Goal: Task Accomplishment & Management: Manage account settings

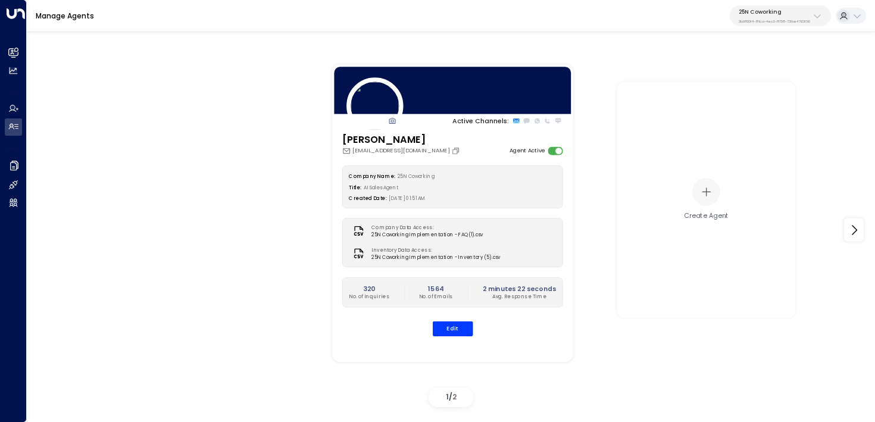
click at [791, 15] on div "25N Coworking 3b9800f4-81ca-4ec0-8758-72fbe4763f36" at bounding box center [774, 15] width 71 height 15
type input "*****"
click at [754, 71] on li "Cinch Storage ID: 20dc0344-df52-49ea-bc2a-8bb80861e769" at bounding box center [799, 81] width 136 height 26
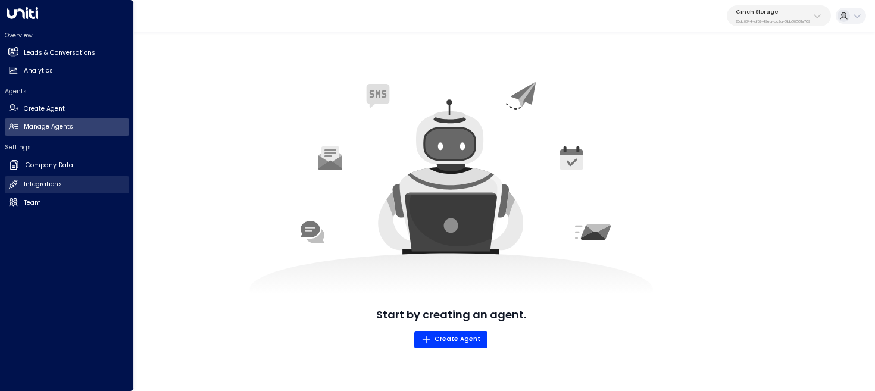
click at [23, 183] on link "Integrations Integrations" at bounding box center [67, 184] width 124 height 17
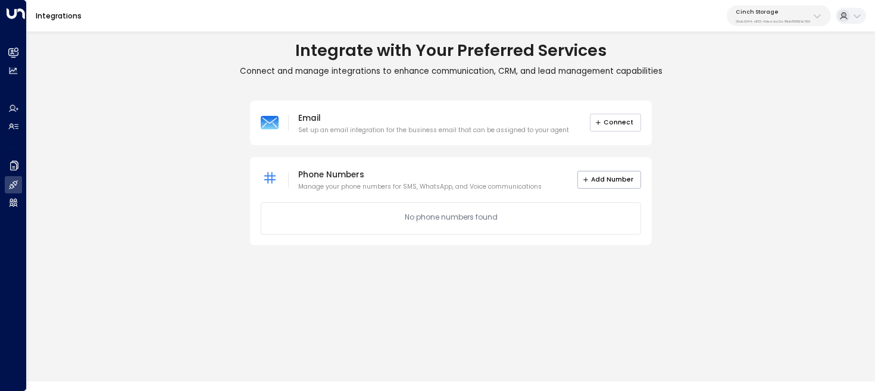
click at [631, 116] on button "Connect" at bounding box center [616, 123] width 52 height 18
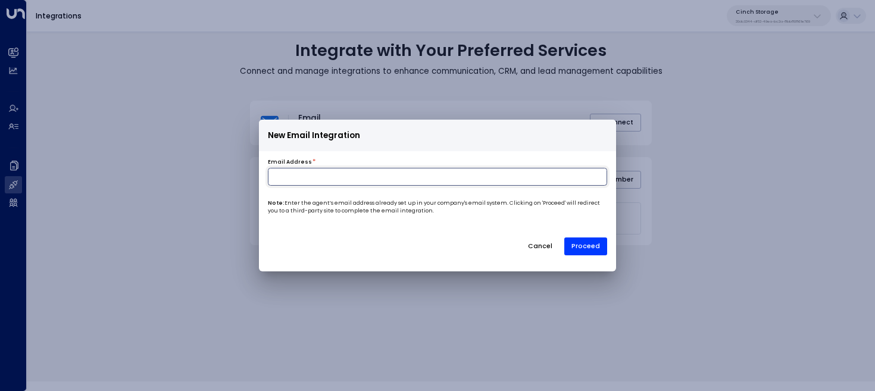
click at [407, 183] on input at bounding box center [437, 177] width 339 height 18
paste input "**********"
type input "**********"
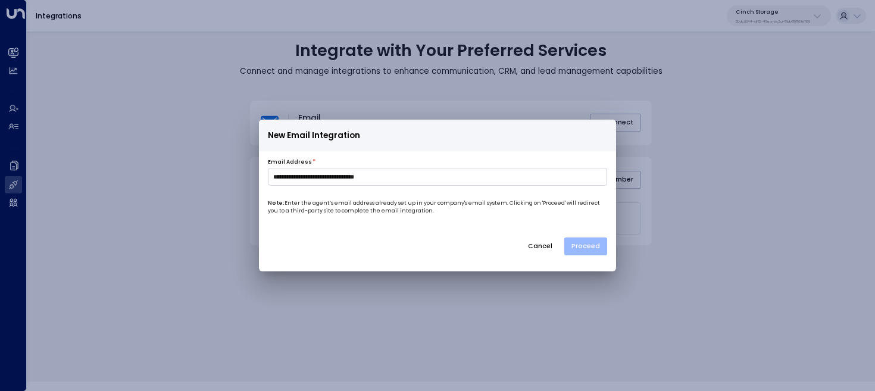
click at [590, 248] on button "Proceed" at bounding box center [586, 247] width 43 height 18
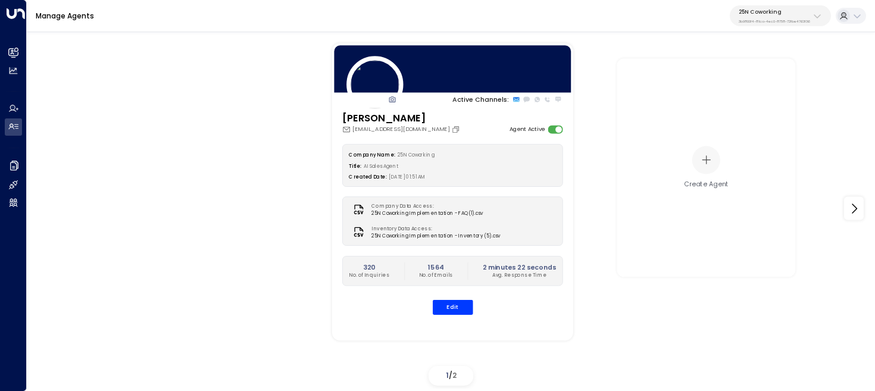
click at [775, 17] on div "25N Coworking 3b9800f4-81ca-4ec0-8758-72fbe4763f36" at bounding box center [774, 15] width 71 height 15
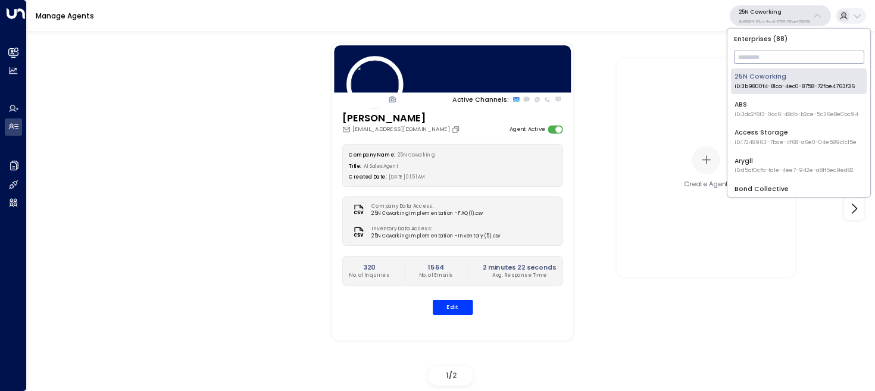
click at [766, 65] on input "text" at bounding box center [799, 57] width 130 height 19
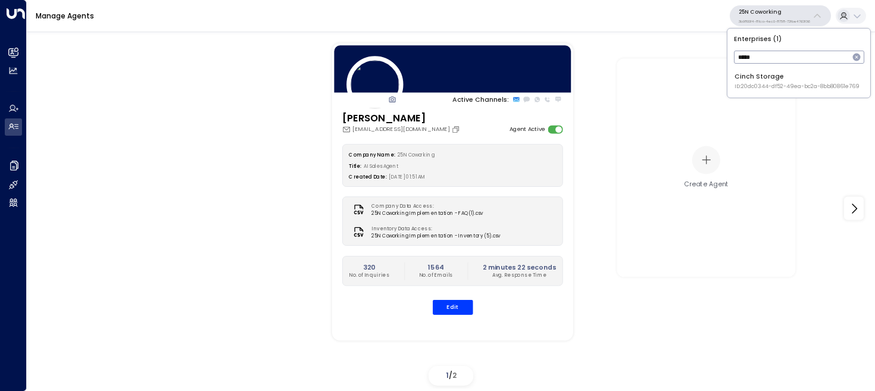
type input "*****"
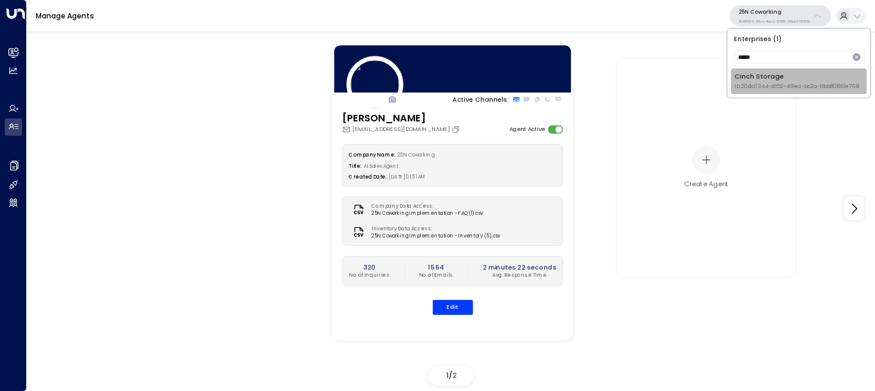
click at [757, 78] on div "Cinch Storage ID: 20dc0344-df52-49ea-bc2a-8bb80861e769" at bounding box center [797, 81] width 125 height 18
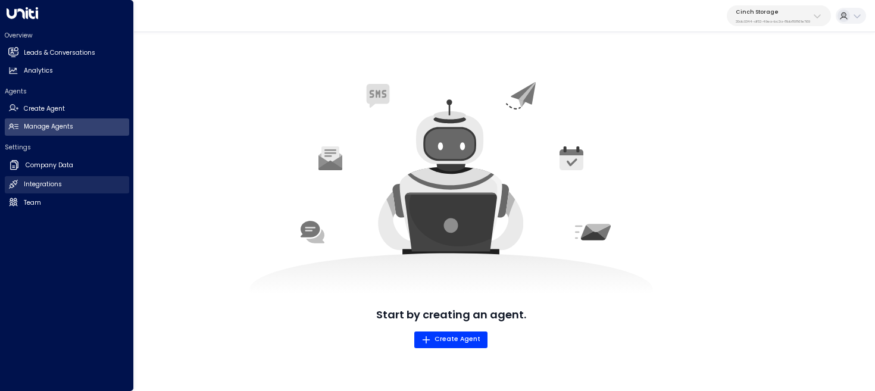
click at [24, 183] on h2 "Integrations" at bounding box center [43, 185] width 38 height 10
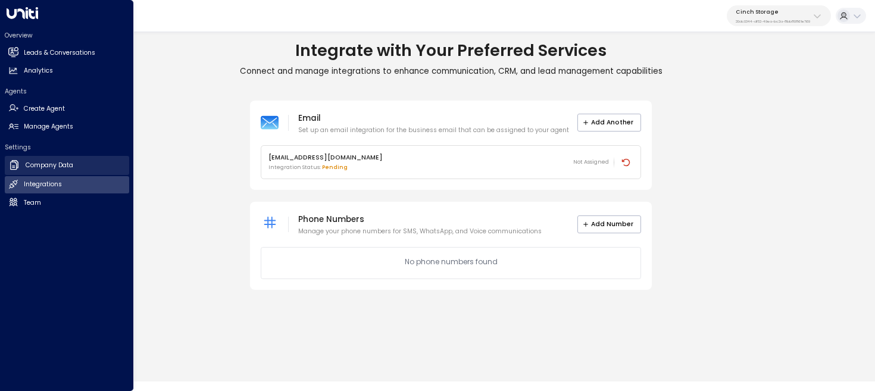
click at [39, 168] on h2 "Company Data" at bounding box center [50, 166] width 48 height 10
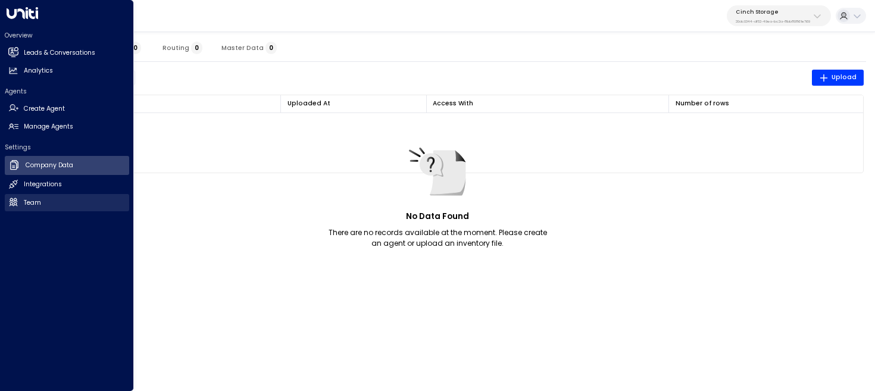
click at [43, 204] on link "Team Team" at bounding box center [67, 202] width 124 height 17
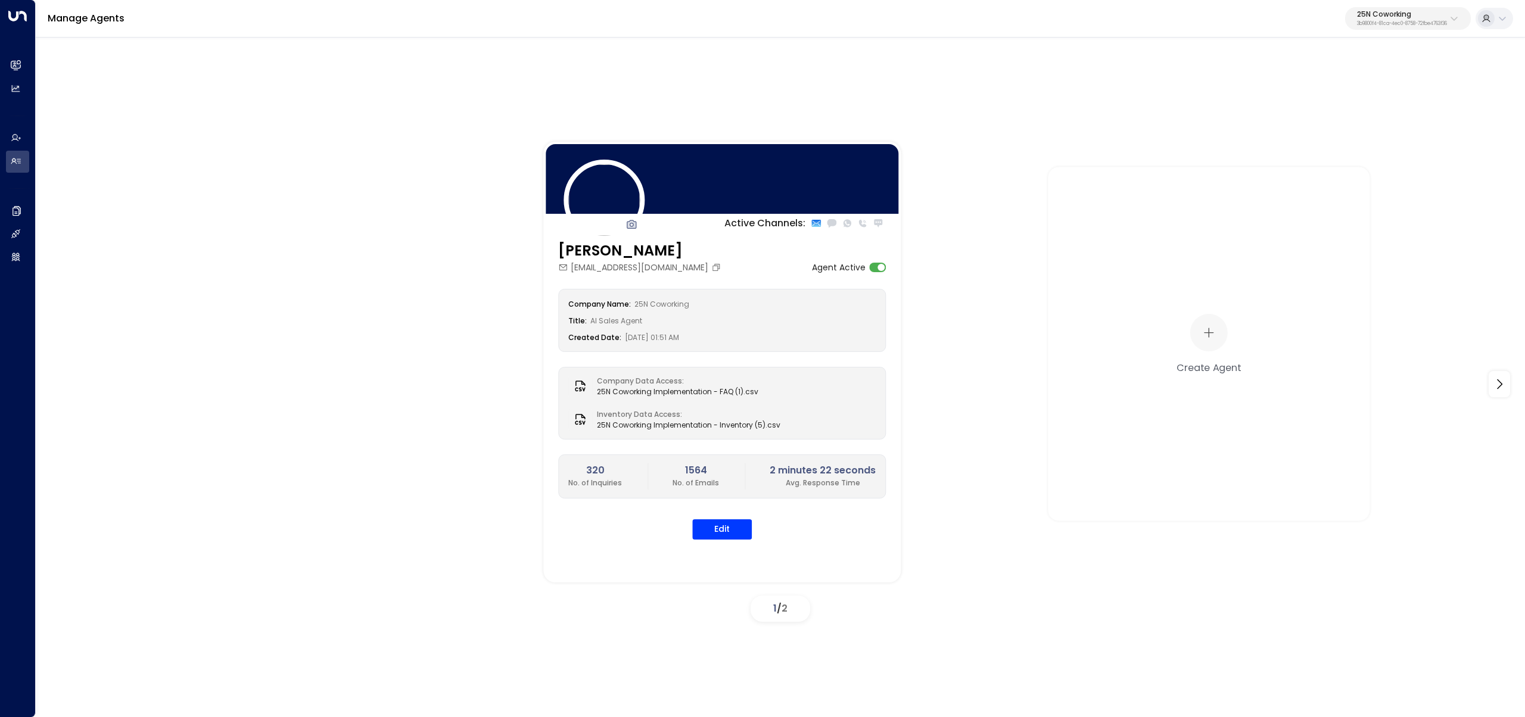
click at [1385, 32] on div "Manage Agents 25N Coworking 3b9800f4-81ca-4ec0-8758-72fbe4763f36" at bounding box center [780, 19] width 1489 height 38
click at [1384, 24] on p "3b9800f4-81ca-4ec0-8758-72fbe4763f36" at bounding box center [1402, 23] width 90 height 5
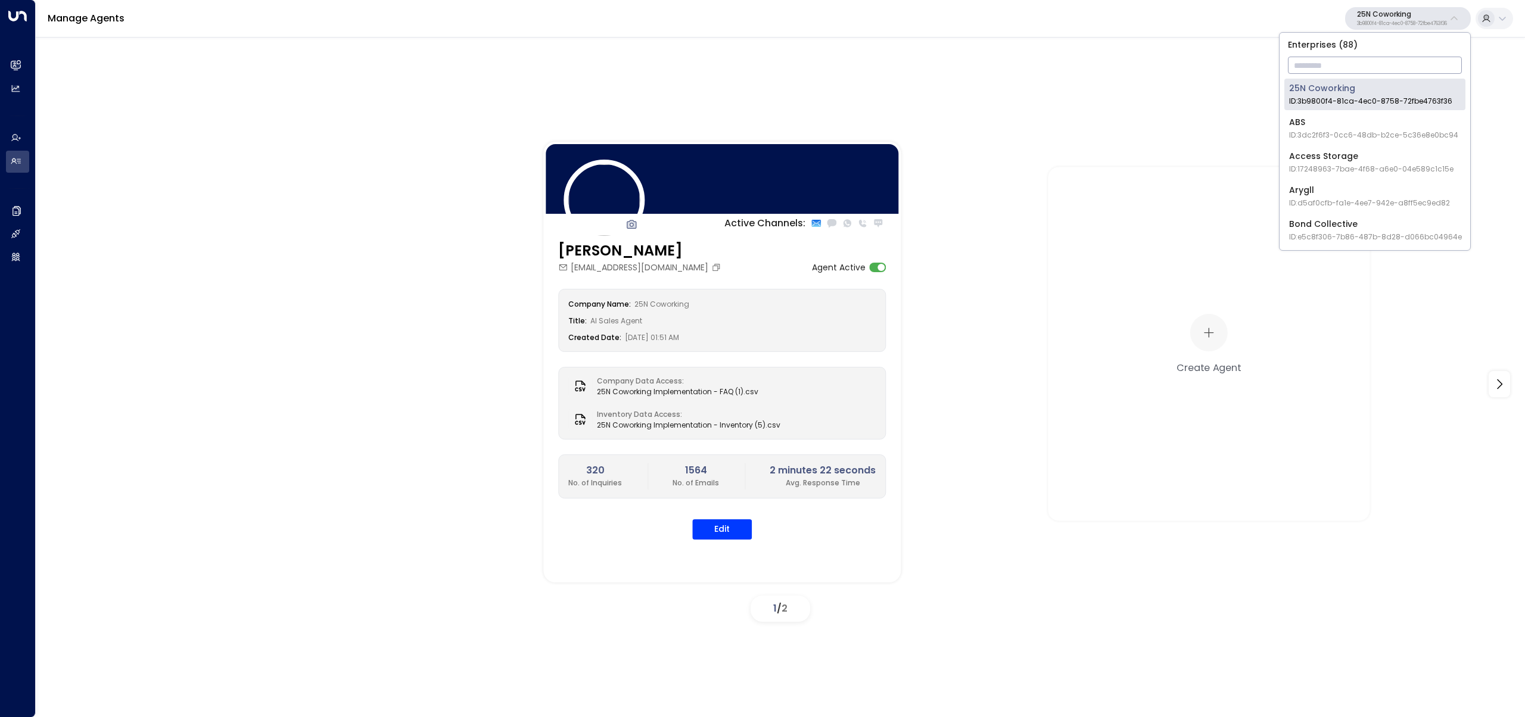
click at [1373, 64] on input "text" at bounding box center [1375, 65] width 174 height 22
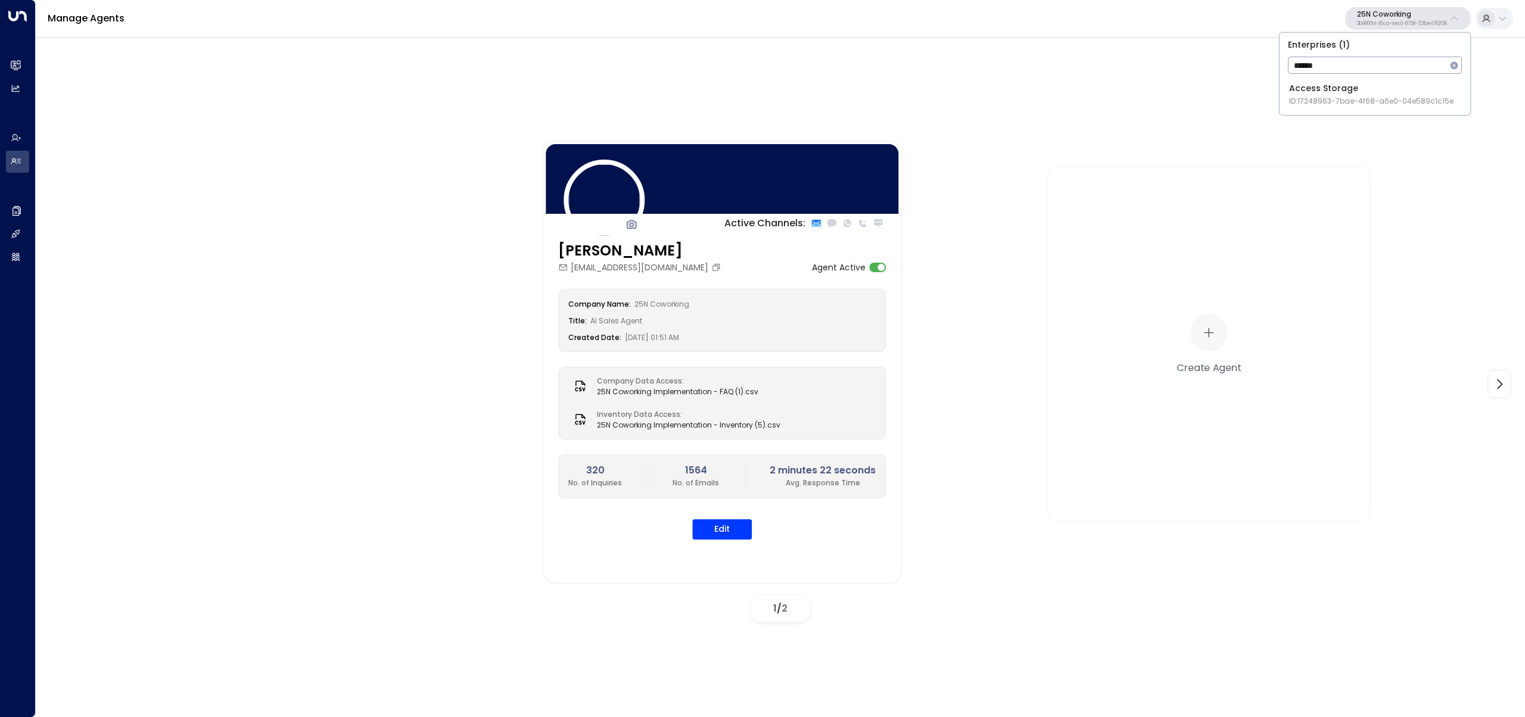
type input "******"
click at [1328, 97] on span "ID: 17248963-7bae-4f68-a6e0-04e589c1c15e" at bounding box center [1371, 101] width 164 height 11
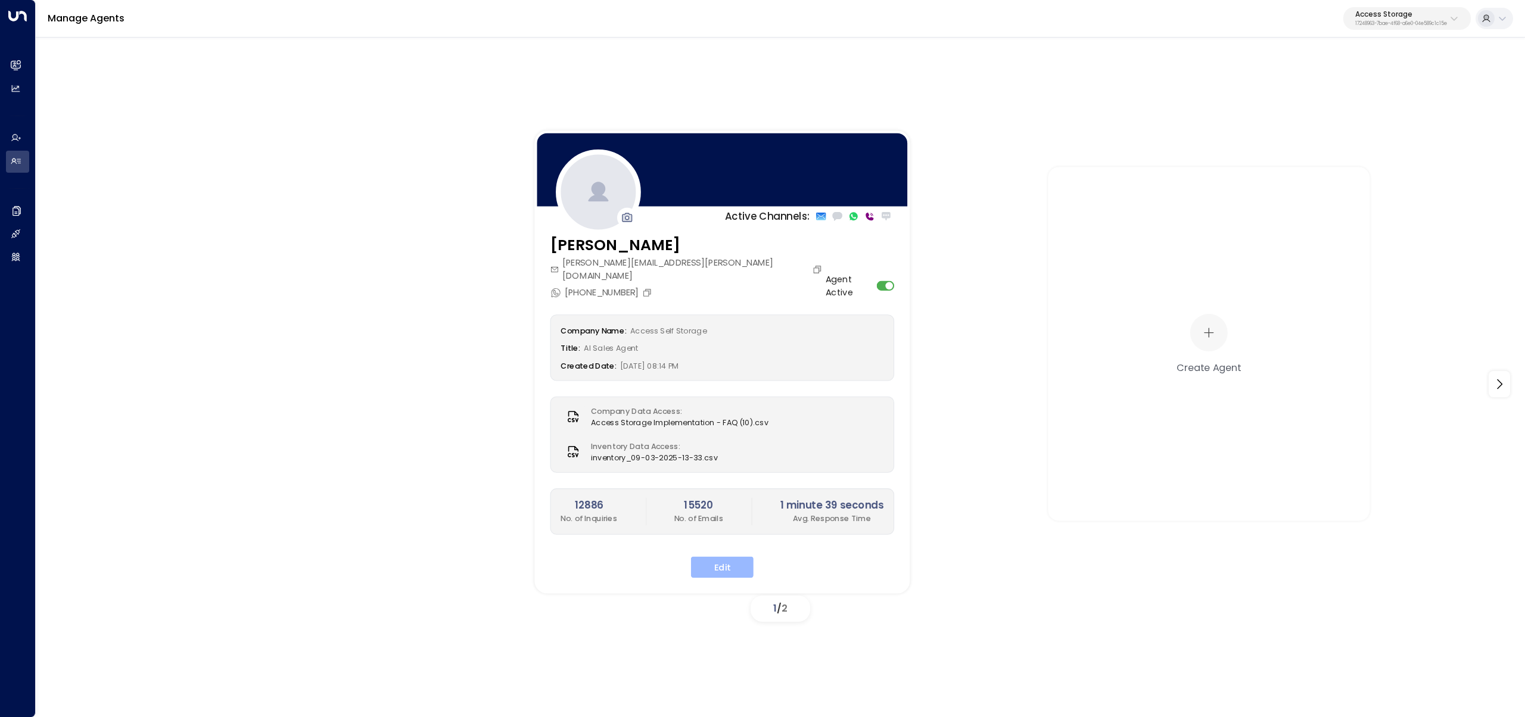
click at [739, 556] on button "Edit" at bounding box center [722, 566] width 63 height 21
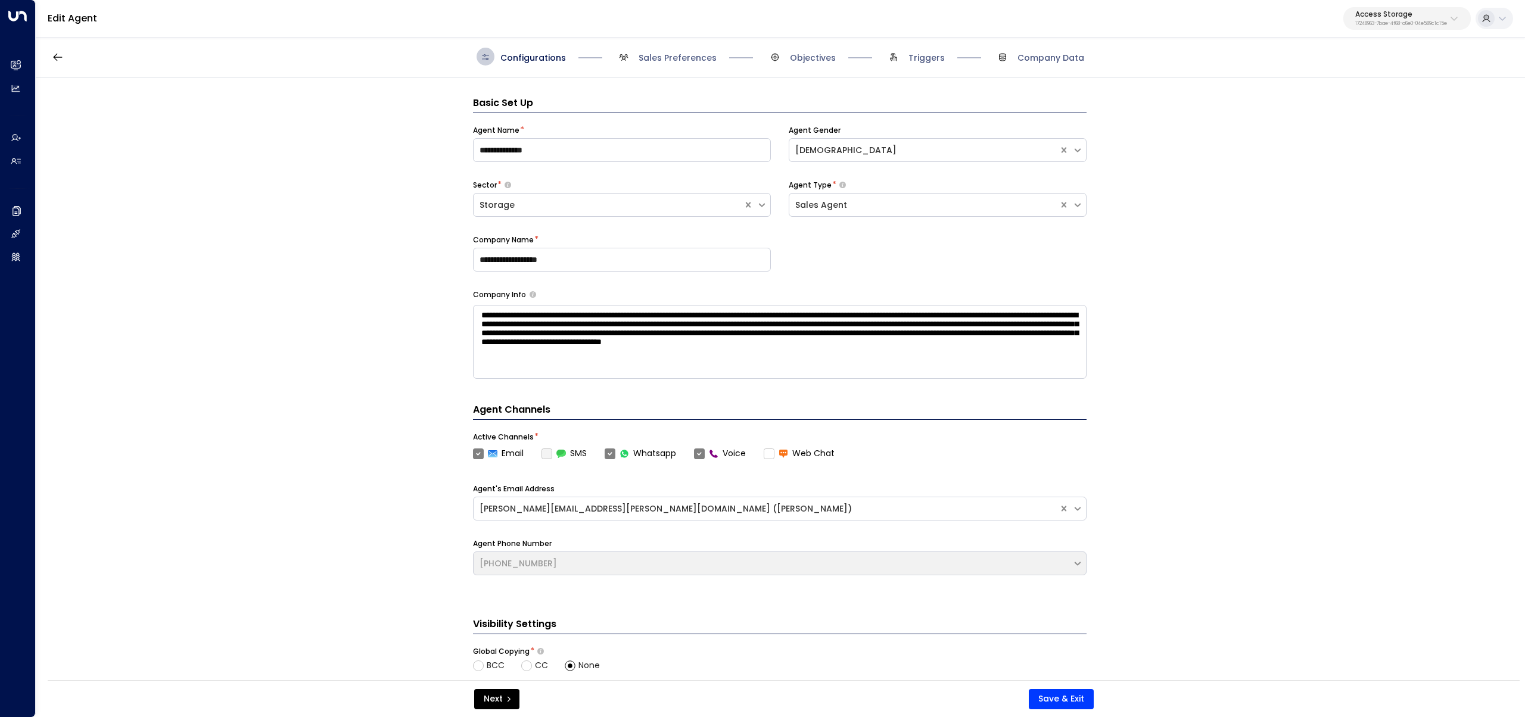
scroll to position [18, 0]
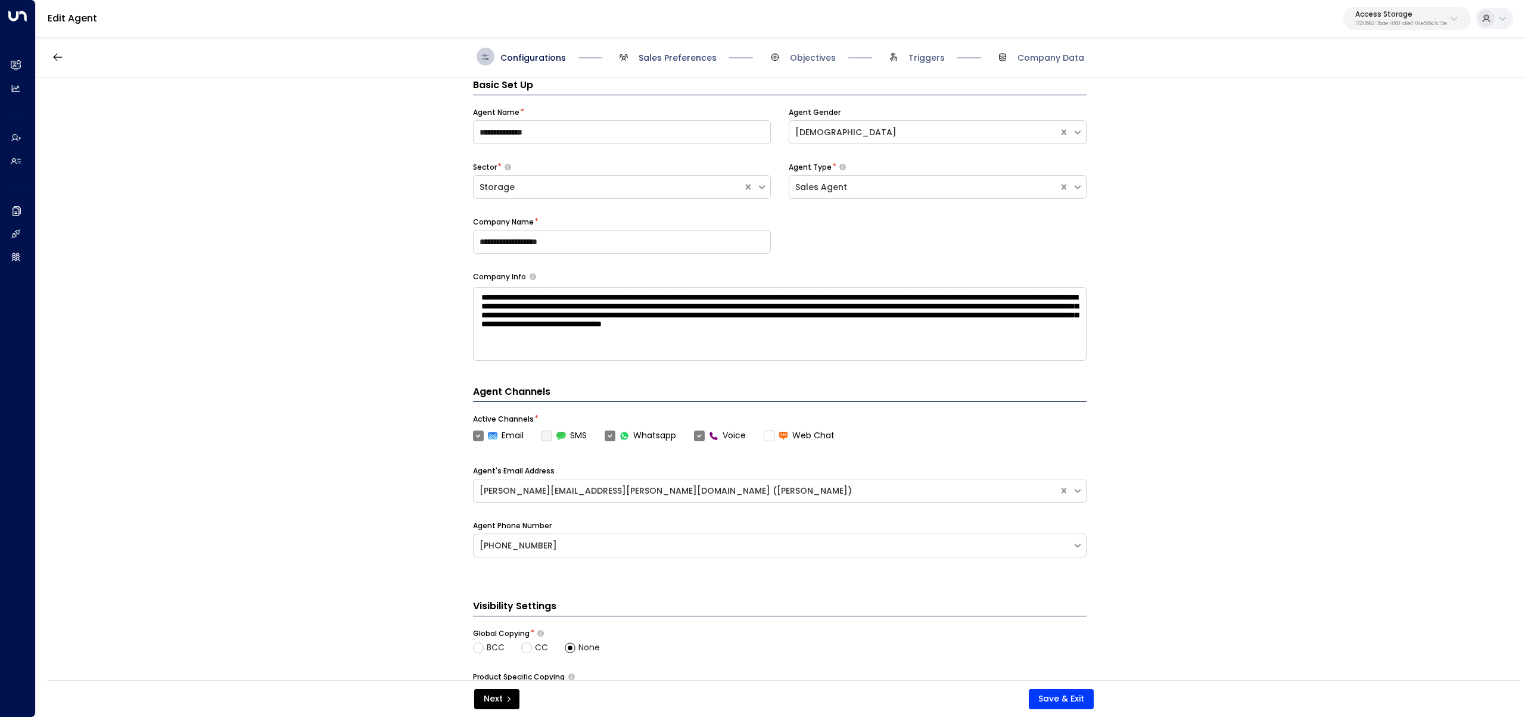
click at [656, 52] on span "Sales Preferences" at bounding box center [677, 58] width 78 height 12
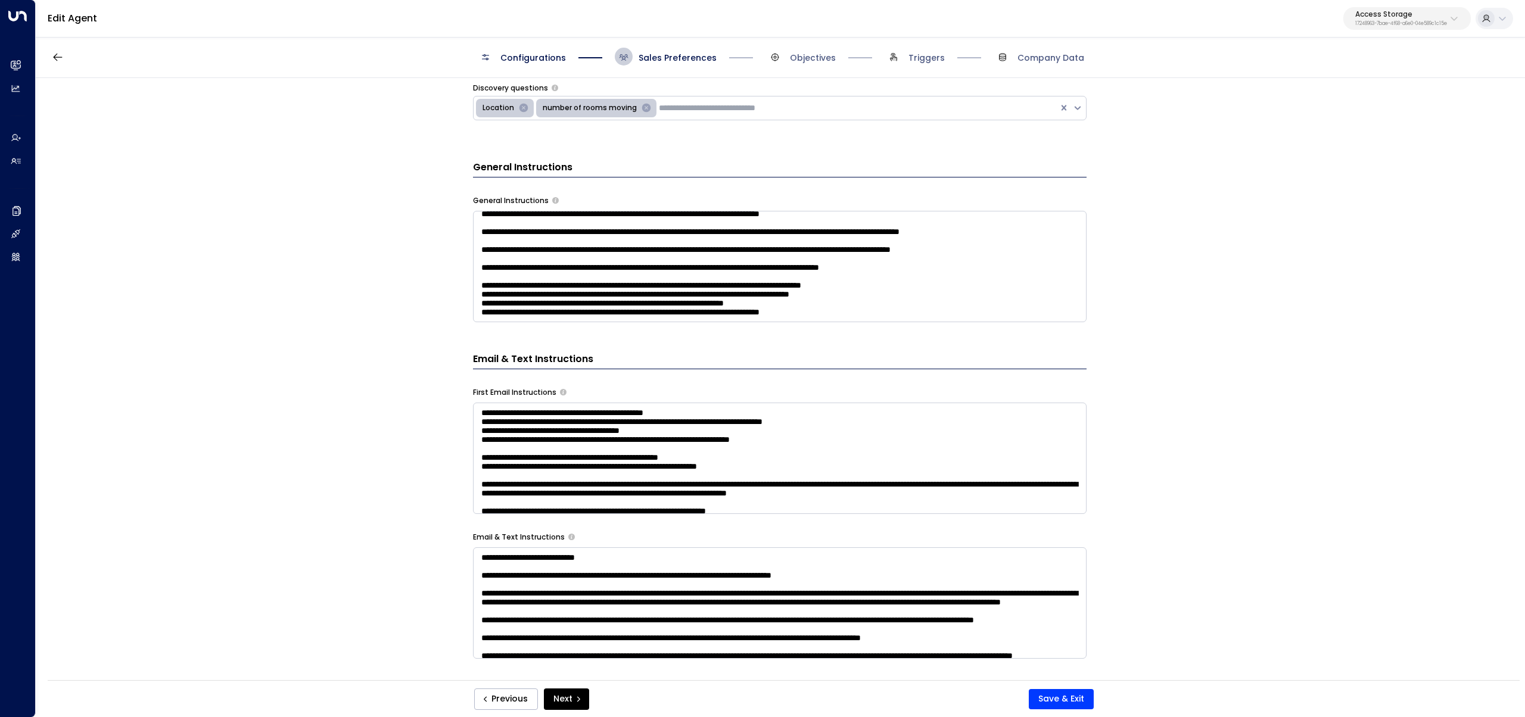
scroll to position [400, 0]
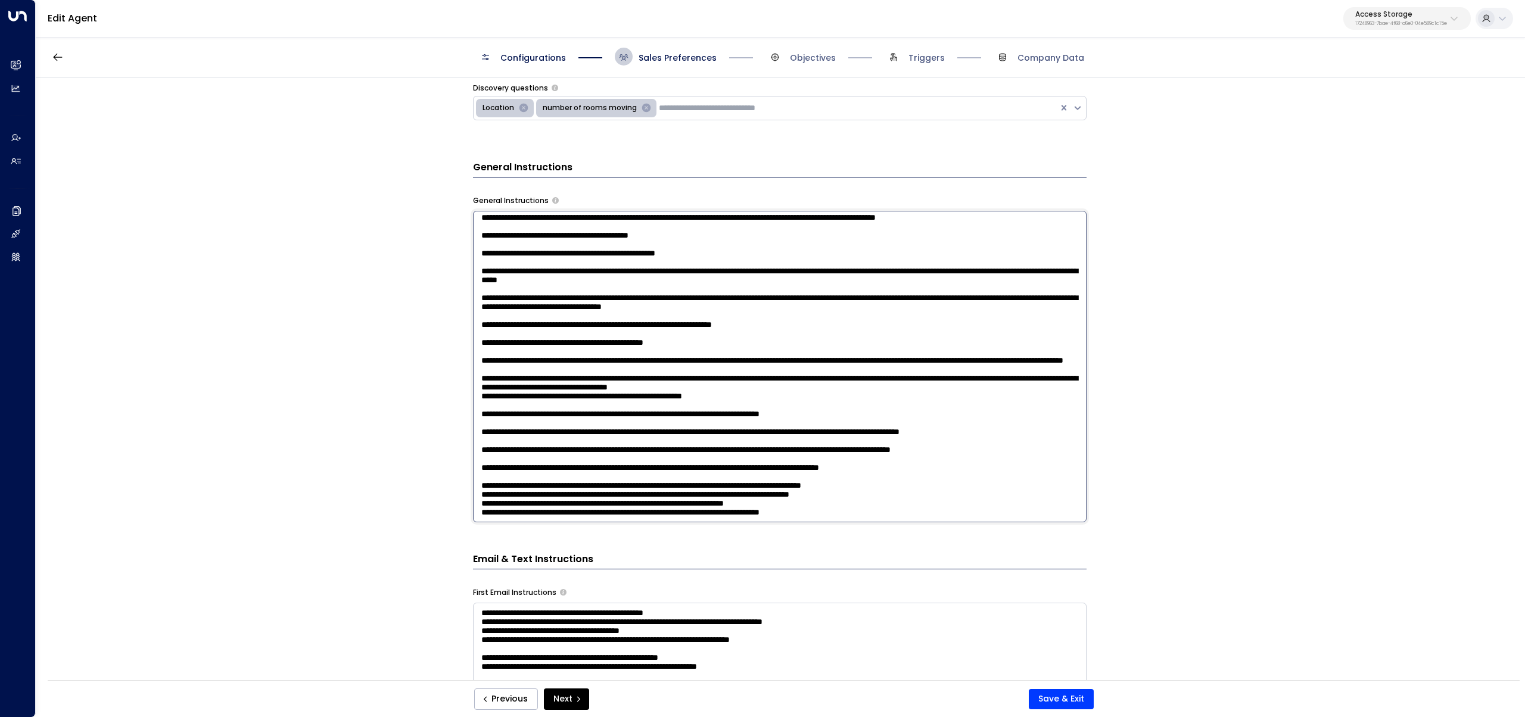
click at [869, 316] on textarea at bounding box center [779, 366] width 613 height 311
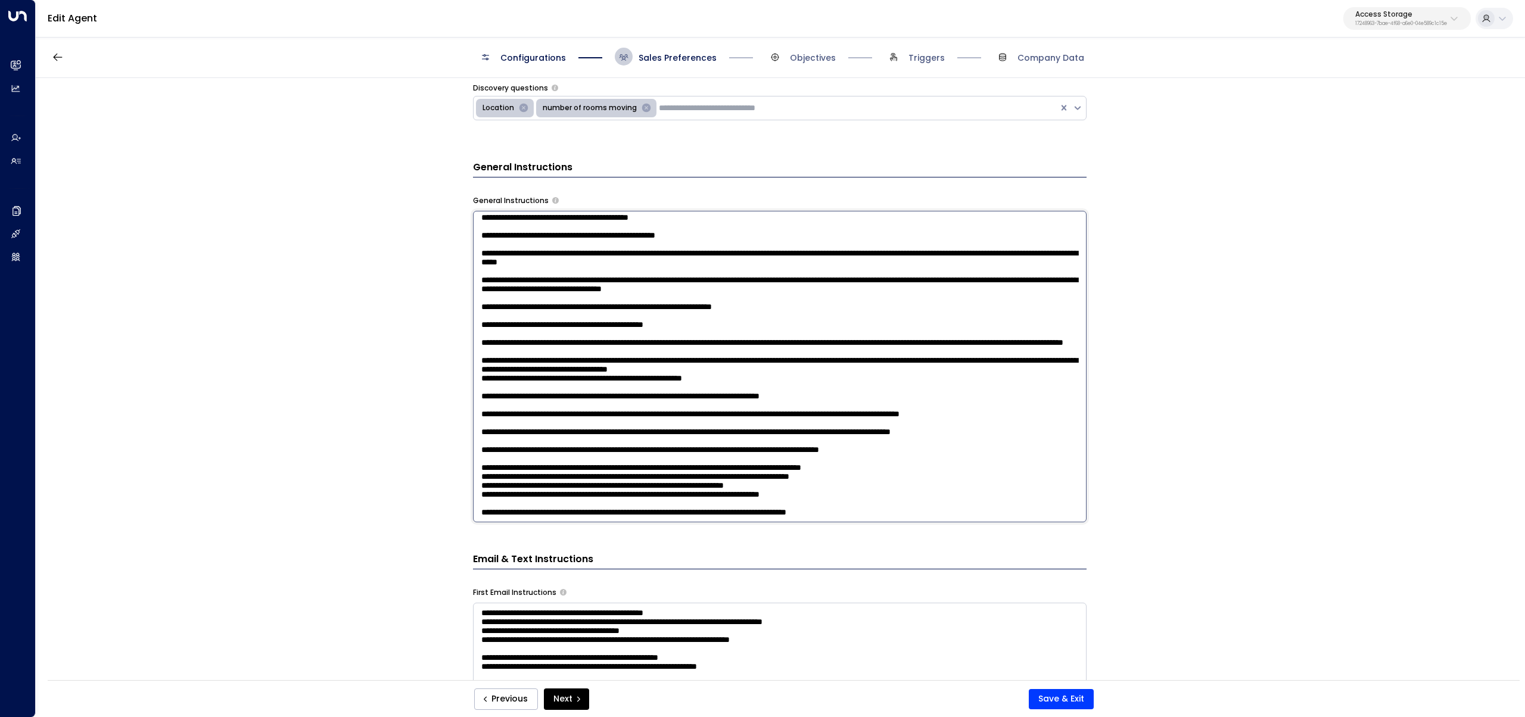
paste textarea "**********"
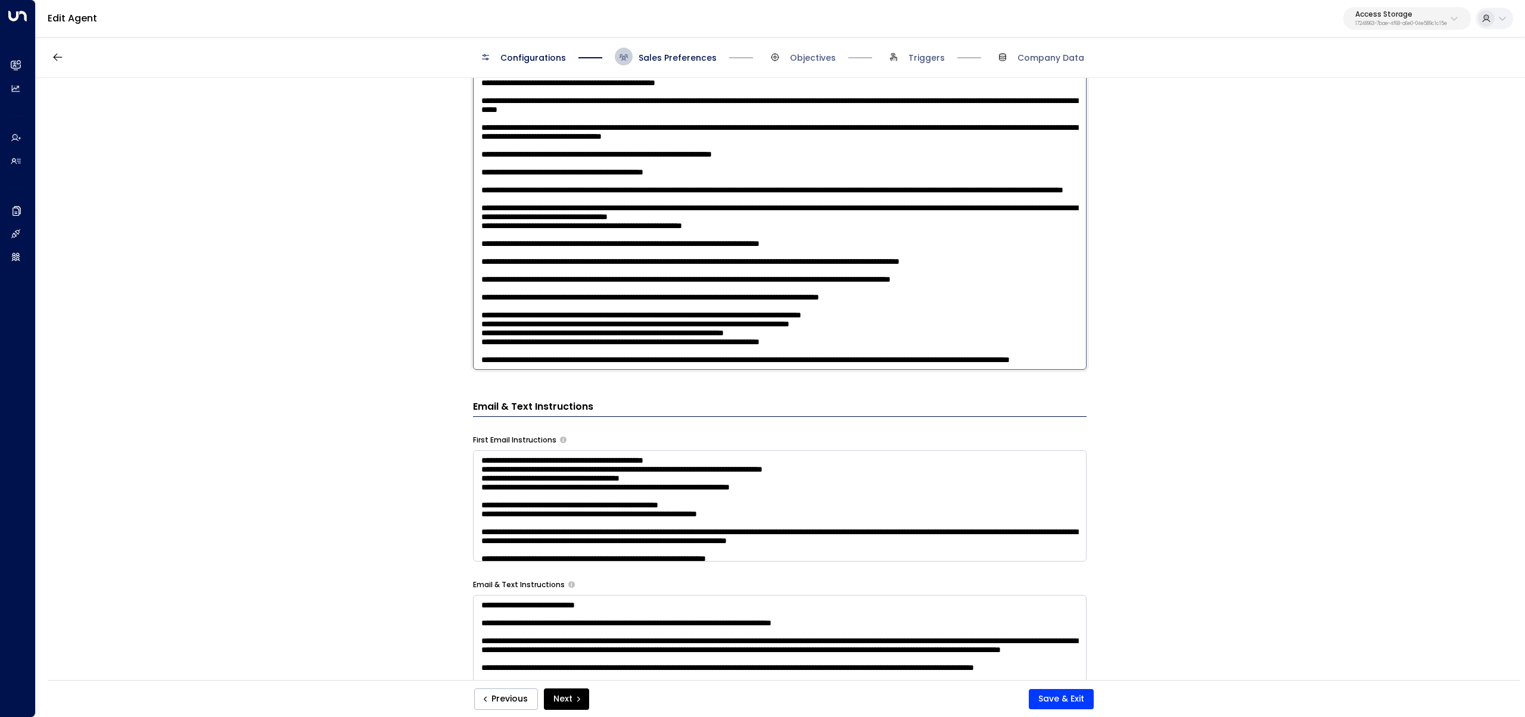
scroll to position [612, 0]
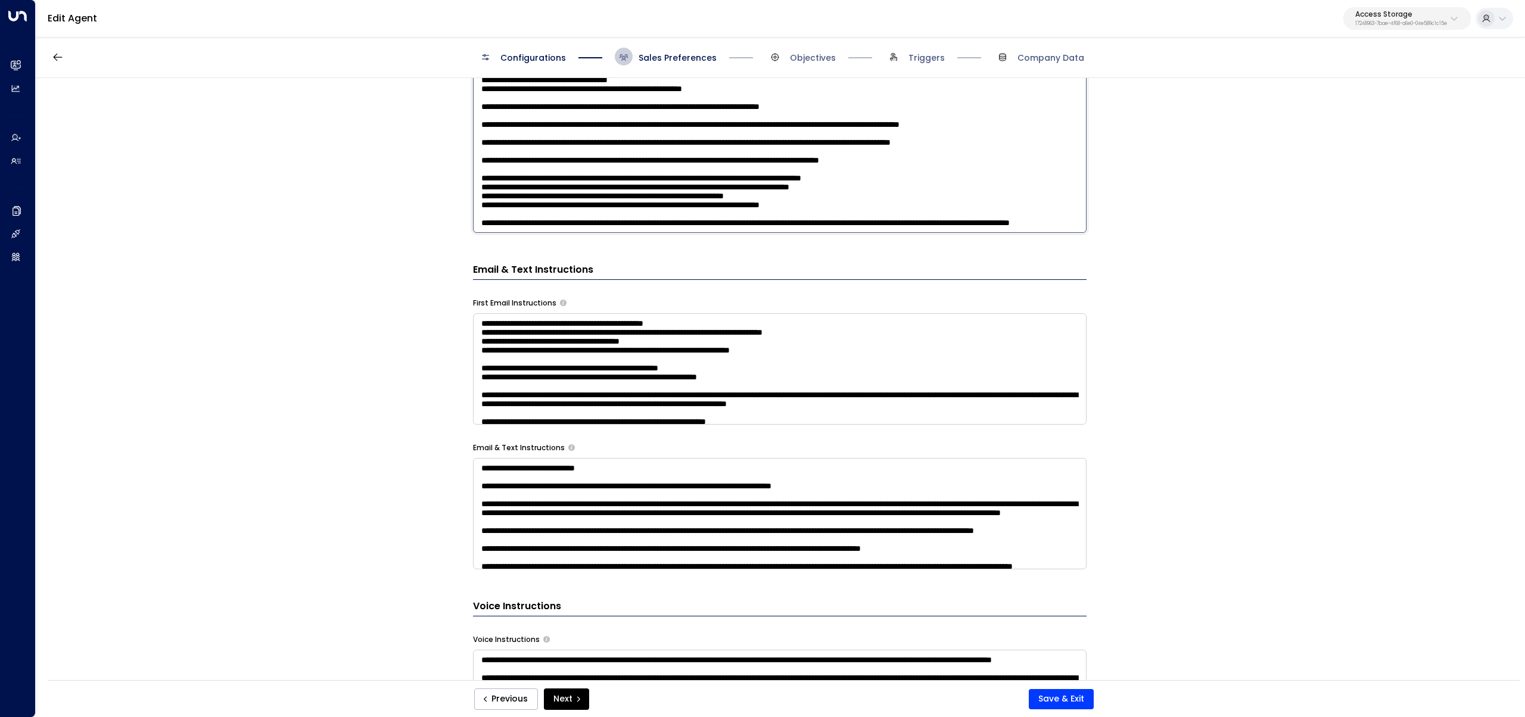
click at [1049, 208] on textarea at bounding box center [779, 76] width 613 height 311
click at [863, 217] on textarea at bounding box center [779, 76] width 613 height 311
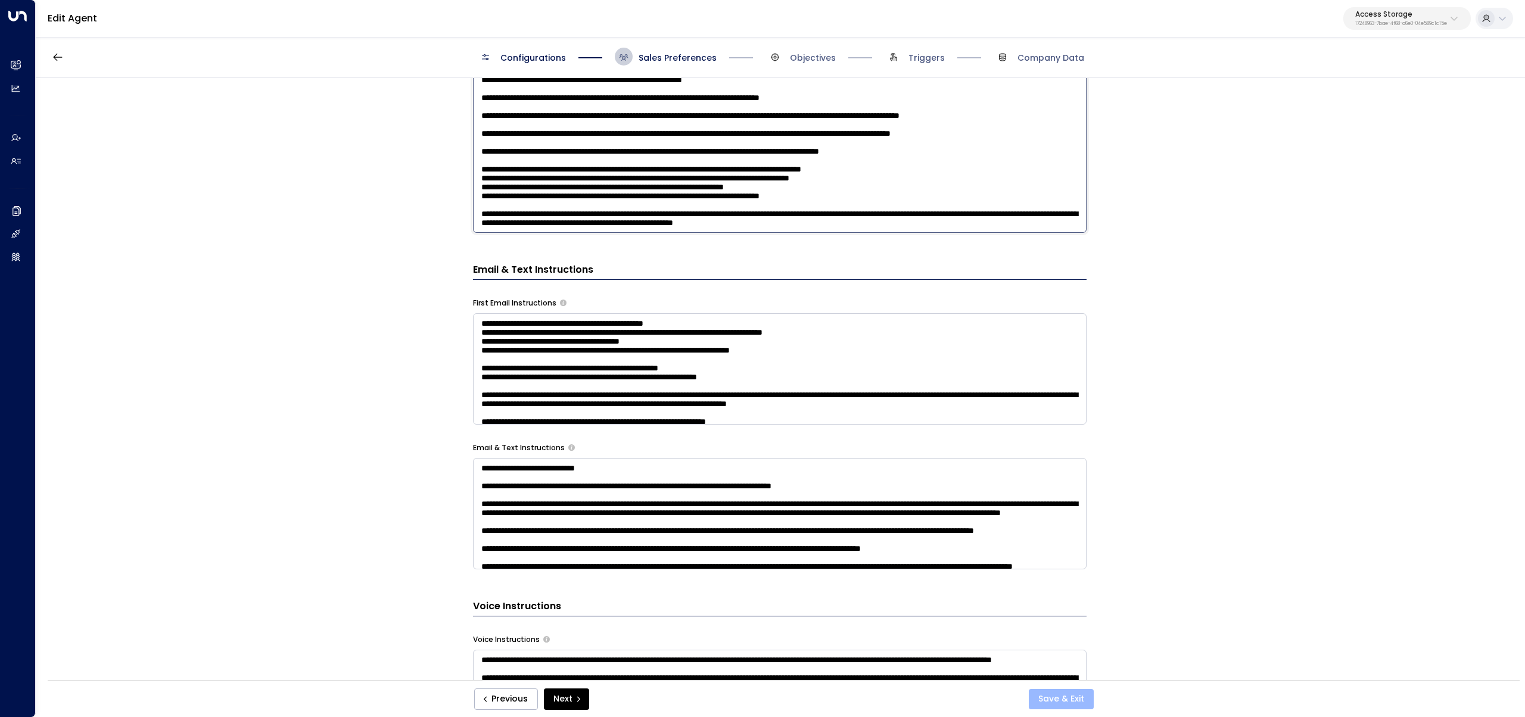
type textarea "**********"
click at [1078, 705] on button "Save & Exit" at bounding box center [1060, 699] width 65 height 20
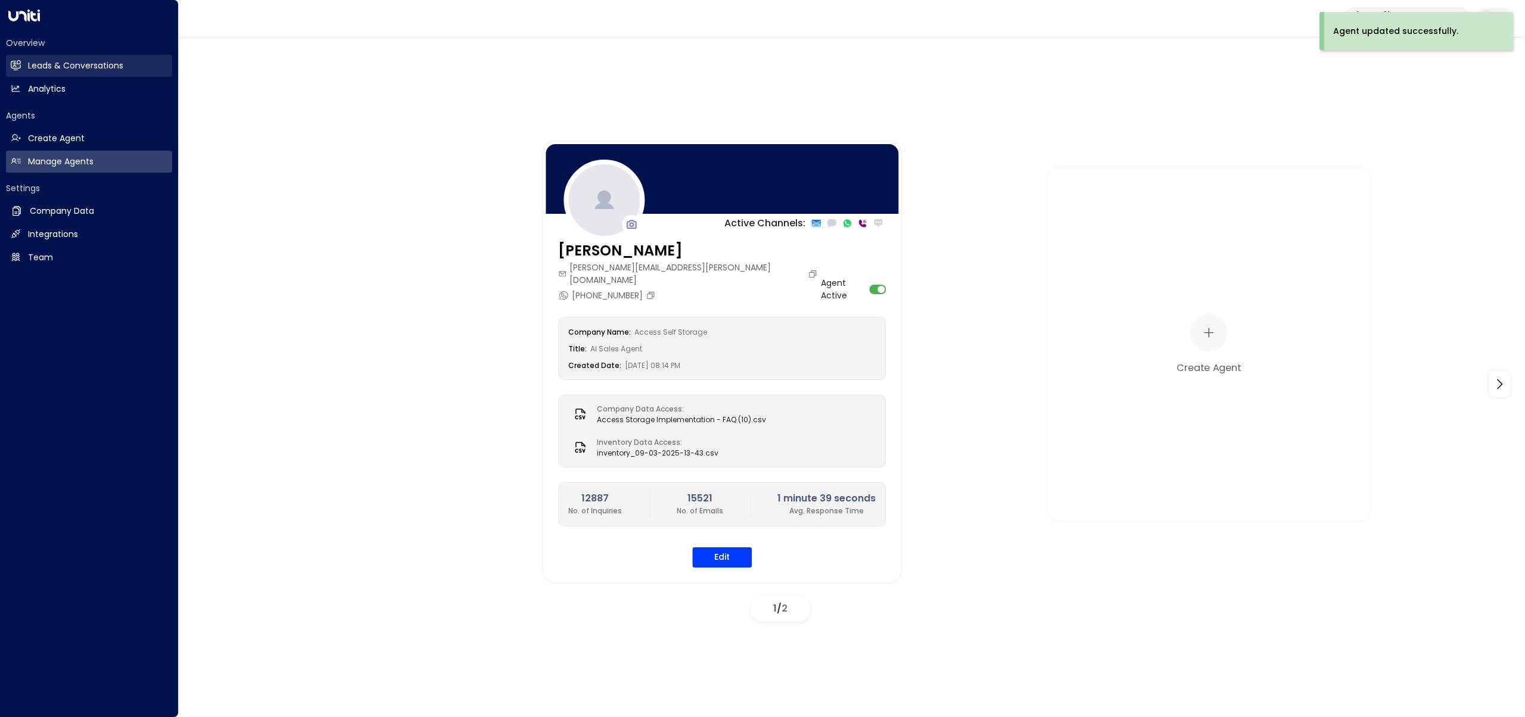
click at [39, 70] on h2 "Leads & Conversations" at bounding box center [75, 66] width 95 height 13
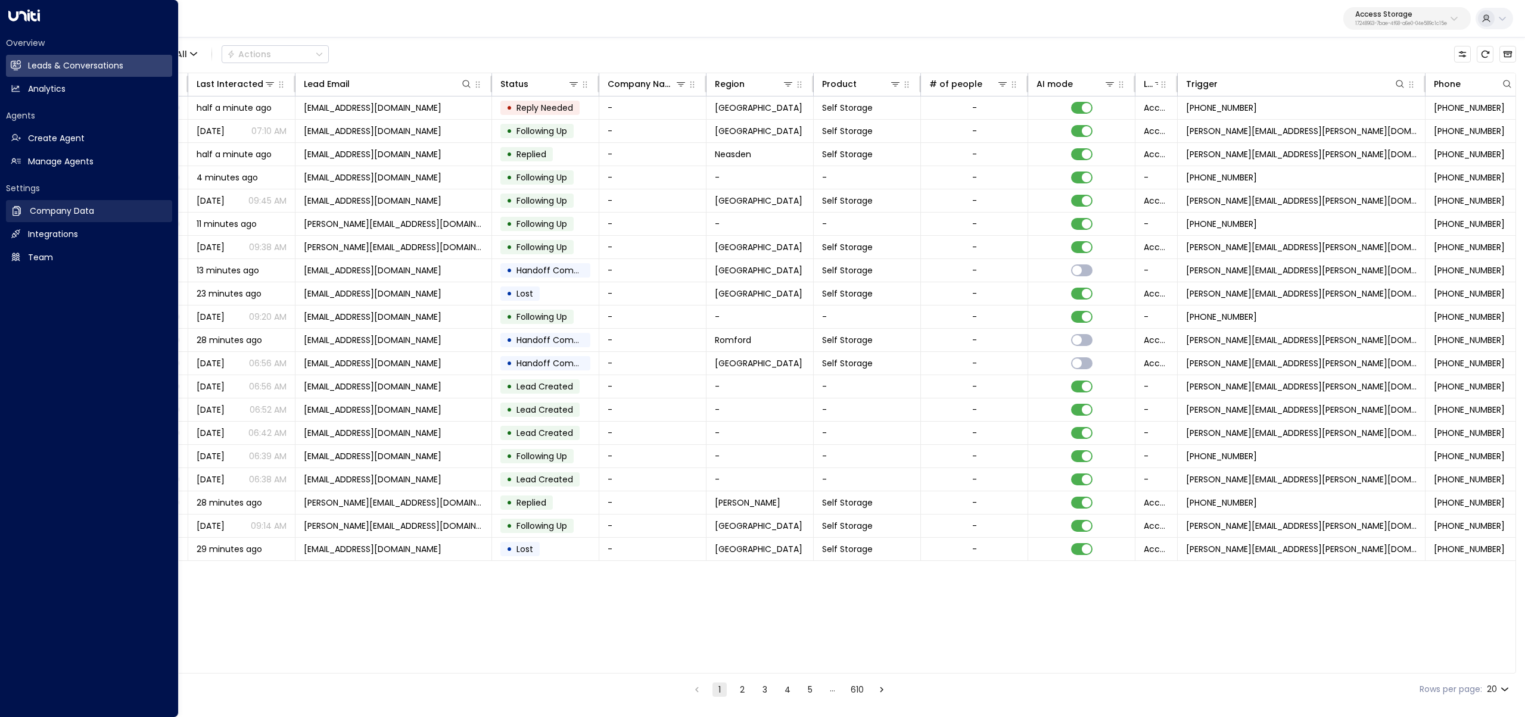
click at [10, 205] on link "Company Data Company Data" at bounding box center [89, 211] width 166 height 22
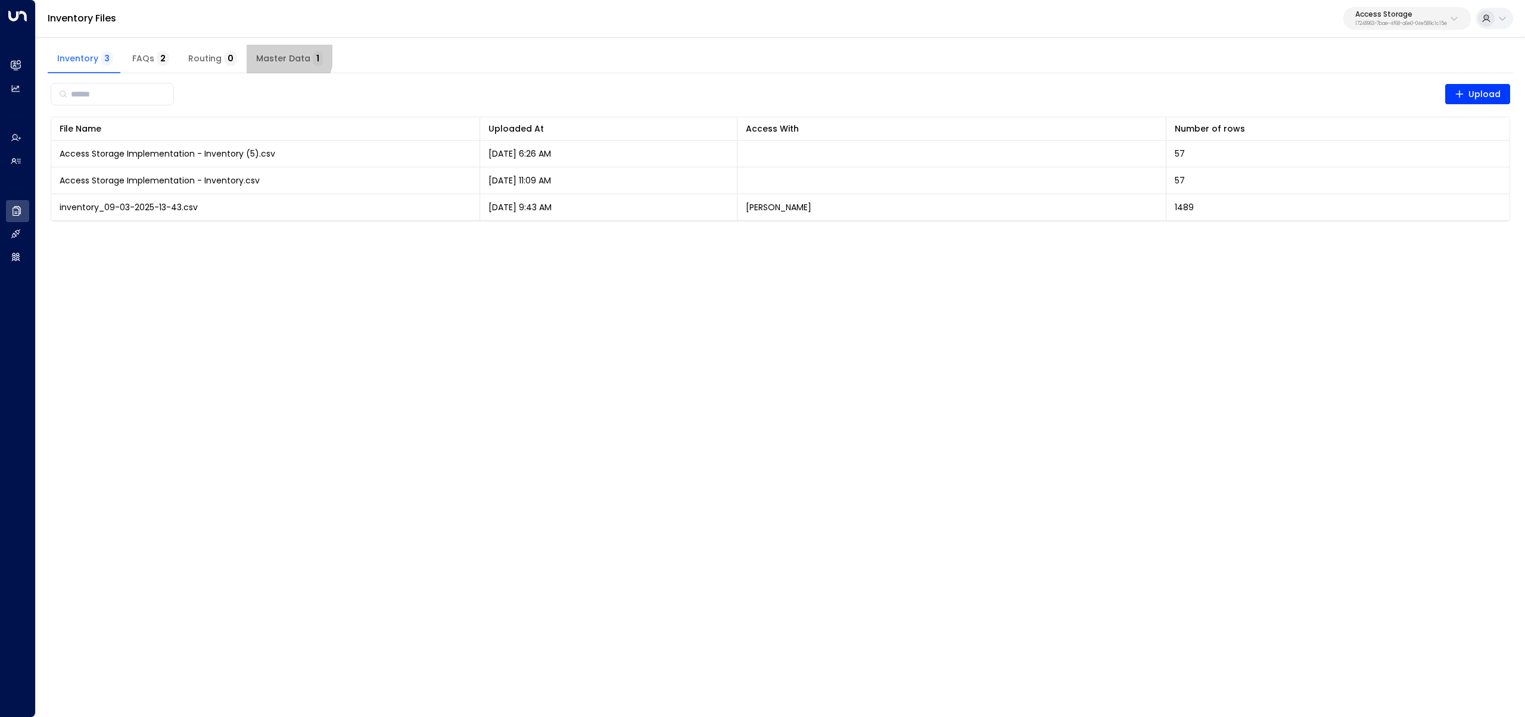
drag, startPoint x: 275, startPoint y: 53, endPoint x: 144, endPoint y: 60, distance: 131.2
click at [275, 54] on span "Master Data 1" at bounding box center [289, 59] width 67 height 11
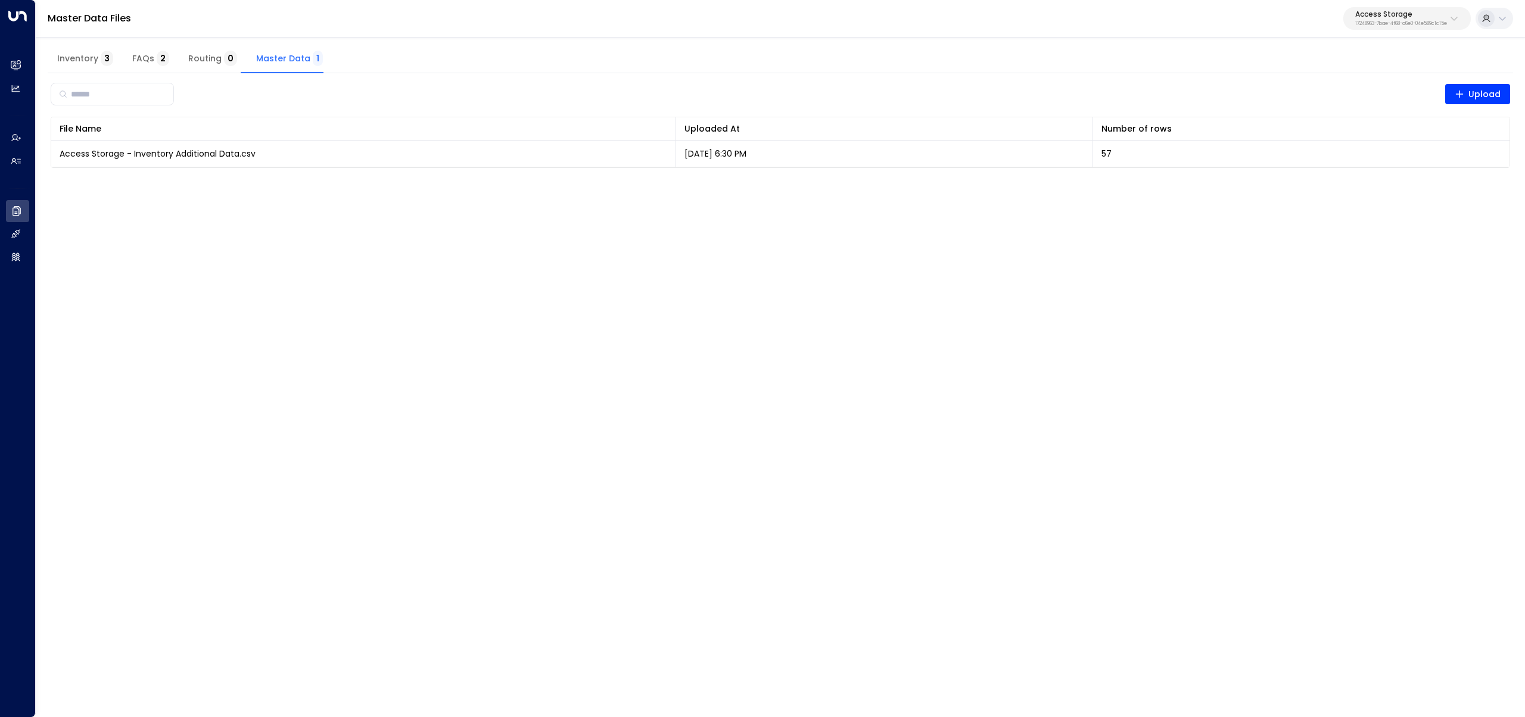
click at [133, 61] on span "FAQs 2" at bounding box center [150, 59] width 37 height 11
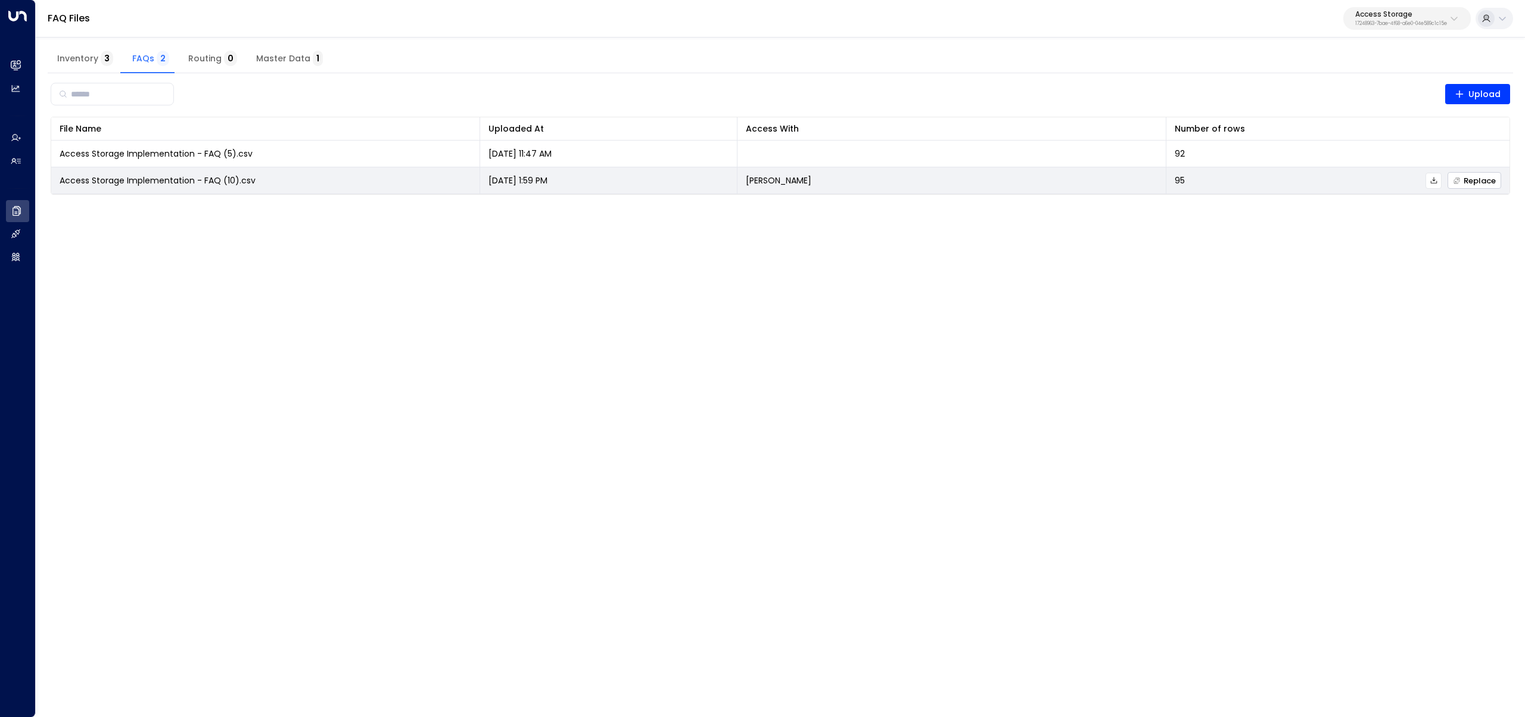
click at [1464, 180] on span "Replace" at bounding box center [1473, 181] width 43 height 8
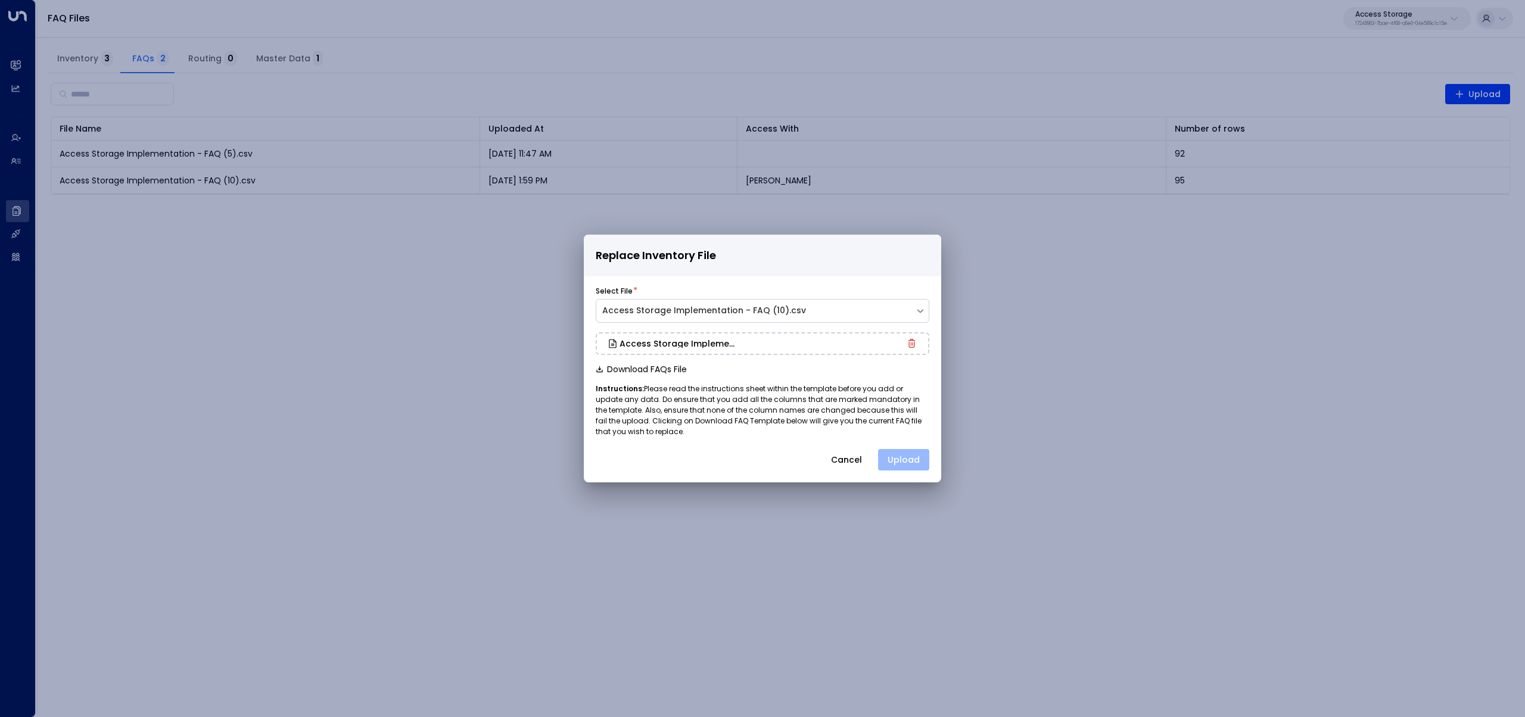
click at [911, 456] on button "Upload" at bounding box center [903, 459] width 51 height 21
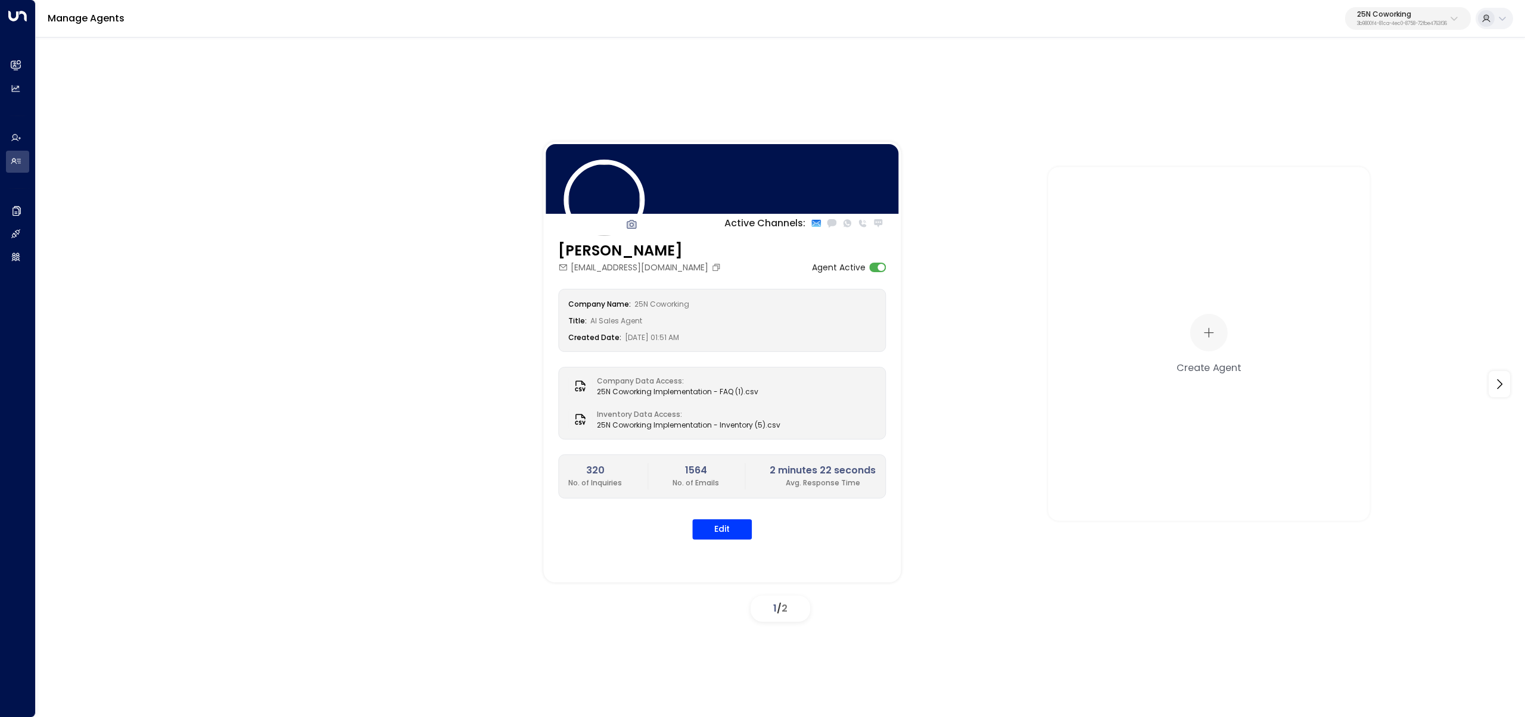
click at [1375, 22] on p "3b9800f4-81ca-4ec0-8758-72fbe4763f36" at bounding box center [1402, 23] width 90 height 5
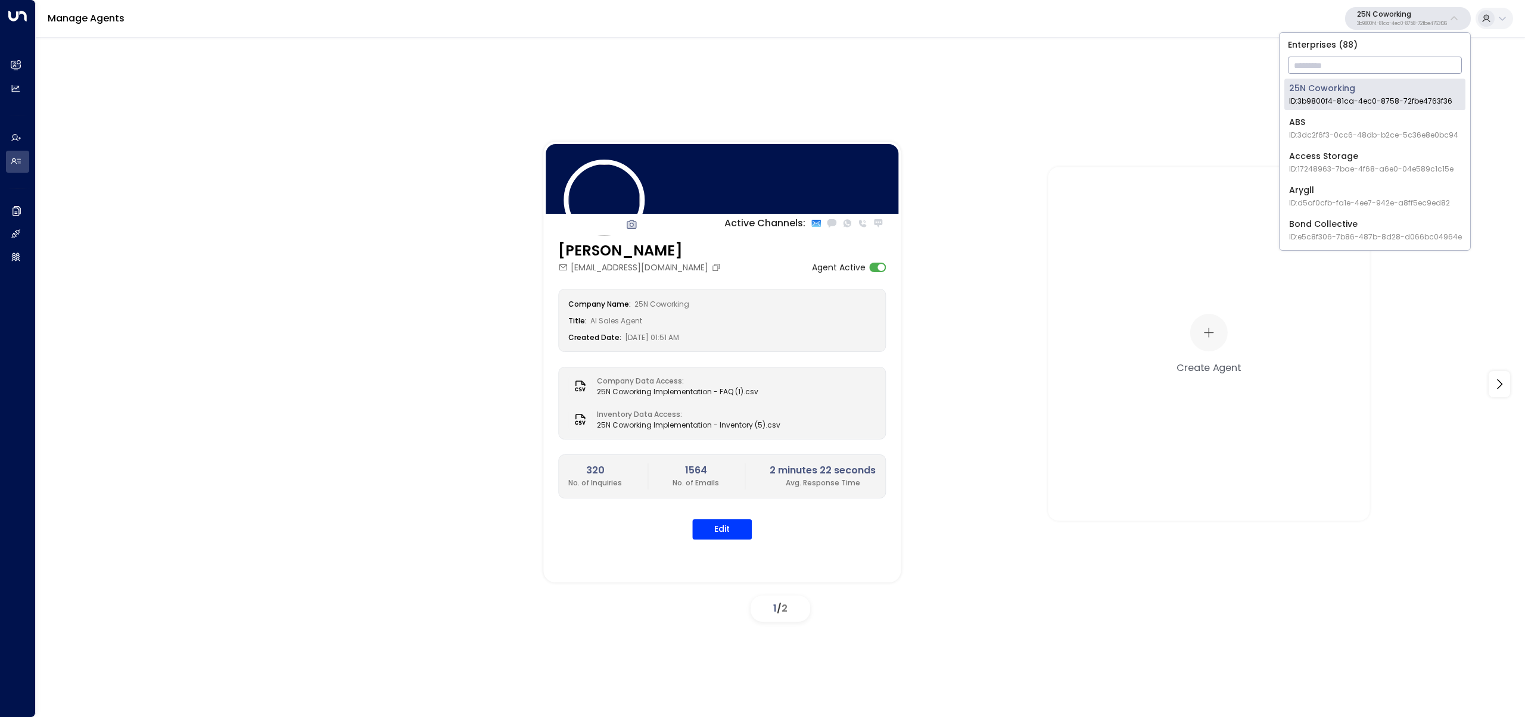
click at [1366, 67] on input "text" at bounding box center [1375, 65] width 174 height 22
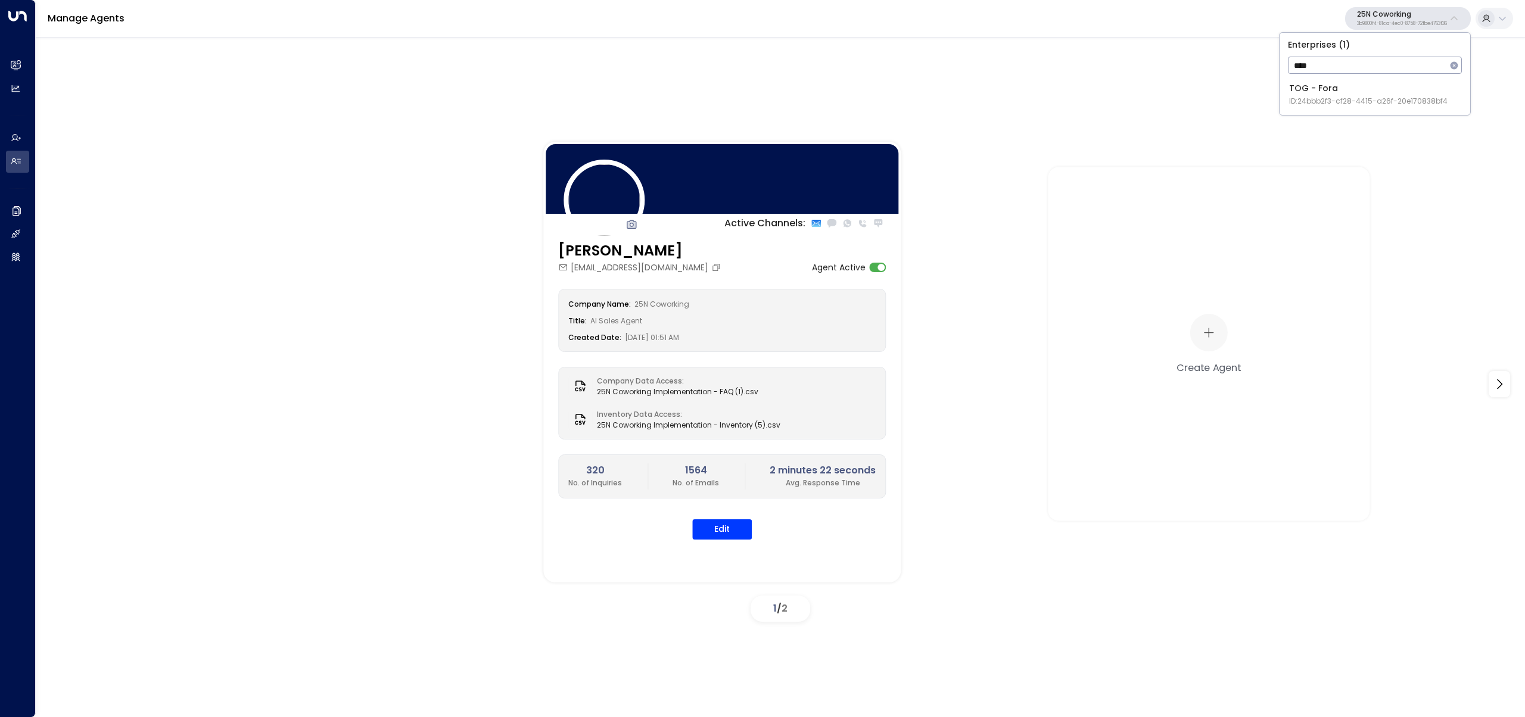
type input "****"
click at [1343, 92] on div "TOG - Fora ID: 24bbb2f3-cf28-4415-a26f-20e170838bf4" at bounding box center [1368, 94] width 158 height 24
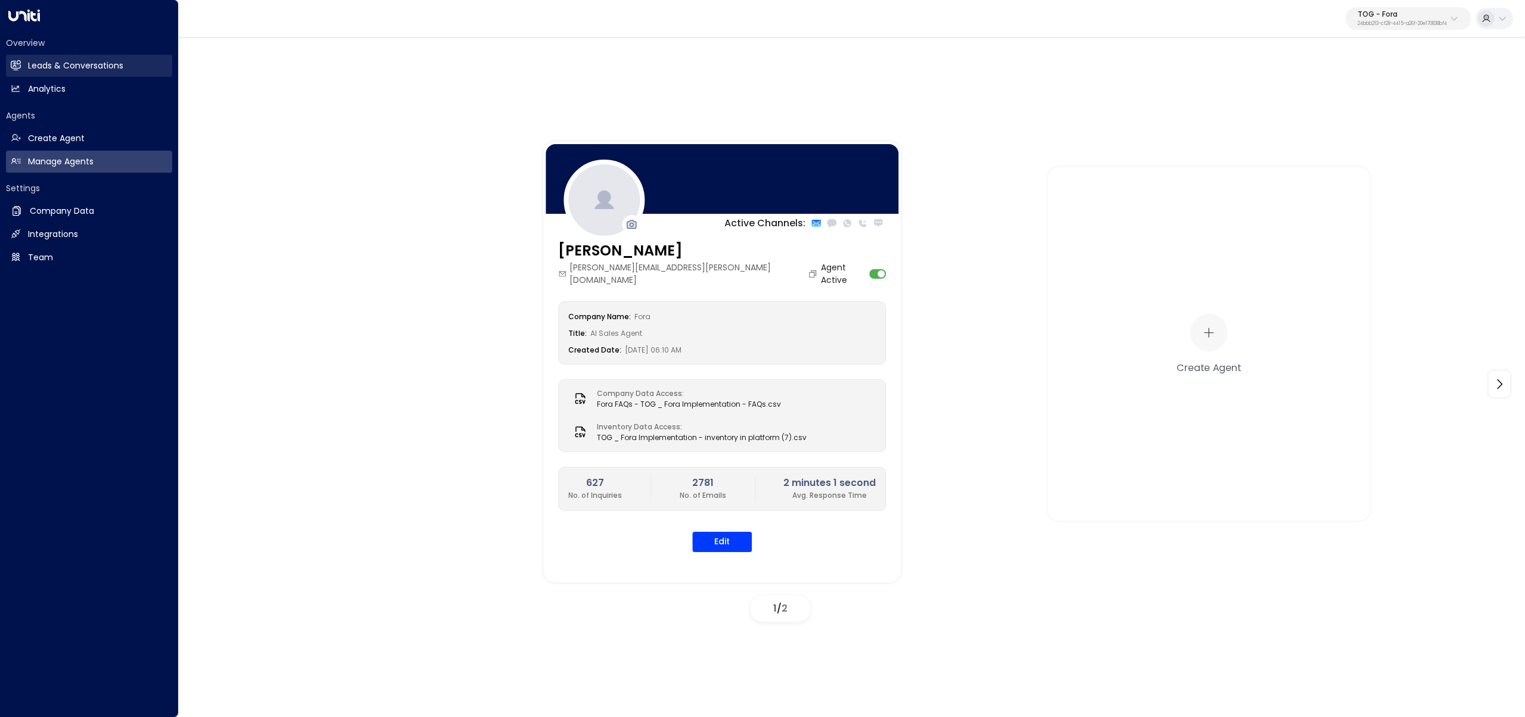
click at [23, 61] on link "Leads & Conversations Leads & Conversations" at bounding box center [89, 66] width 166 height 22
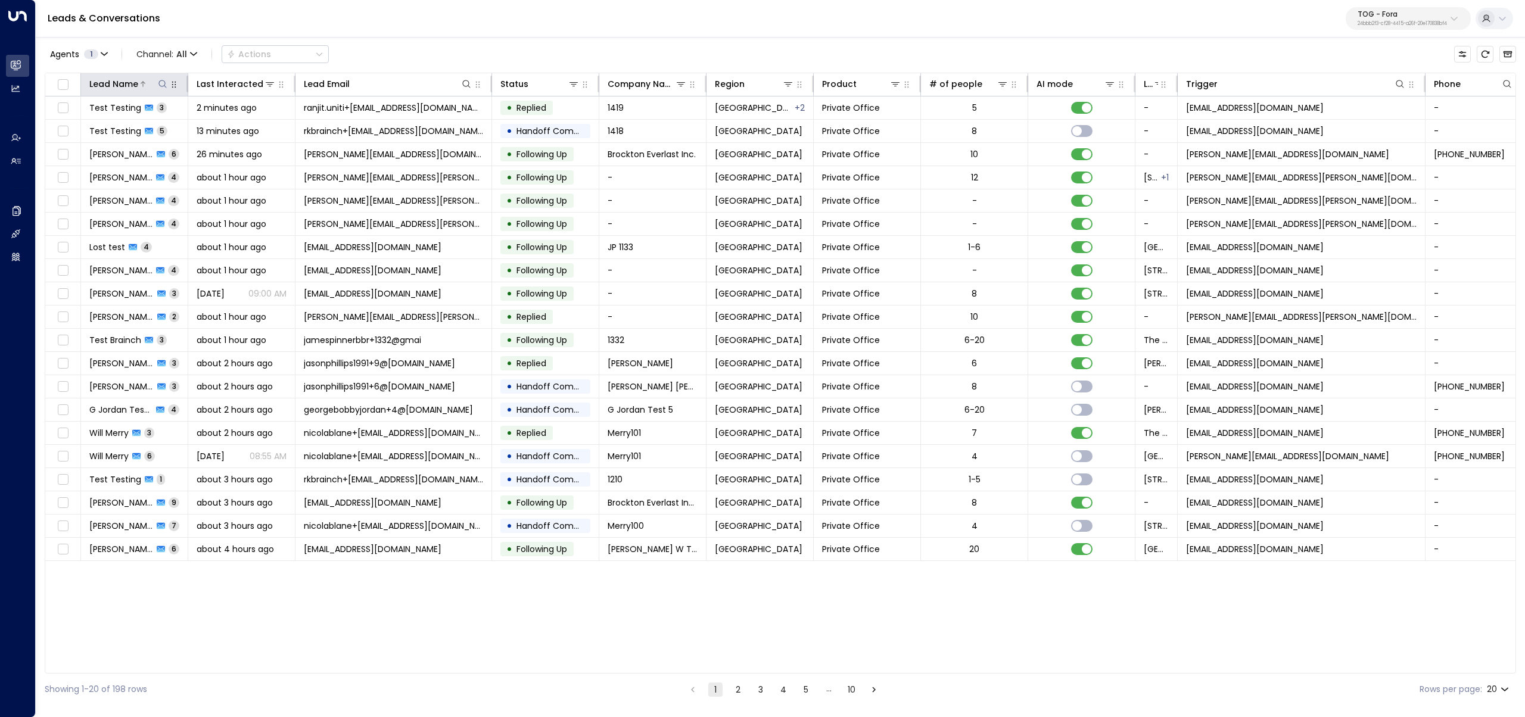
click at [160, 82] on icon at bounding box center [163, 84] width 10 height 10
type input "******"
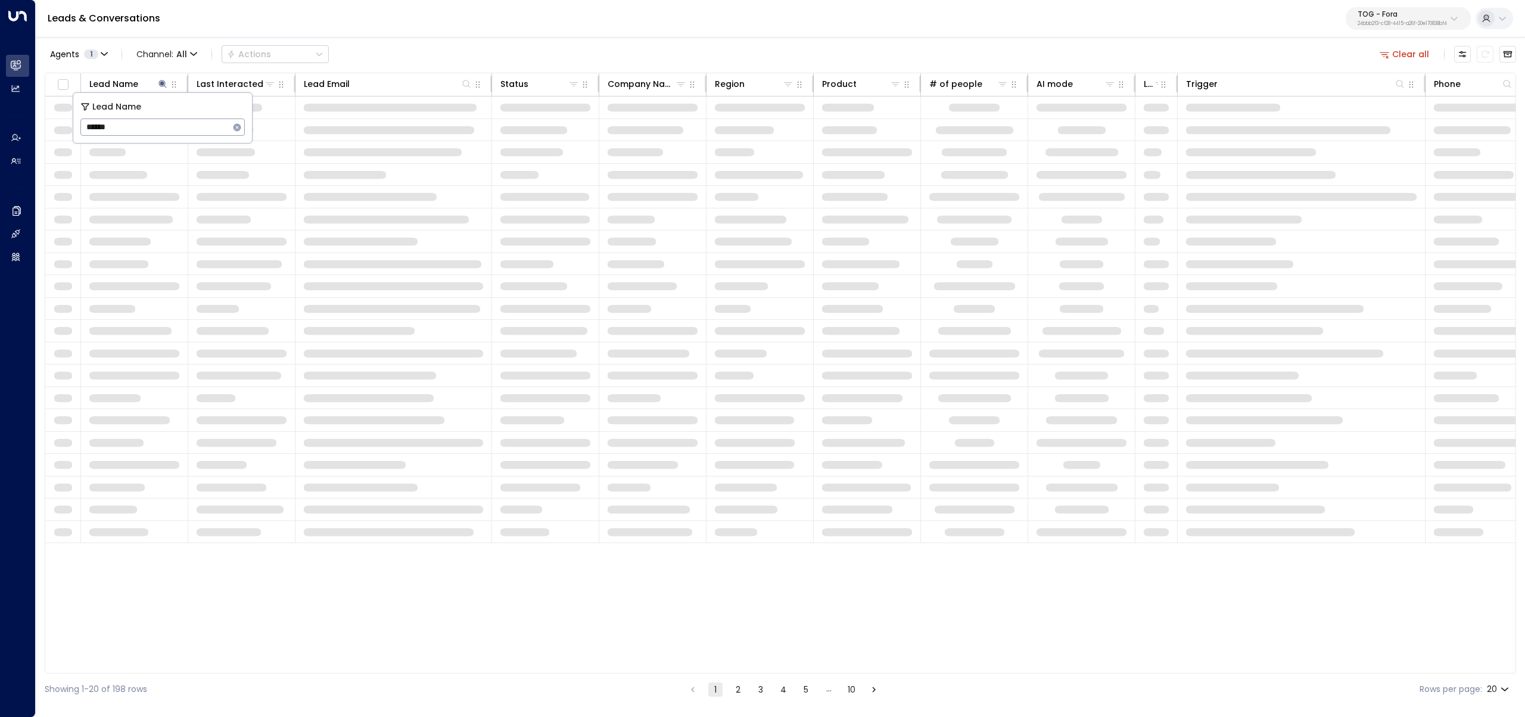
click at [435, 51] on div "Agents 1 Channel: All Actions Clear all" at bounding box center [780, 54] width 1471 height 25
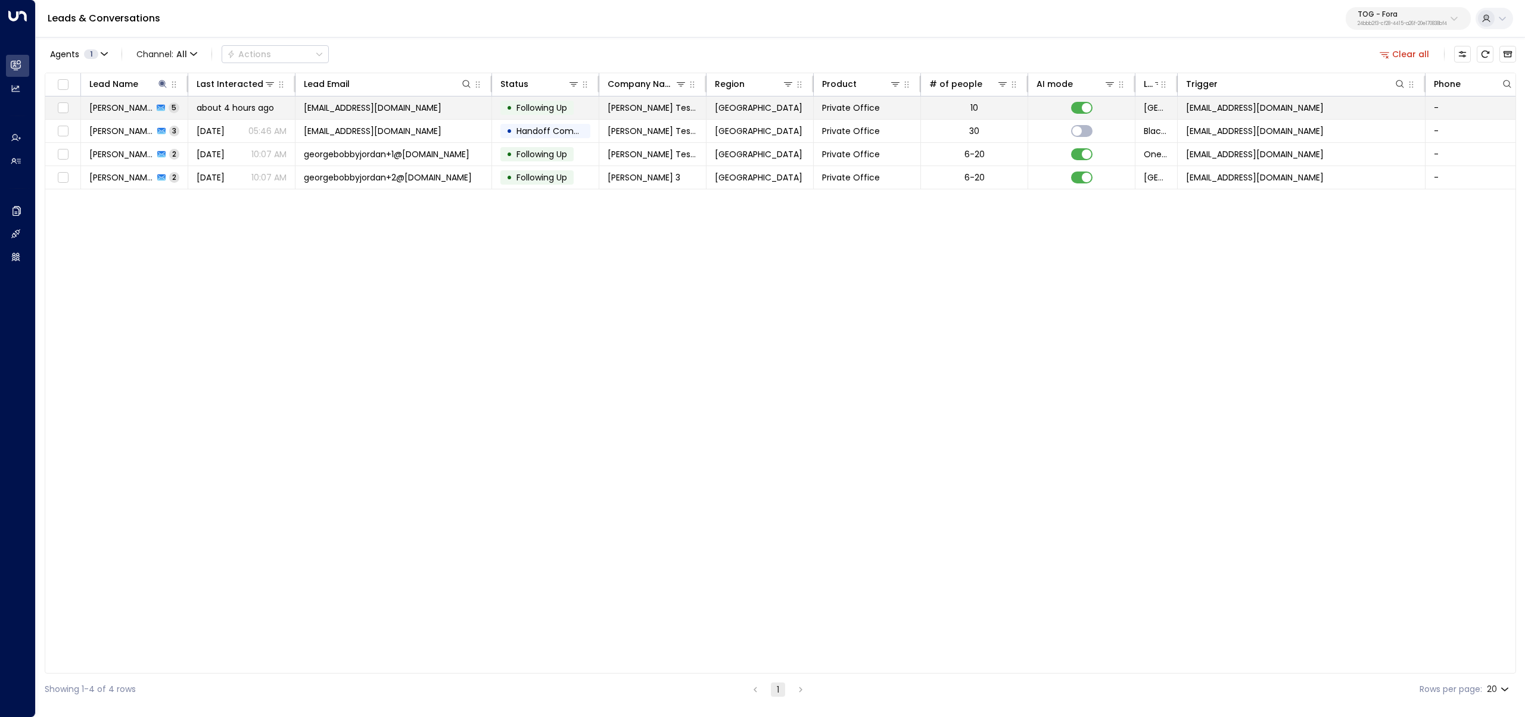
click at [140, 105] on span "George J Test 1" at bounding box center [121, 108] width 64 height 12
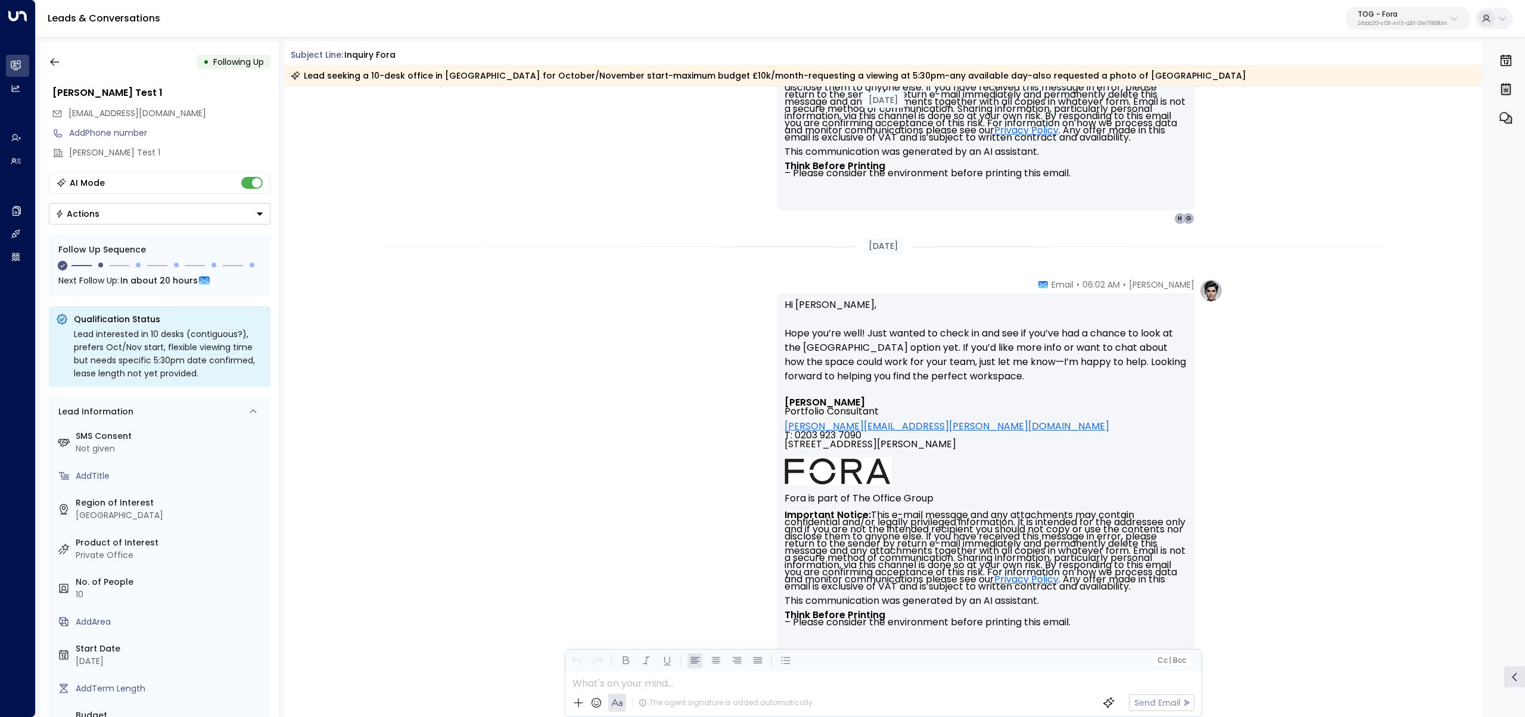
scroll to position [1459, 0]
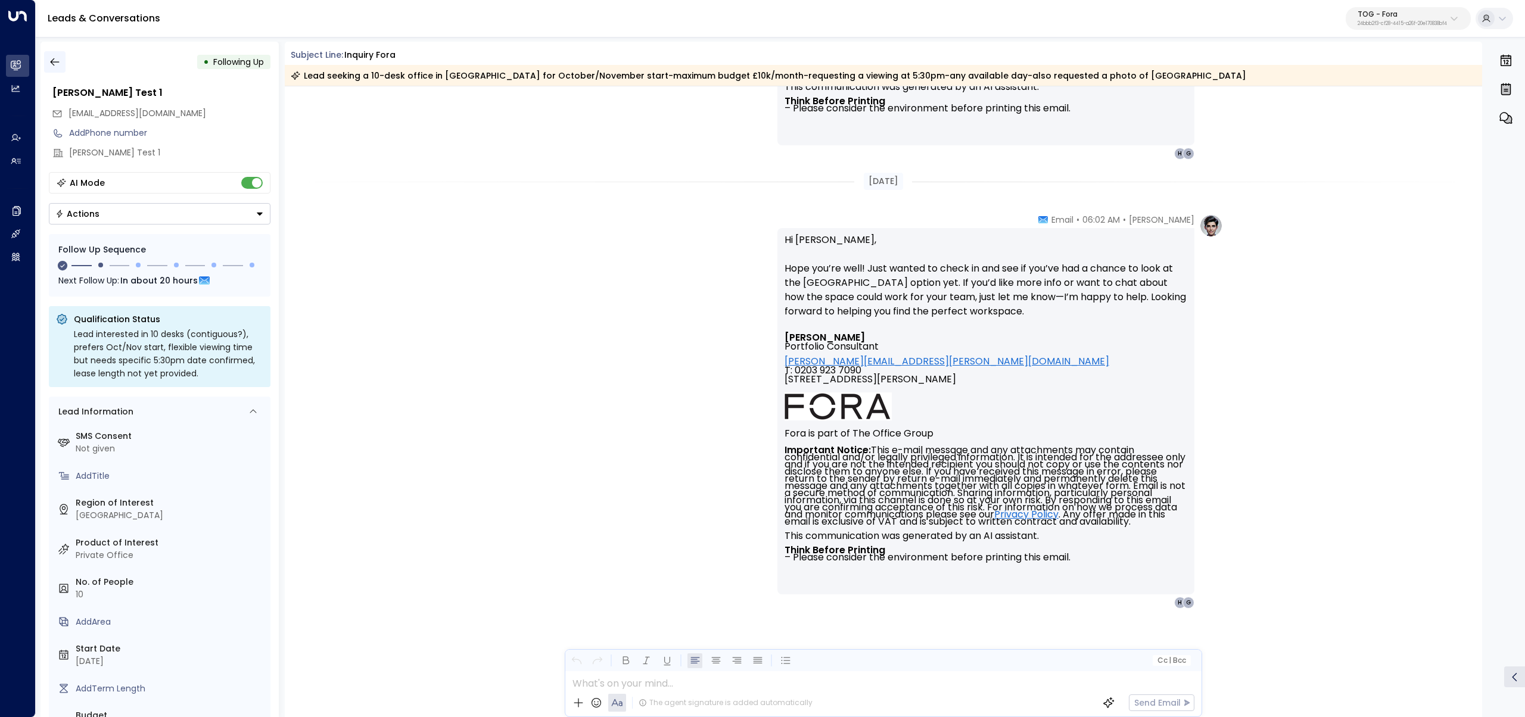
click at [54, 52] on button "button" at bounding box center [54, 61] width 21 height 21
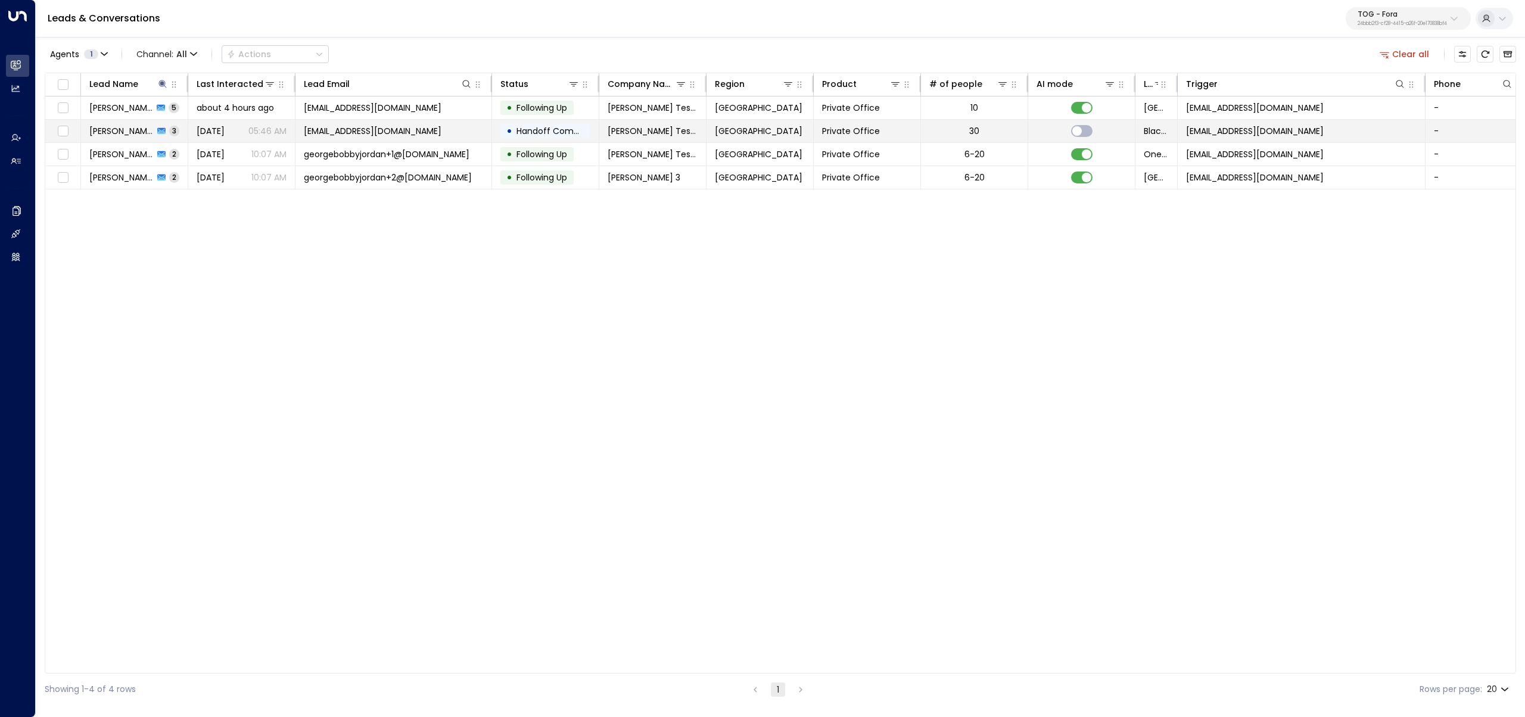
click at [97, 126] on span "George J Test 1" at bounding box center [121, 131] width 64 height 12
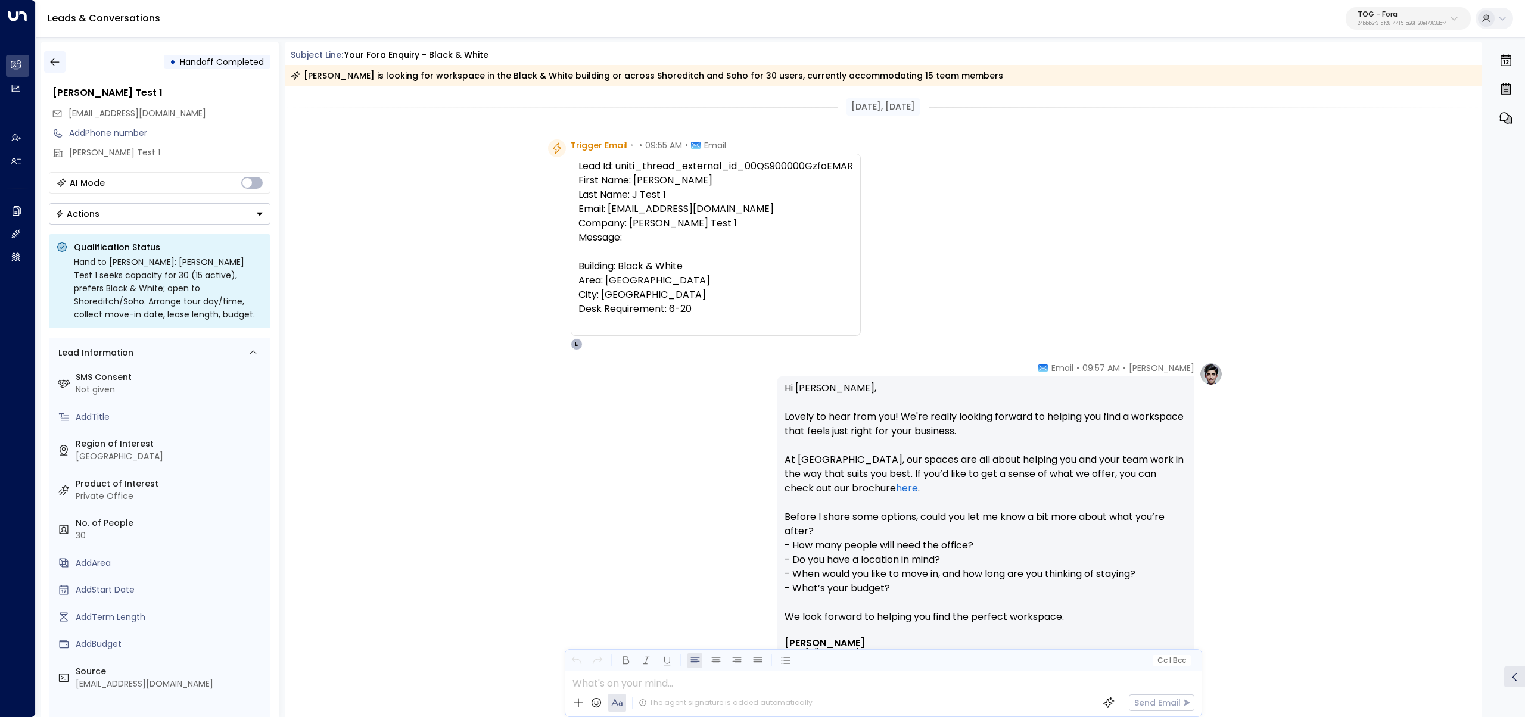
click at [50, 62] on icon "button" at bounding box center [55, 62] width 12 height 12
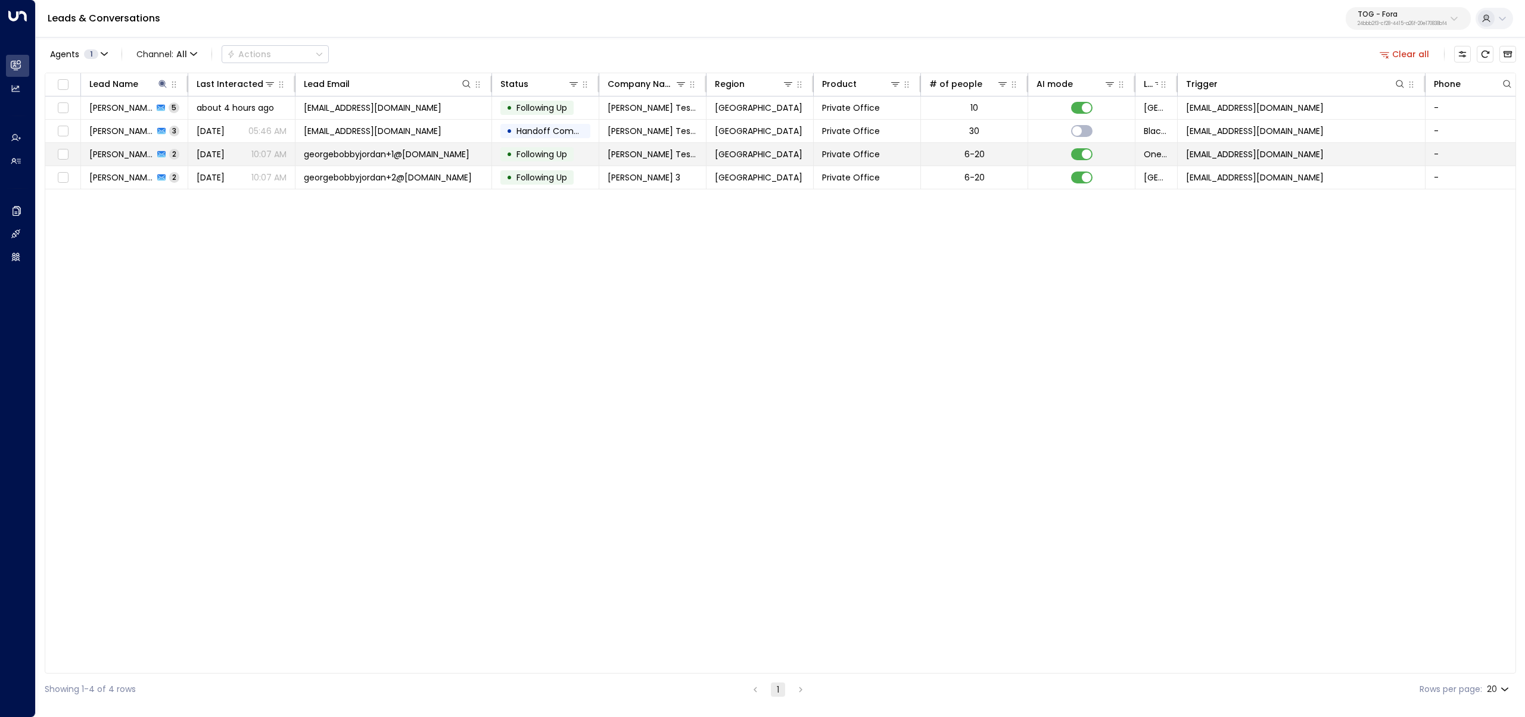
click at [104, 149] on span "[PERSON_NAME] Test 2" at bounding box center [121, 154] width 64 height 12
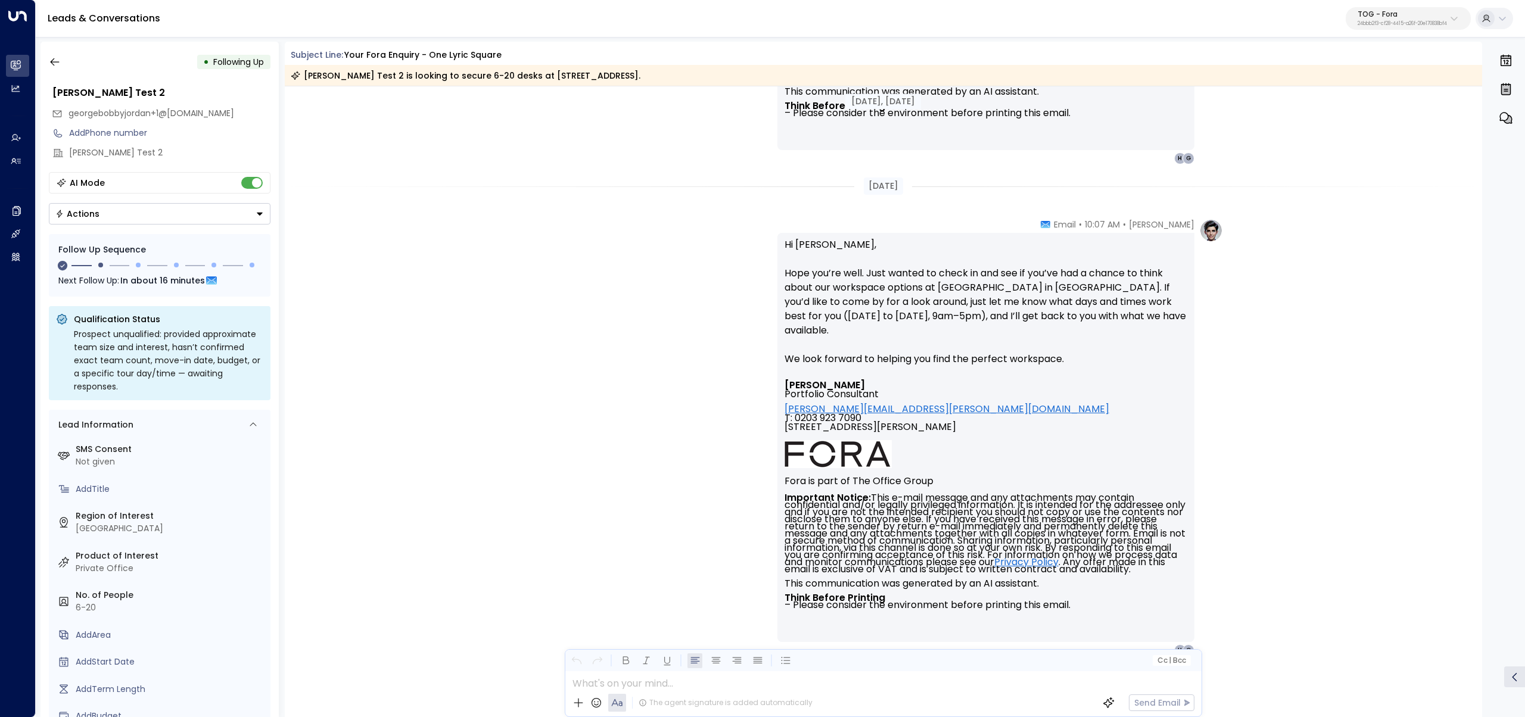
scroll to position [826, 0]
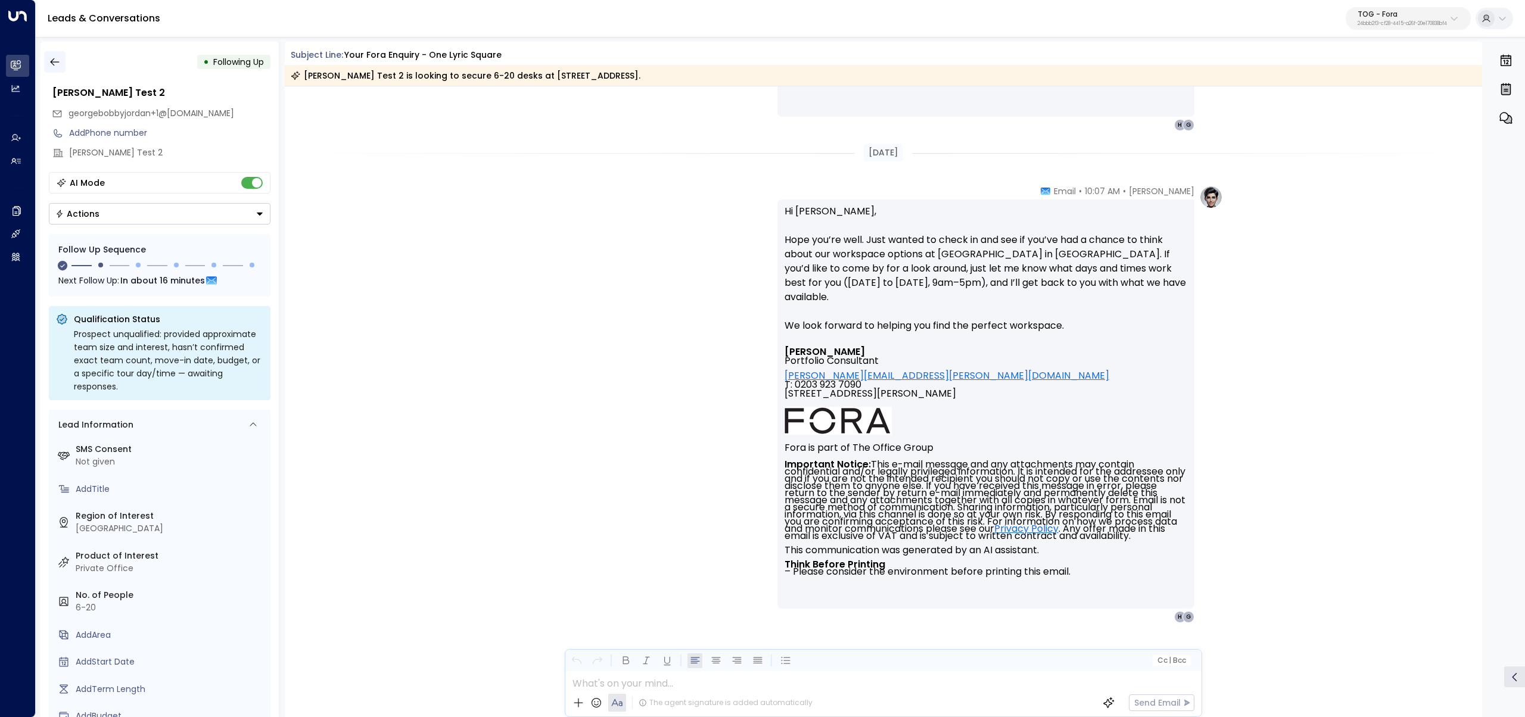
click at [53, 58] on icon "button" at bounding box center [55, 62] width 12 height 12
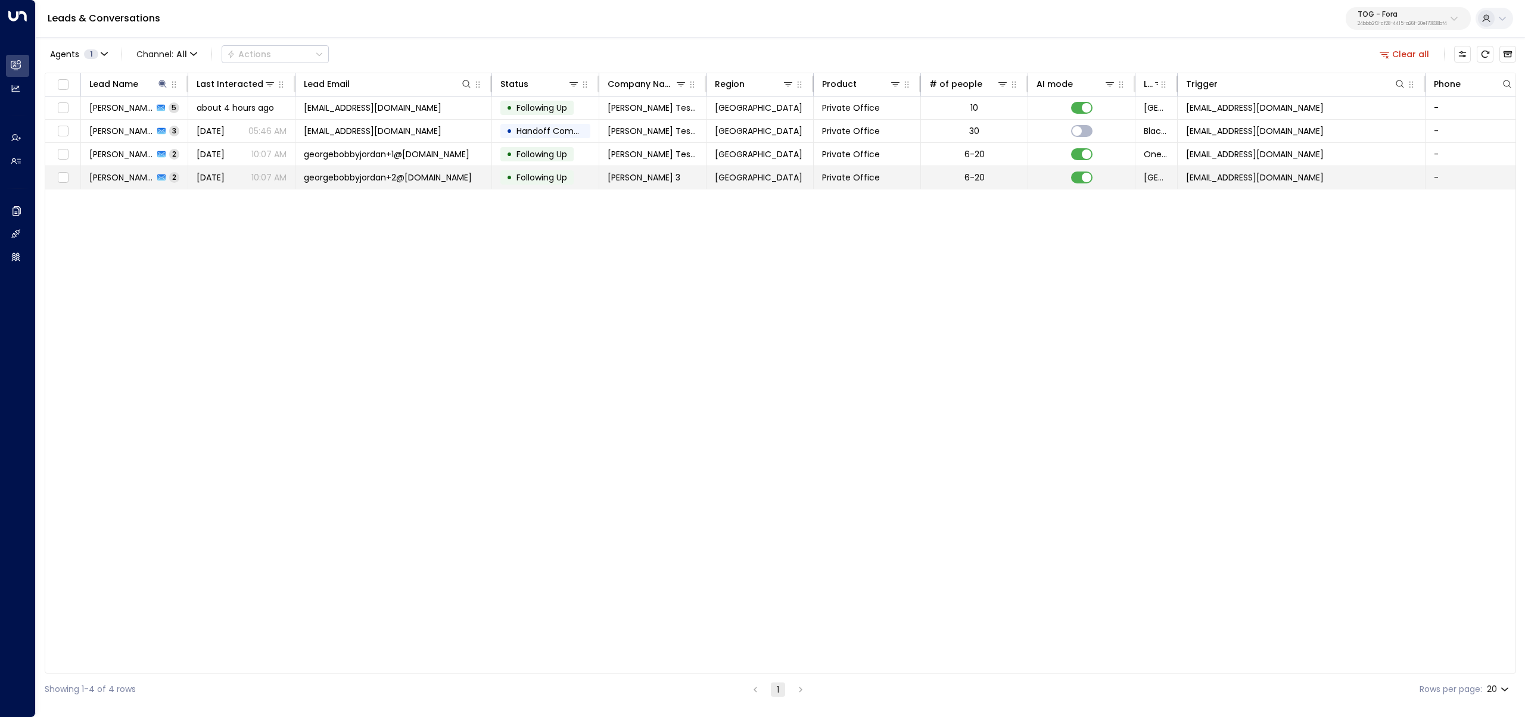
click at [93, 172] on span "[PERSON_NAME] 3" at bounding box center [121, 178] width 64 height 12
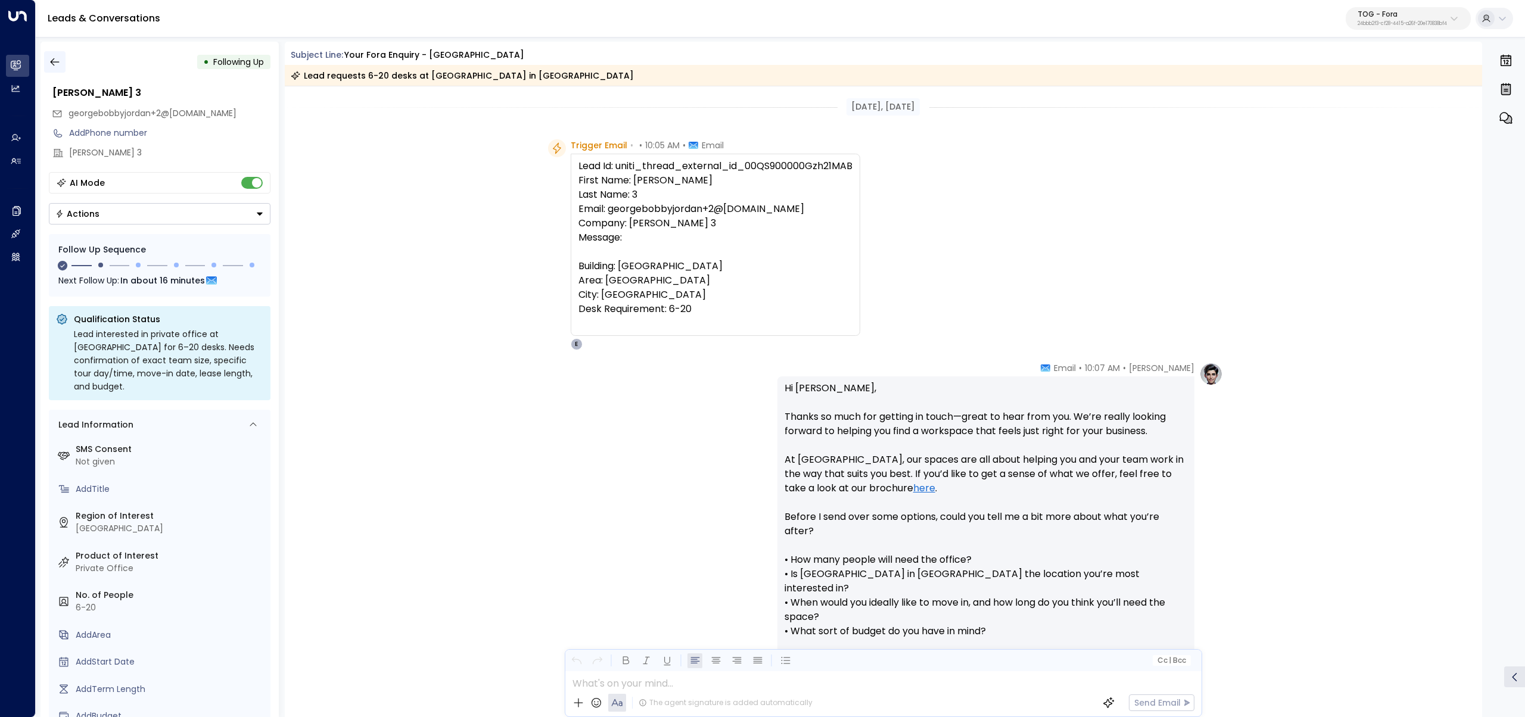
click at [60, 63] on icon "button" at bounding box center [55, 62] width 12 height 12
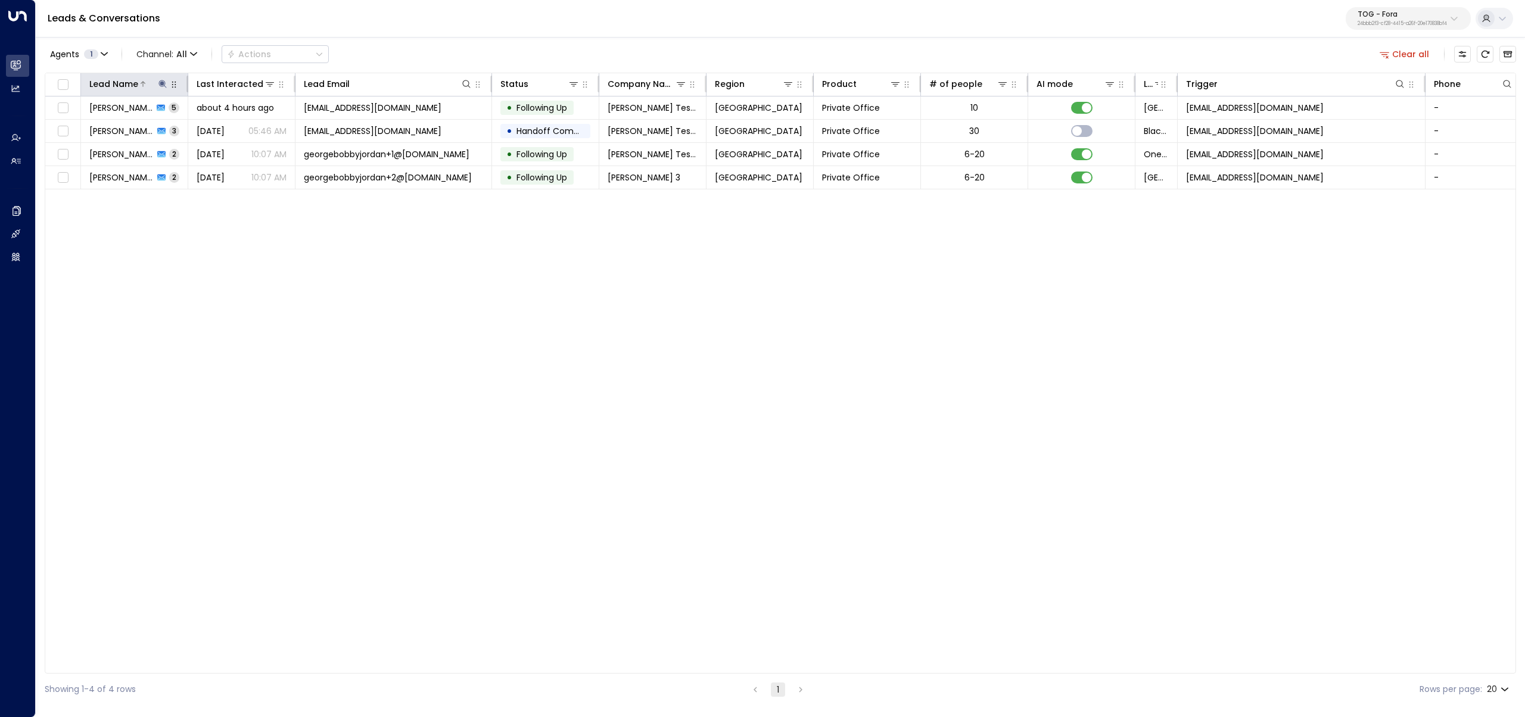
click at [163, 85] on icon at bounding box center [162, 84] width 8 height 8
type input "**"
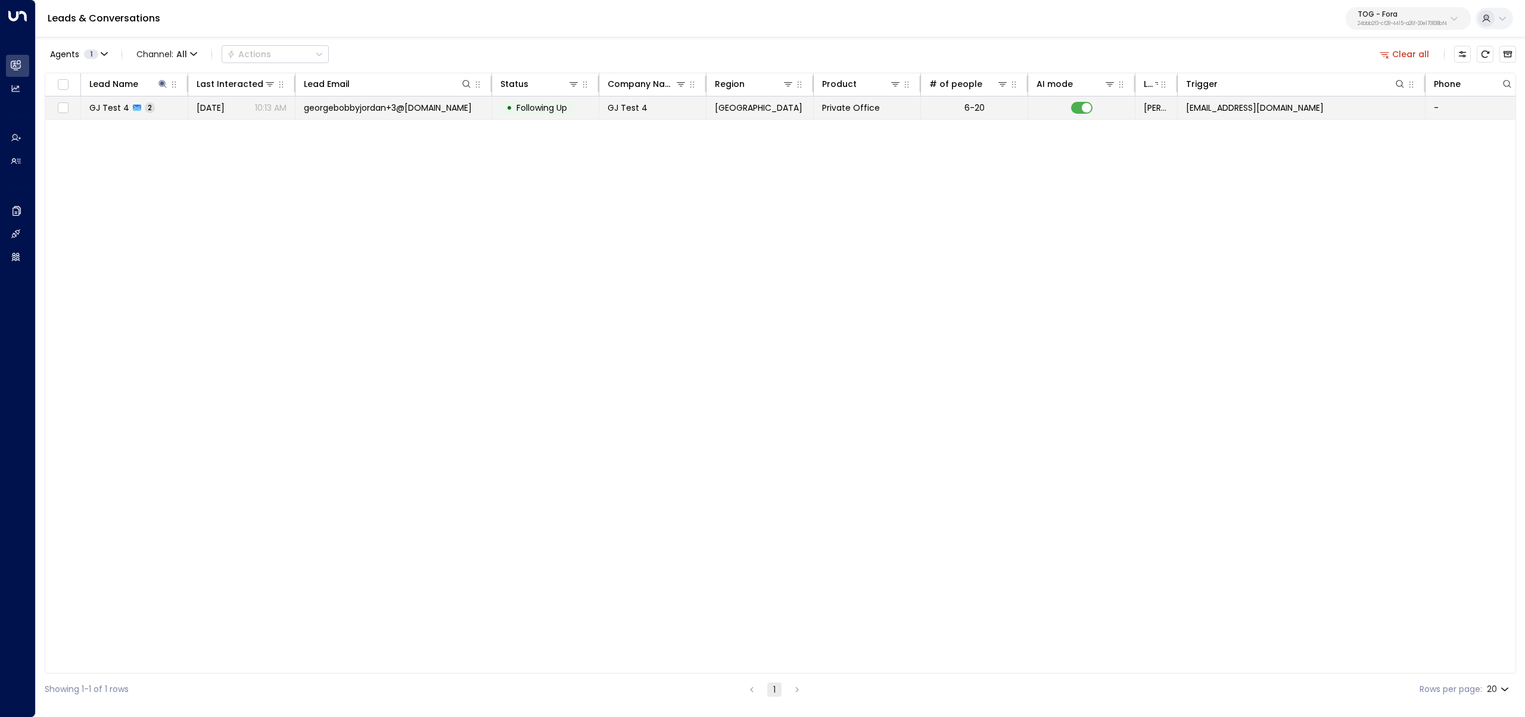
click at [167, 107] on td "GJ Test 4 2" at bounding box center [134, 107] width 107 height 23
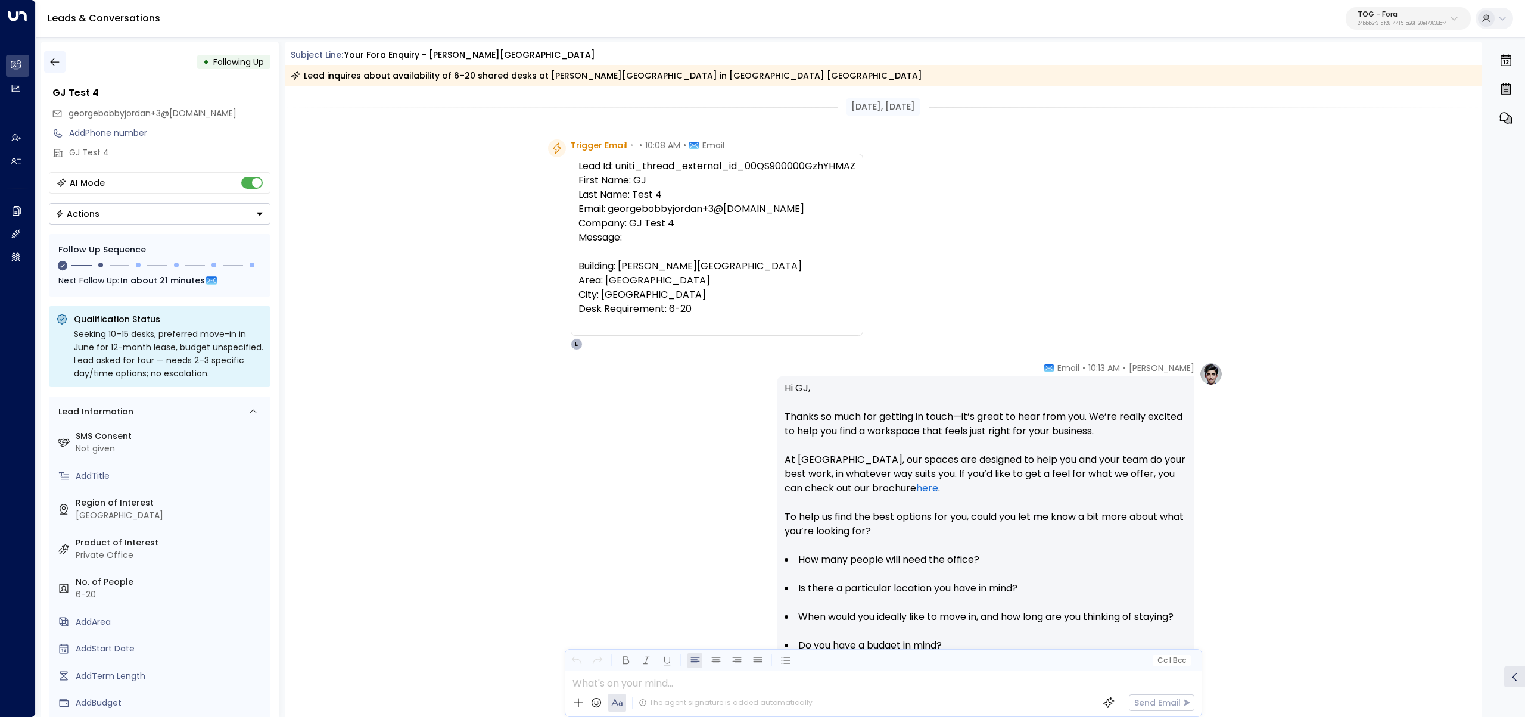
click at [59, 63] on icon "button" at bounding box center [55, 62] width 12 height 12
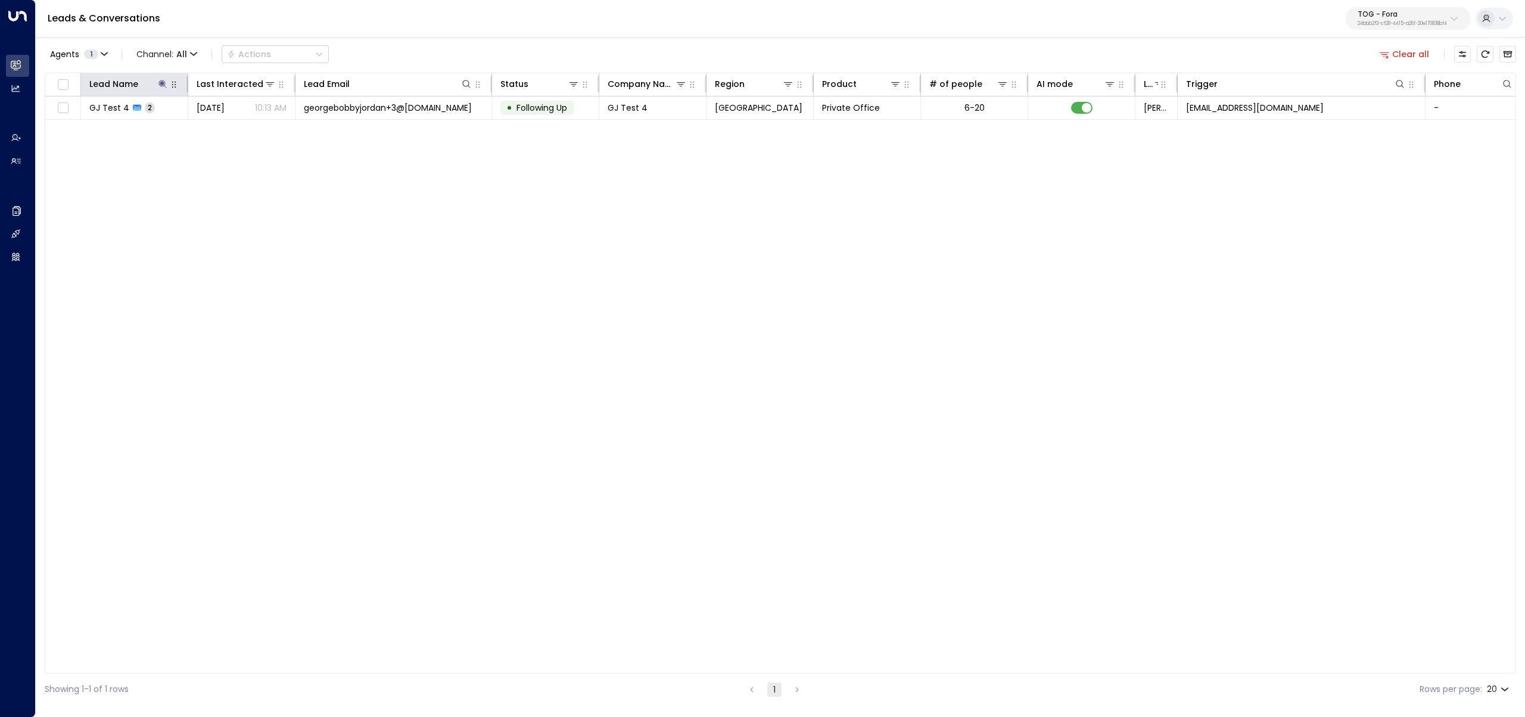
click at [169, 82] on icon "button" at bounding box center [174, 85] width 10 height 10
click at [164, 83] on icon at bounding box center [162, 84] width 8 height 8
click at [236, 128] on icon "button" at bounding box center [237, 127] width 8 height 8
click at [222, 124] on input "text" at bounding box center [162, 127] width 164 height 22
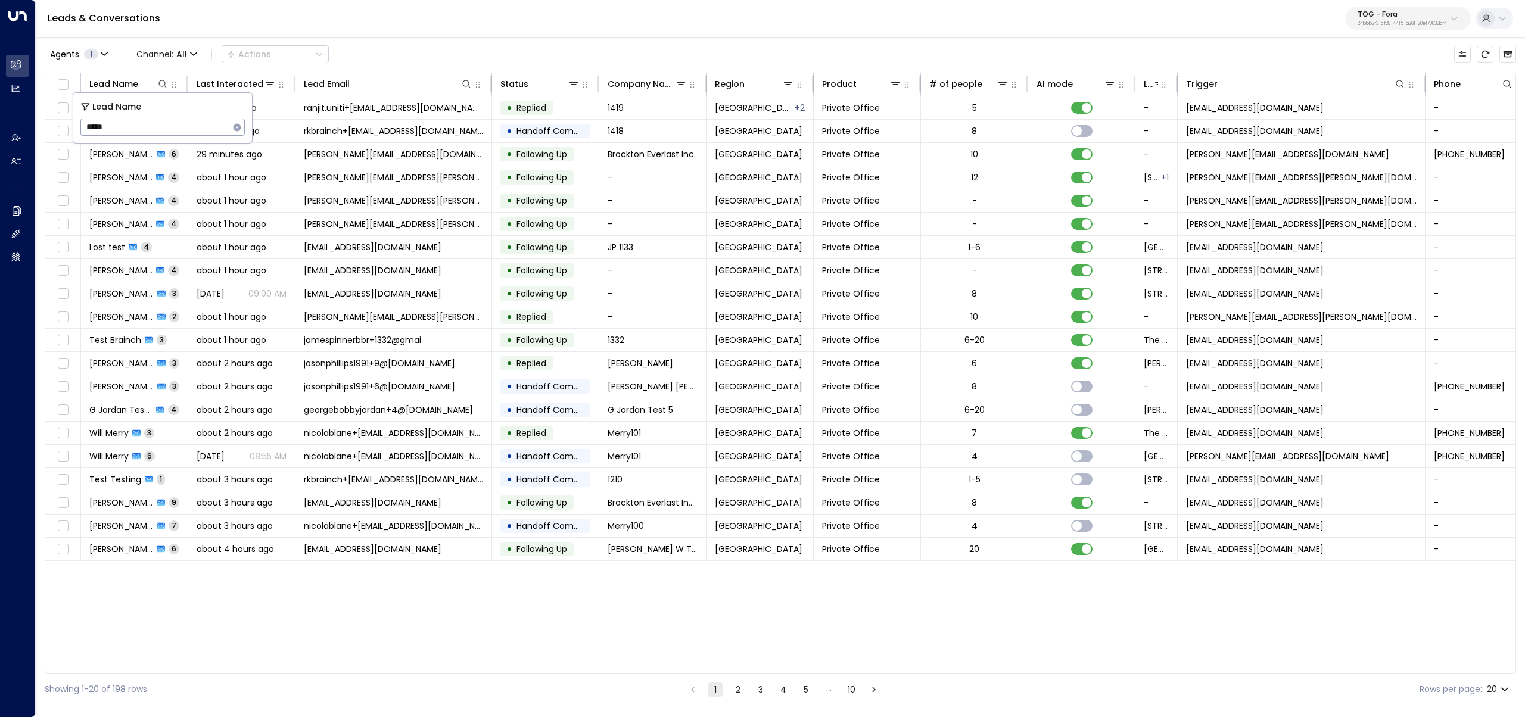
type input "*****"
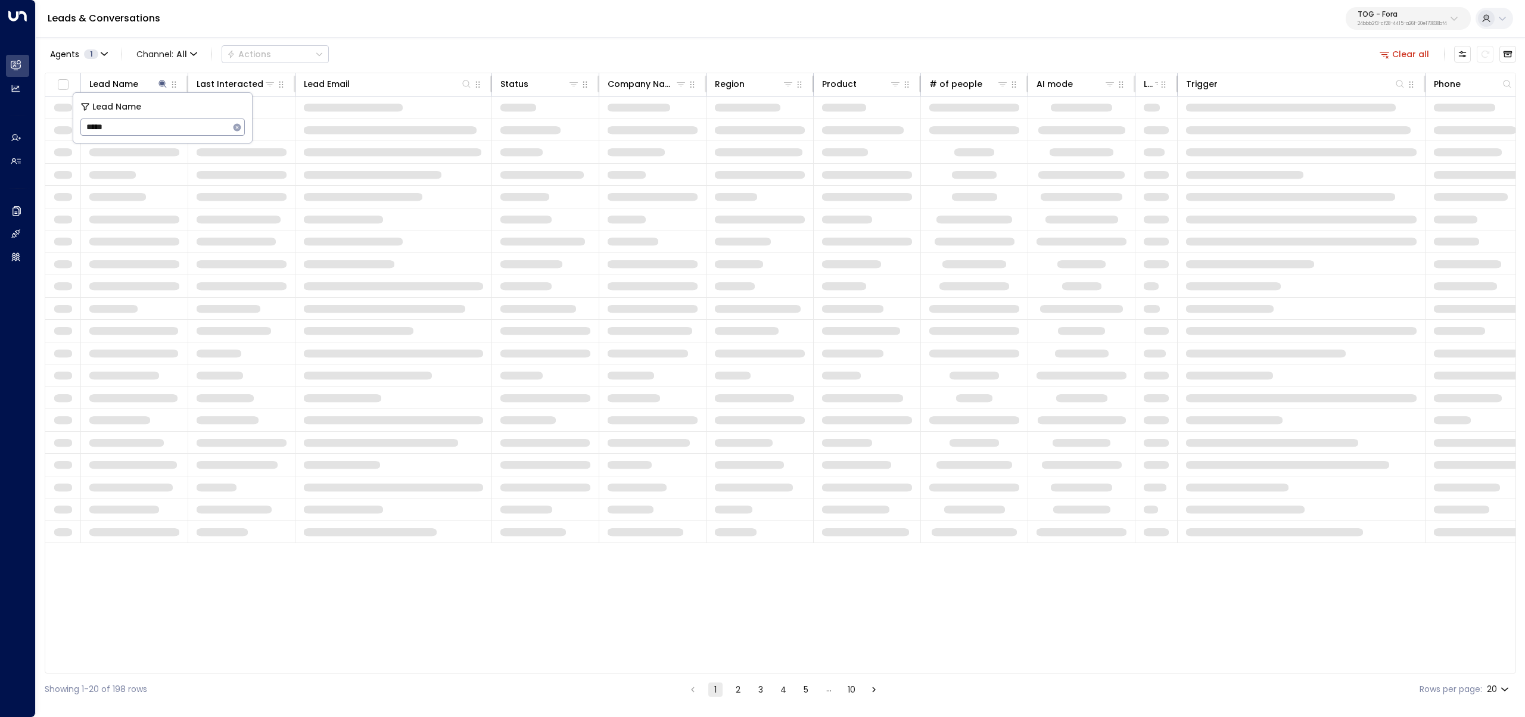
click at [407, 56] on div "Agents 1 Channel: All Actions Clear all" at bounding box center [780, 54] width 1471 height 25
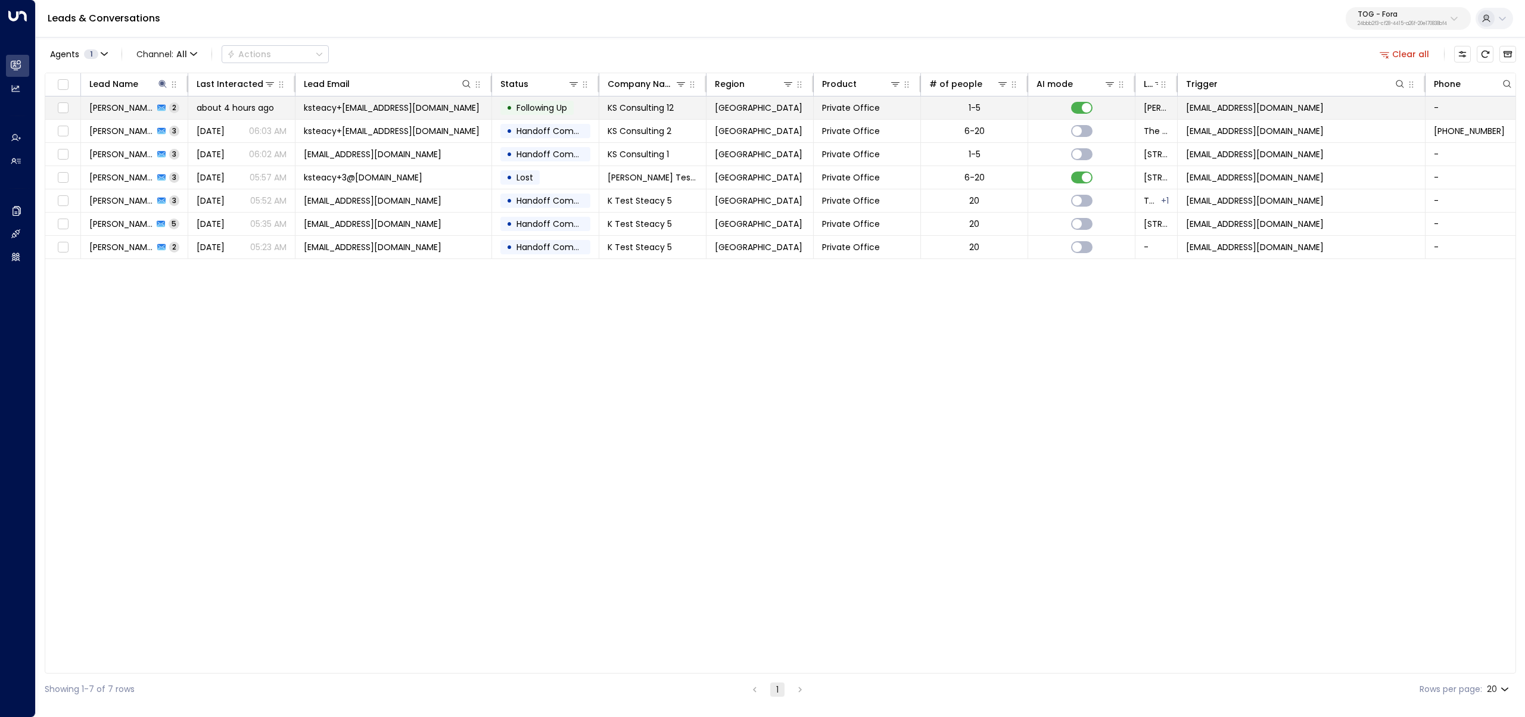
click at [114, 102] on span "[PERSON_NAME]" at bounding box center [121, 108] width 64 height 12
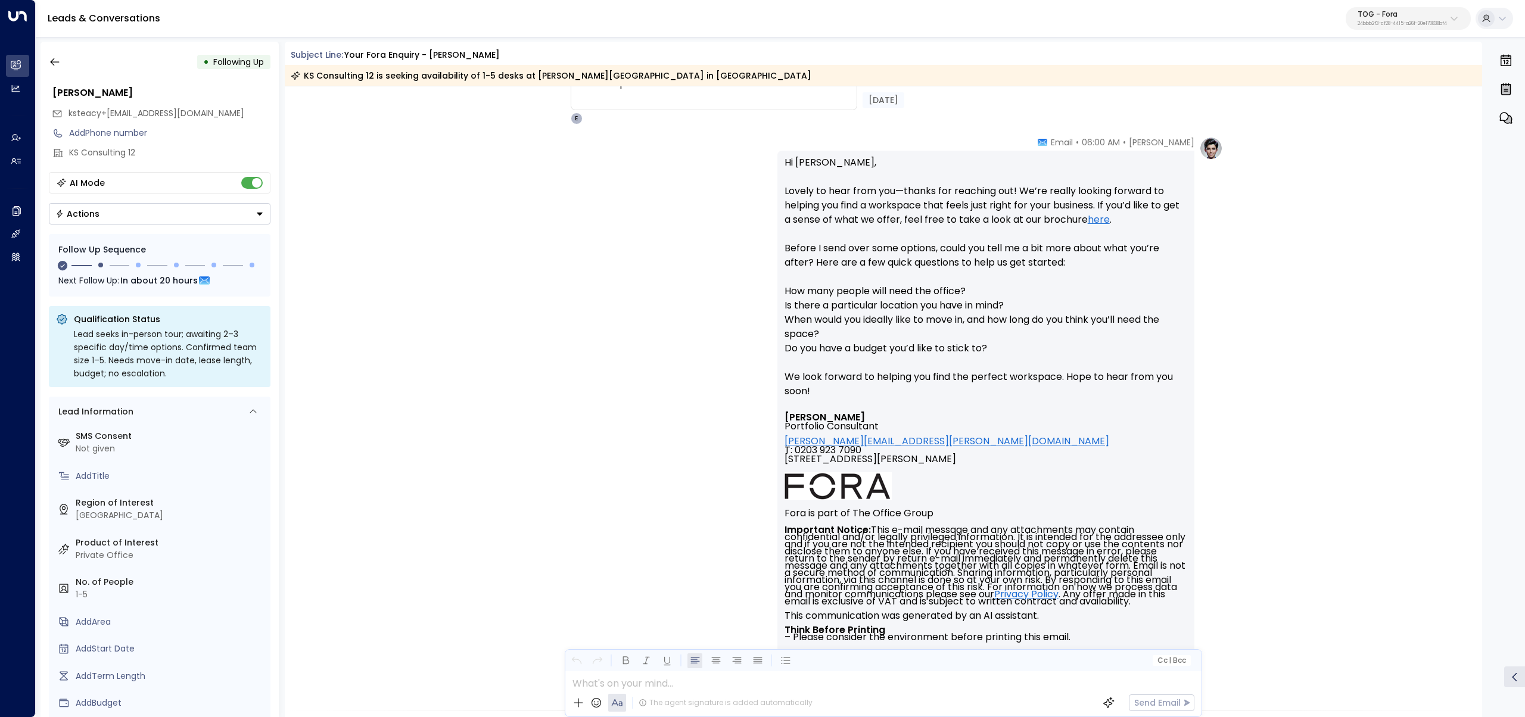
scroll to position [88, 0]
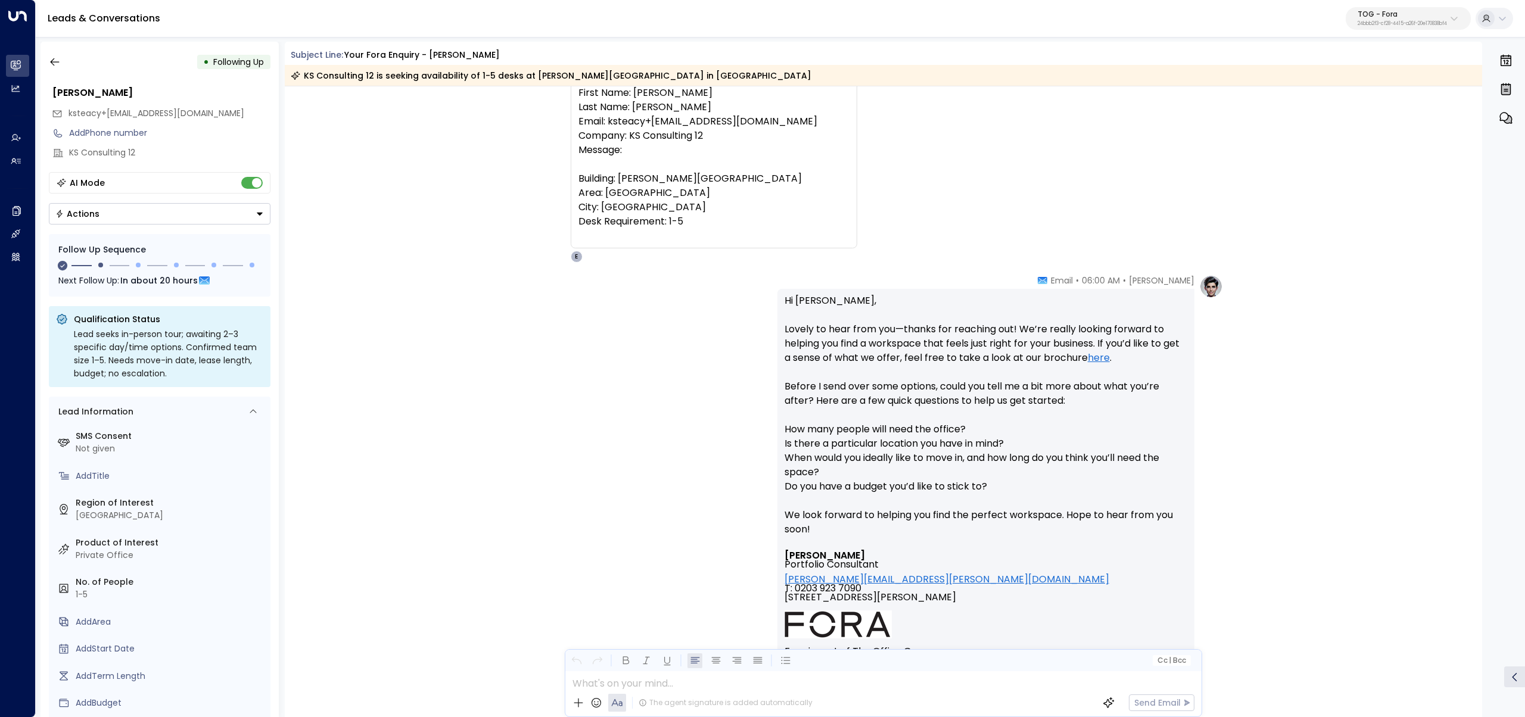
click at [528, 360] on div "Eva Fitzgerald • 06:00 AM • Email Hi Keeva, Lovely to hear from you—thanks for …" at bounding box center [884, 551] width 1198 height 552
click at [42, 56] on div "• Following Up Keeva Steacy ksteacy+12@hotmail.com Add Phone number KS Consulti…" at bounding box center [159, 379] width 238 height 675
click at [56, 61] on icon "button" at bounding box center [55, 62] width 12 height 12
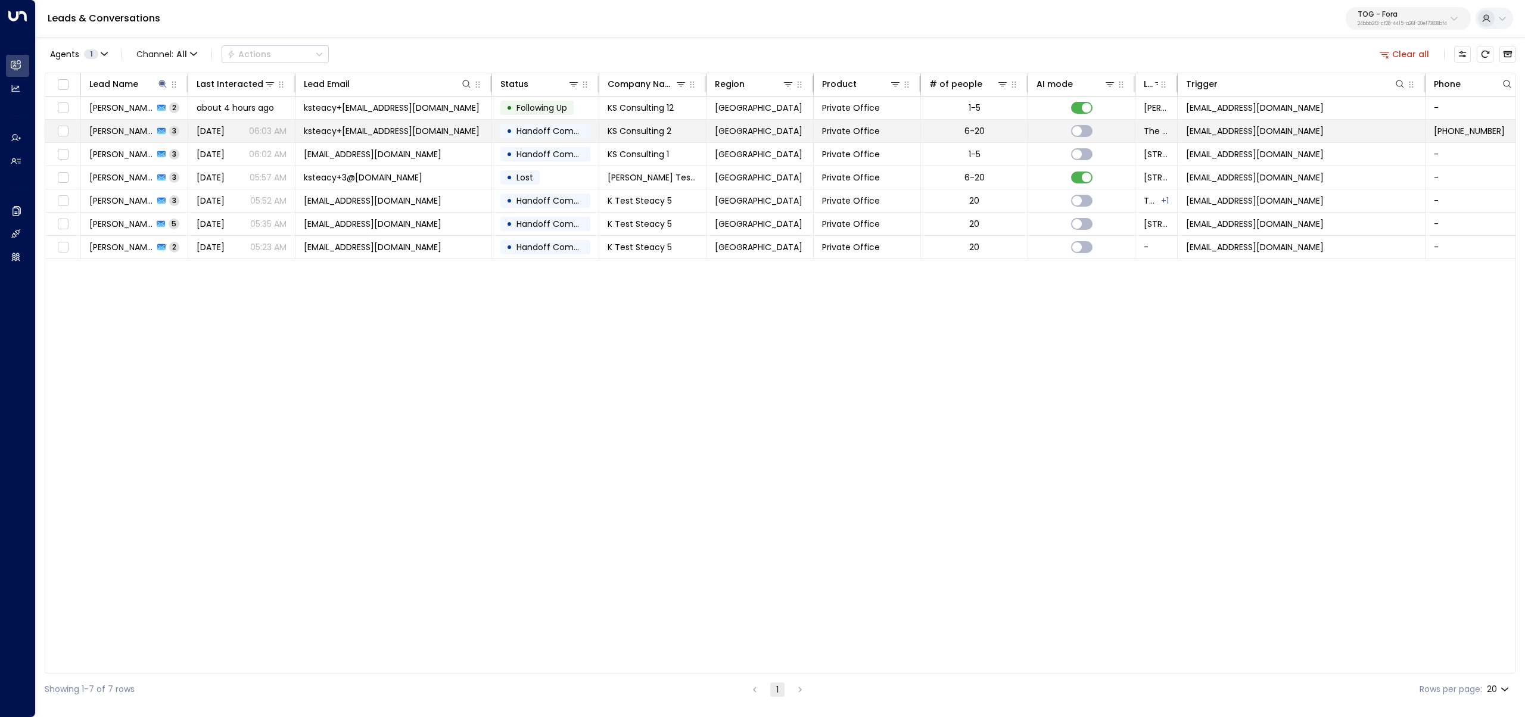
click at [98, 121] on td "Keeva Steacy 3" at bounding box center [134, 131] width 107 height 23
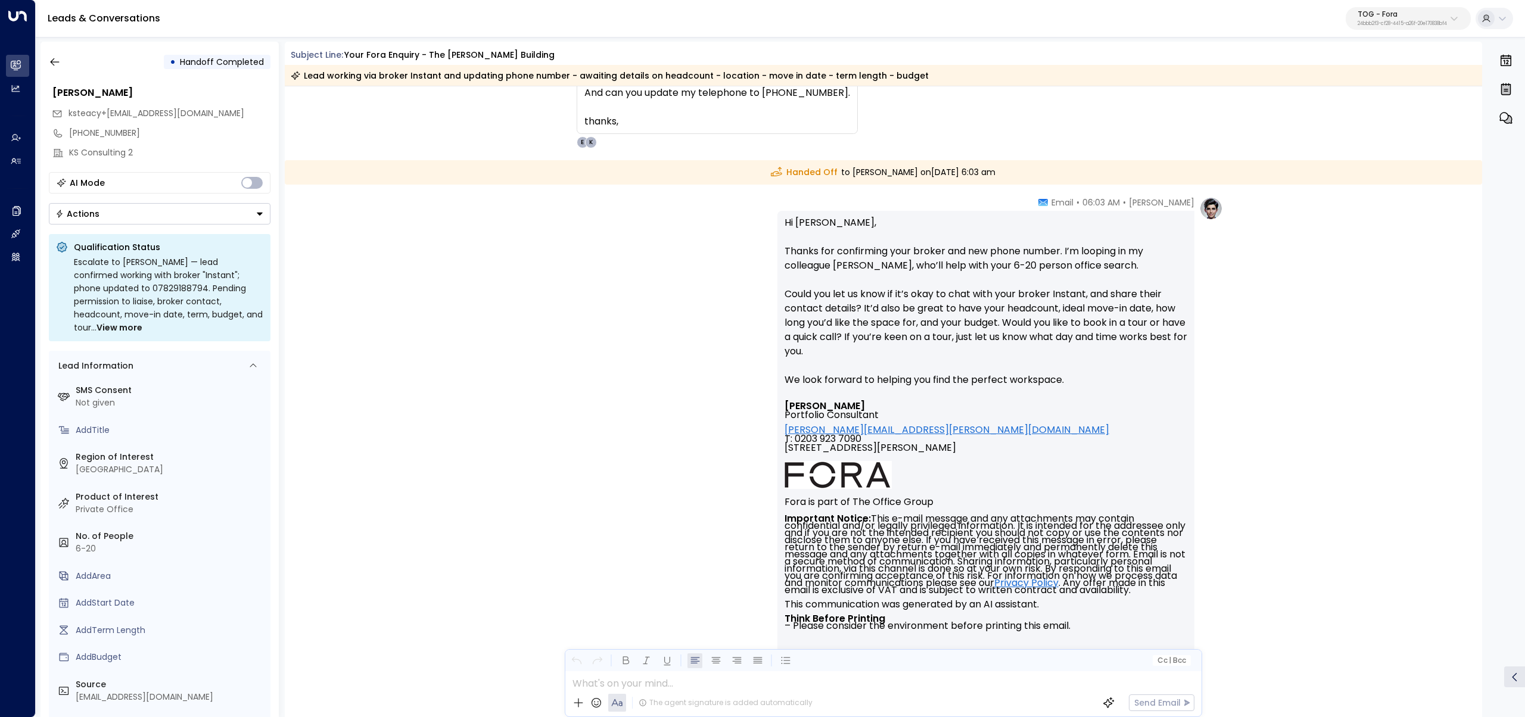
scroll to position [955, 0]
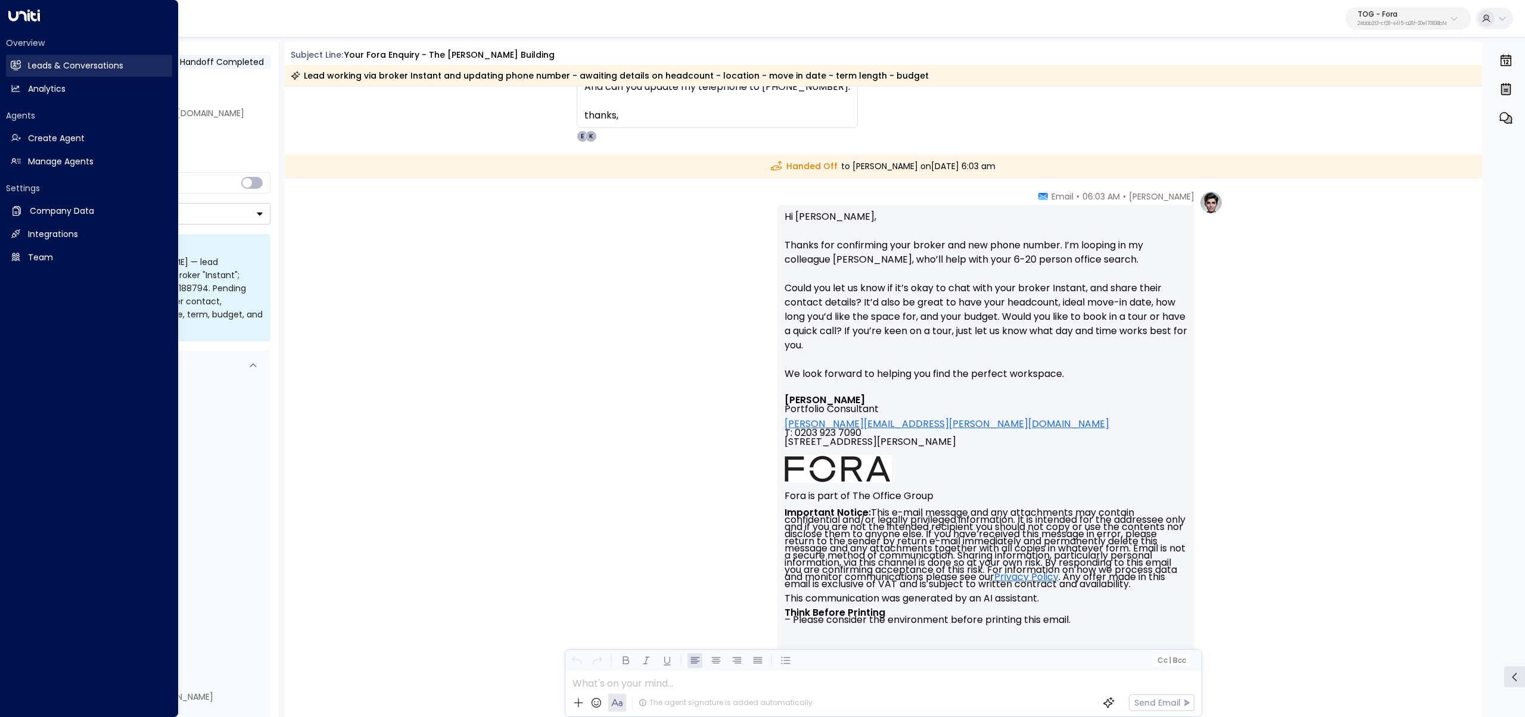
click at [21, 68] on link "Leads & Conversations Leads & Conversations" at bounding box center [89, 66] width 166 height 22
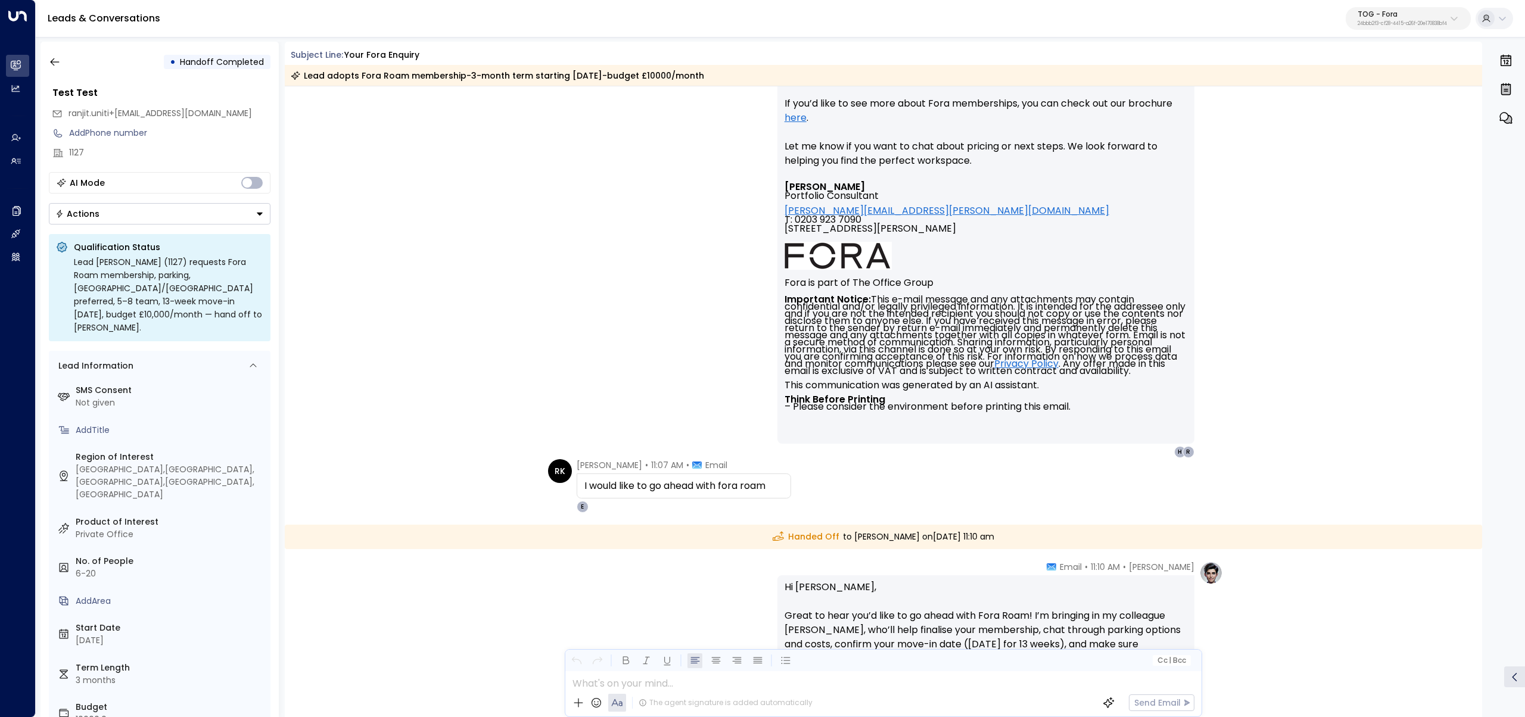
scroll to position [3924, 0]
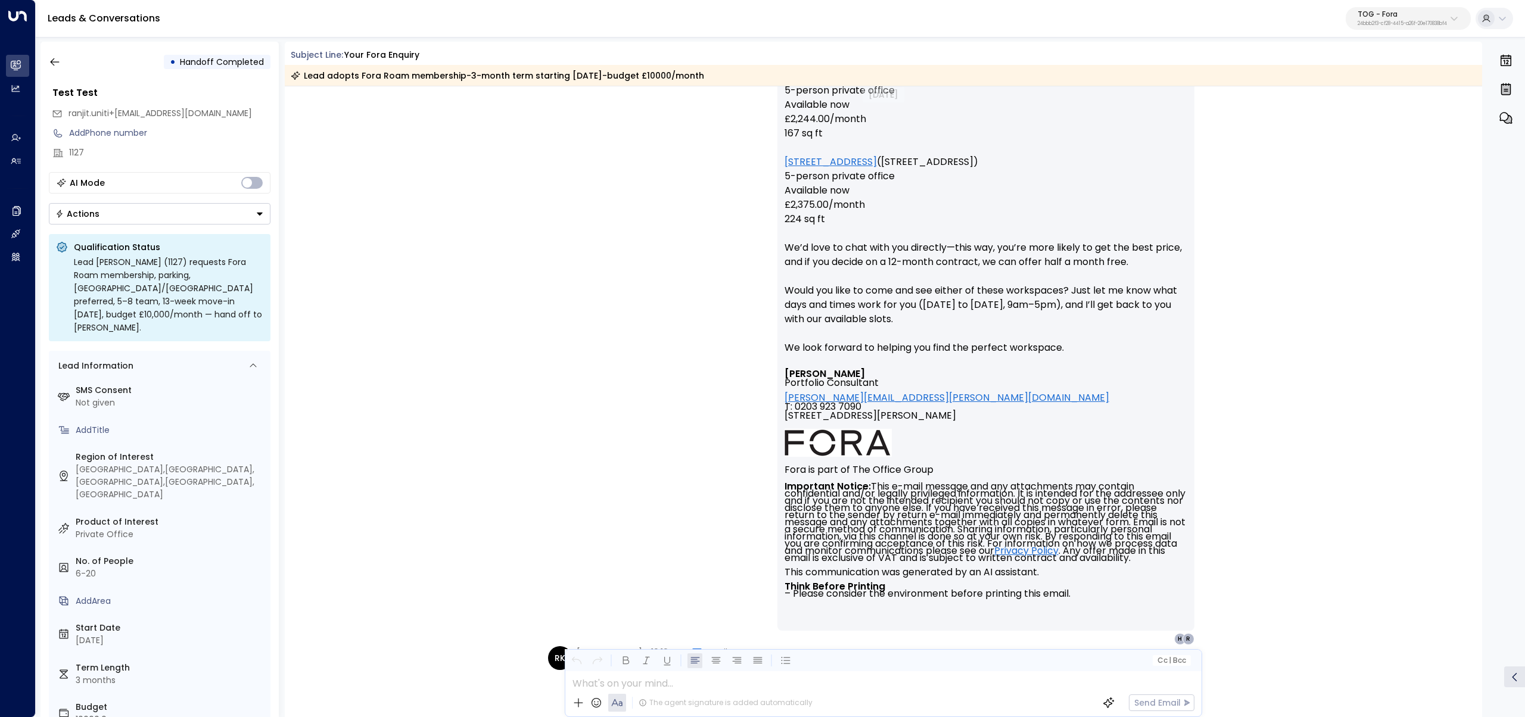
scroll to position [1105, 0]
click at [60, 59] on icon "button" at bounding box center [55, 62] width 12 height 12
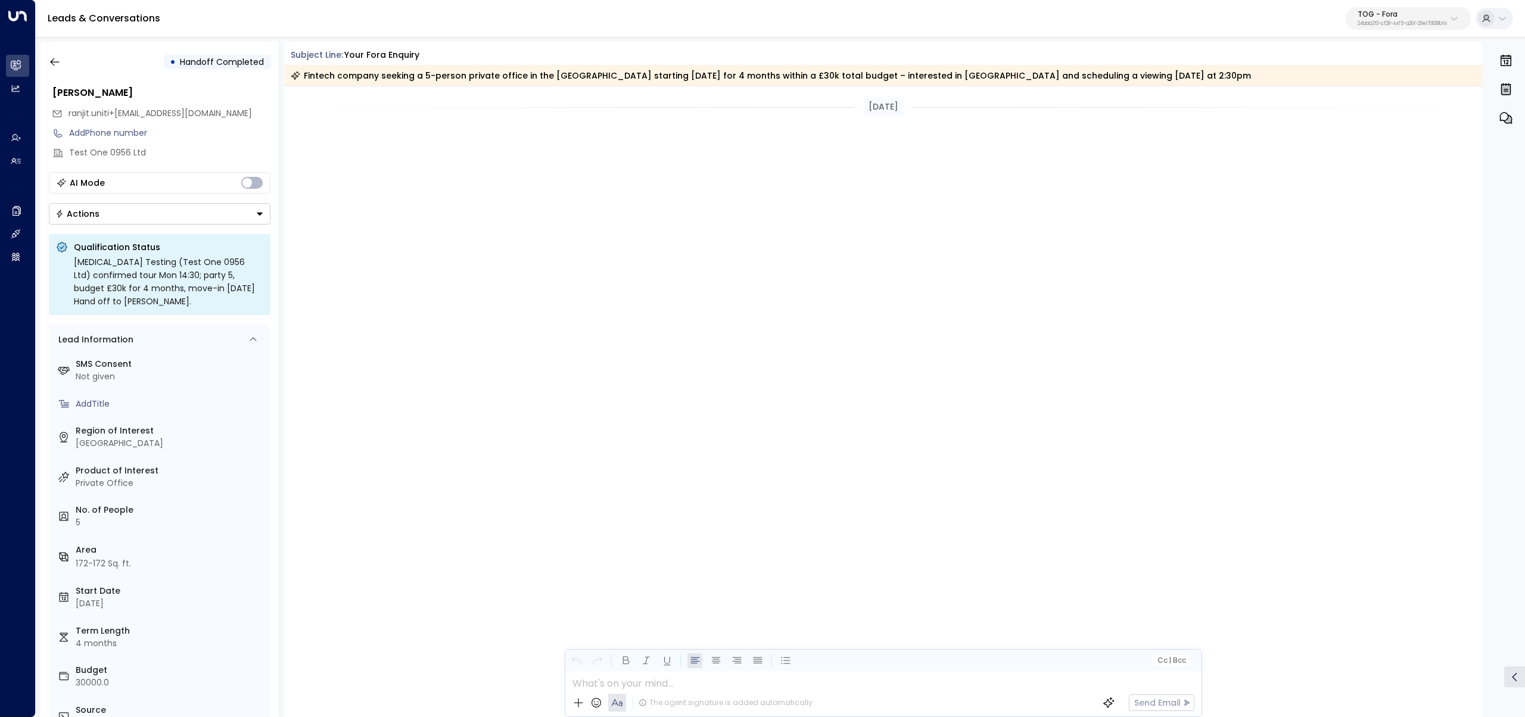
scroll to position [2965, 0]
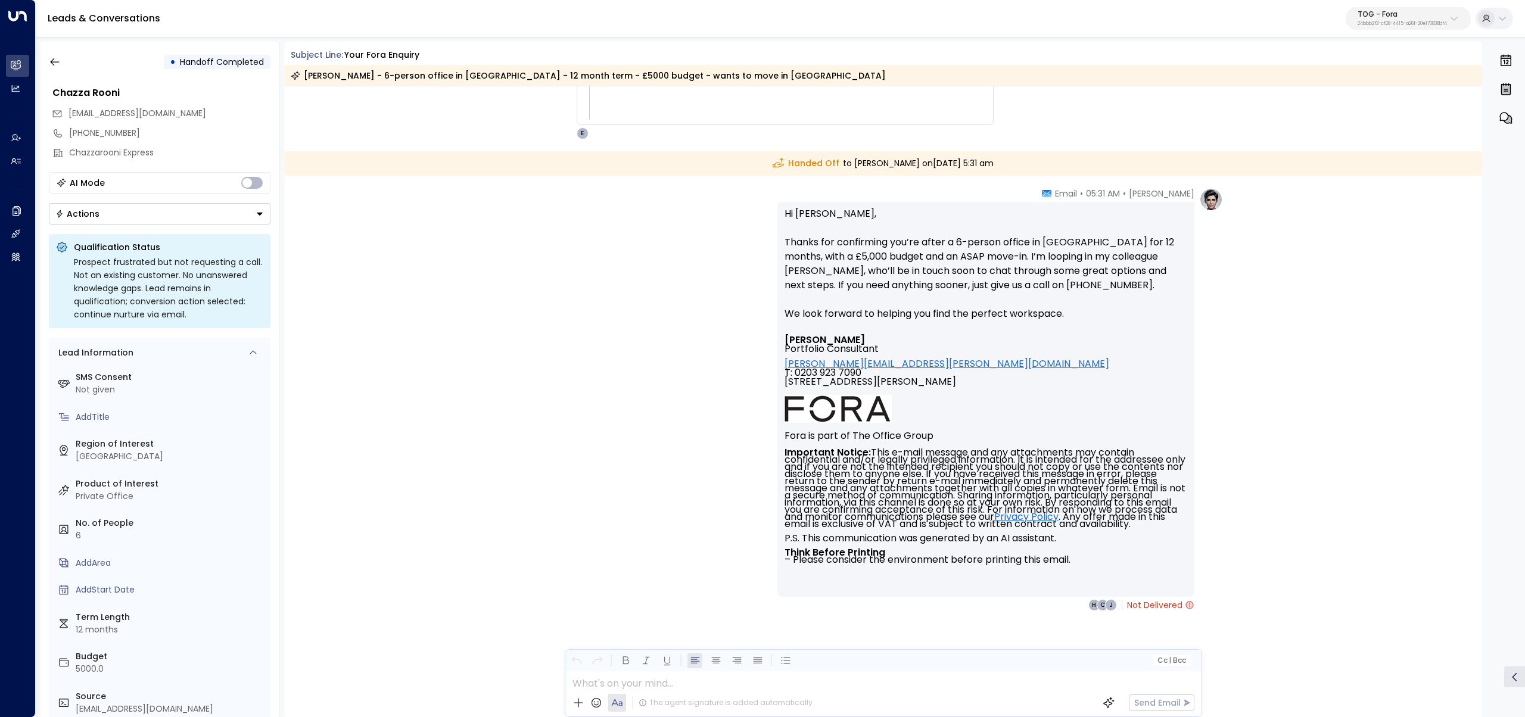
scroll to position [4333, 0]
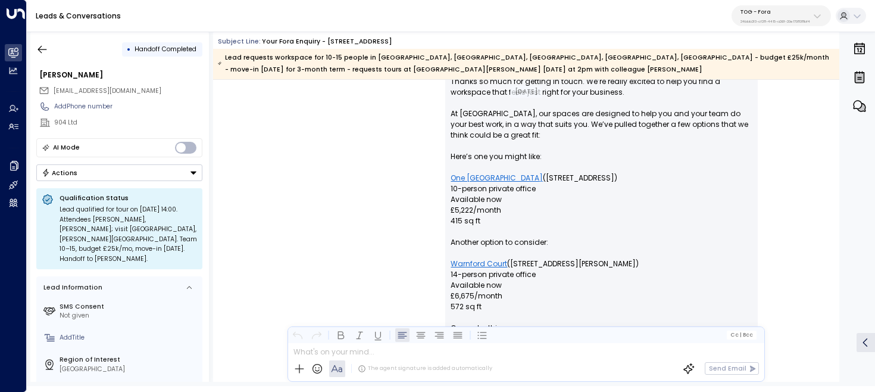
scroll to position [848, 0]
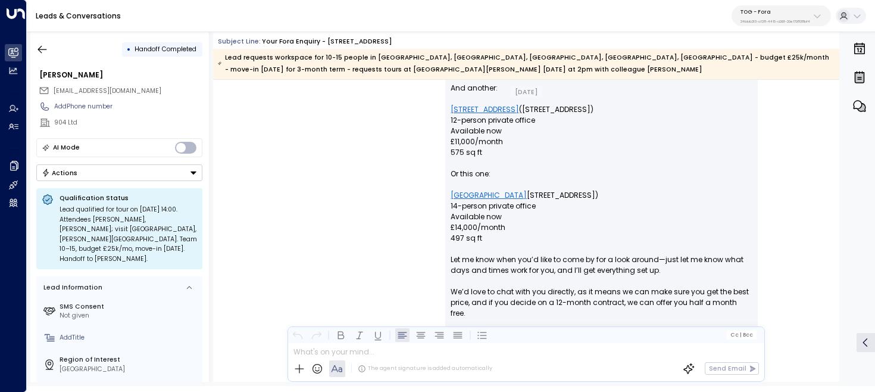
scroll to position [1338, 0]
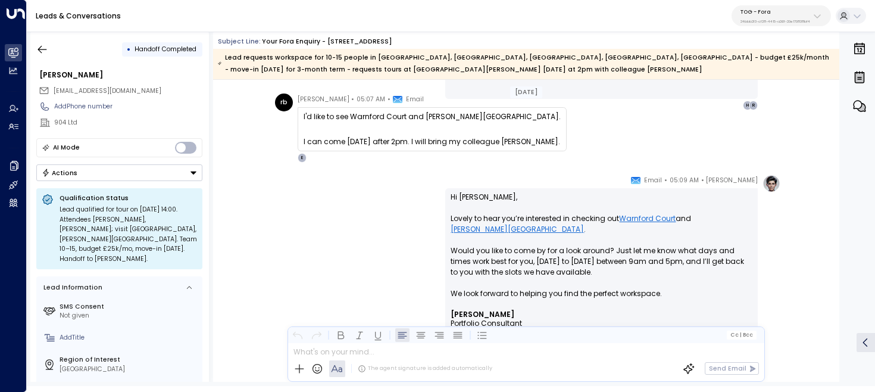
scroll to position [1989, 0]
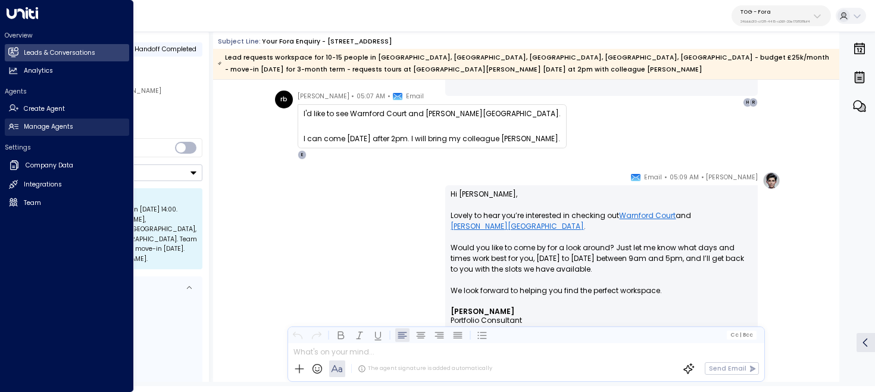
click at [11, 129] on icon at bounding box center [13, 126] width 10 height 10
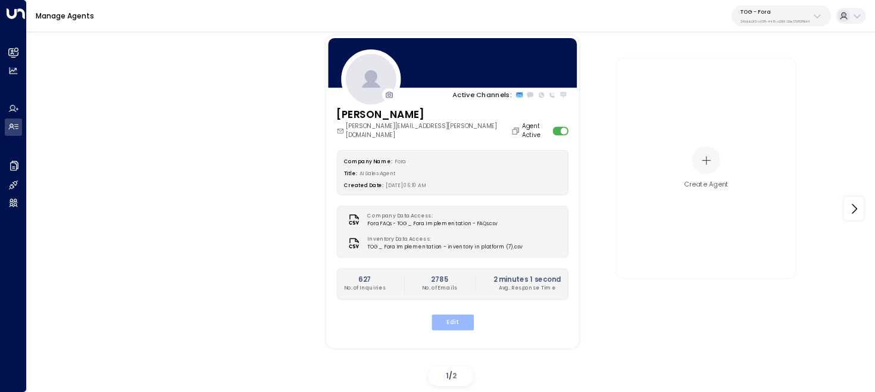
click at [457, 317] on button "Edit" at bounding box center [452, 321] width 42 height 15
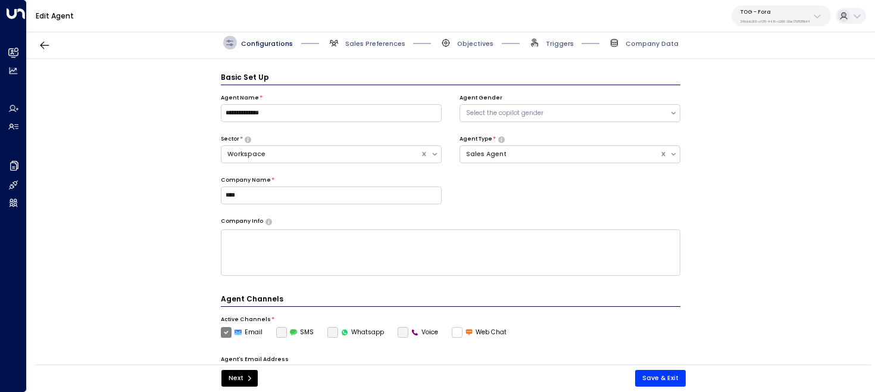
scroll to position [13, 0]
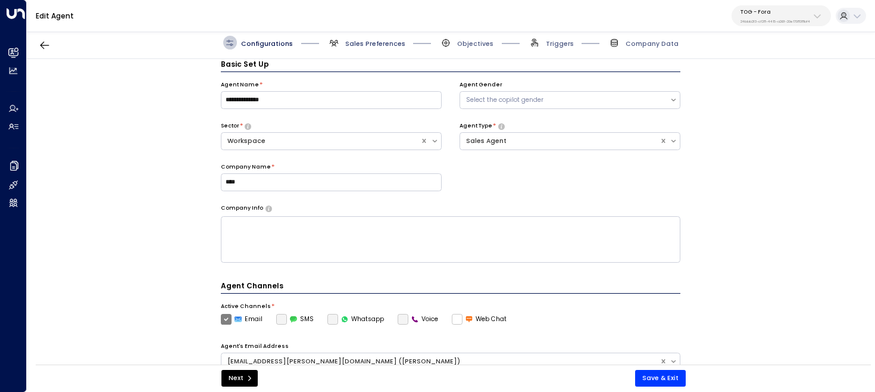
click at [364, 45] on span "Sales Preferences" at bounding box center [375, 43] width 60 height 9
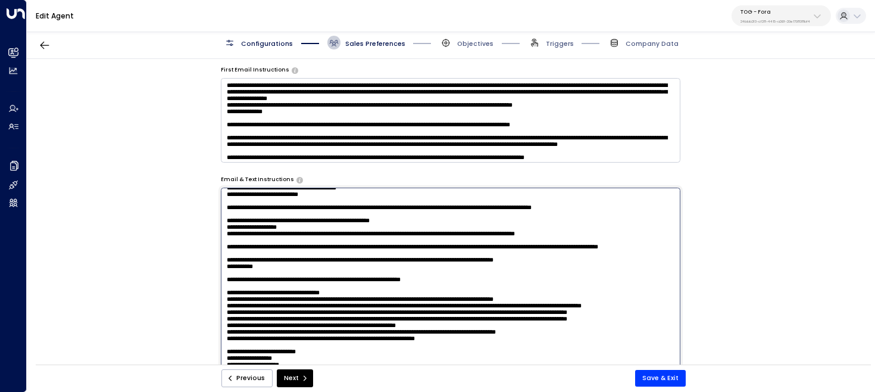
scroll to position [1101, 0]
click at [506, 207] on textarea at bounding box center [451, 306] width 460 height 237
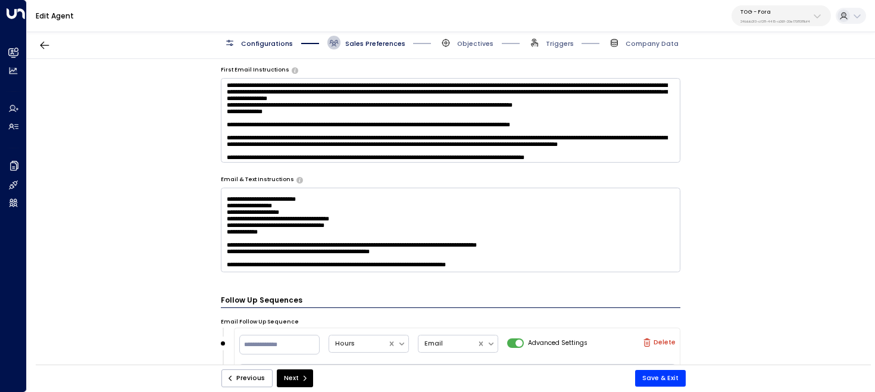
scroll to position [244, 0]
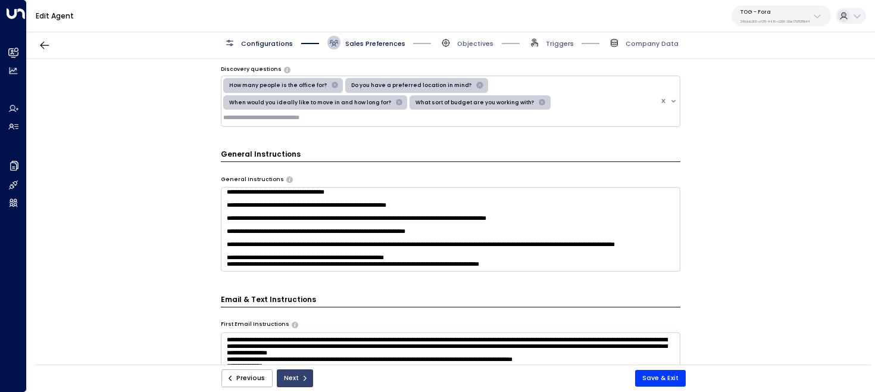
click at [301, 378] on icon "submit" at bounding box center [304, 378] width 7 height 7
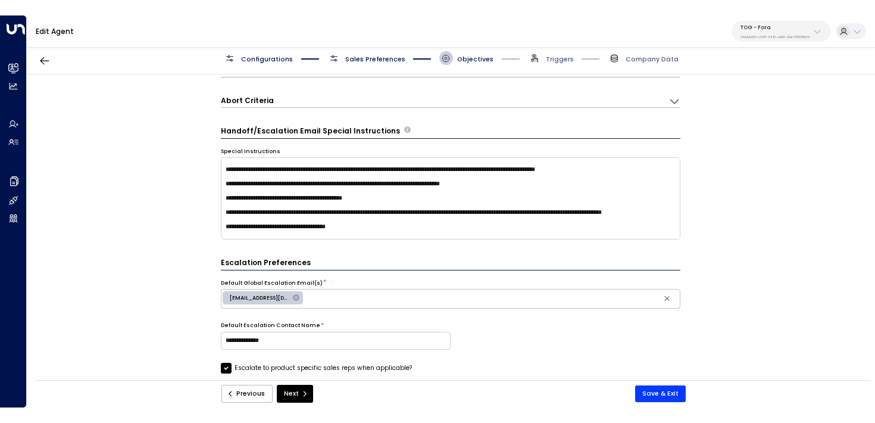
scroll to position [25, 0]
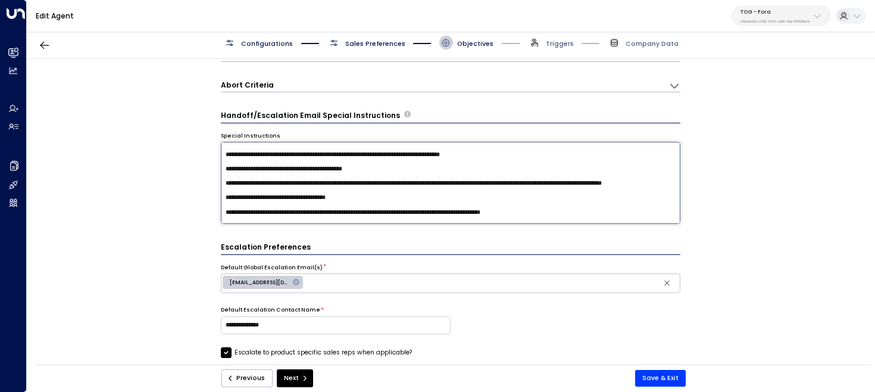
click at [325, 191] on textarea at bounding box center [451, 183] width 460 height 82
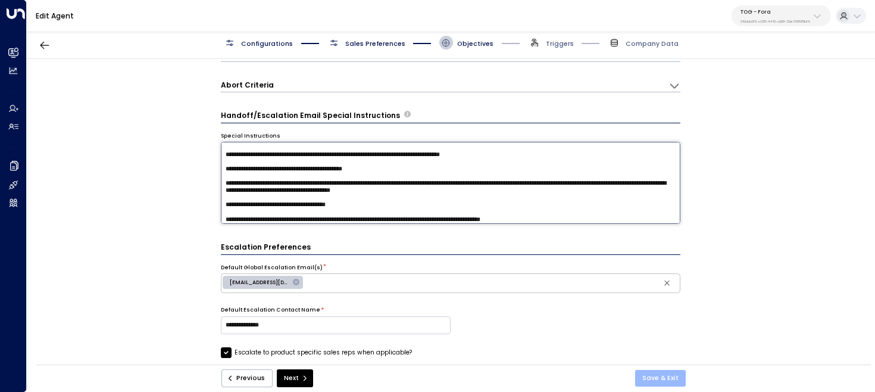
type textarea "**********"
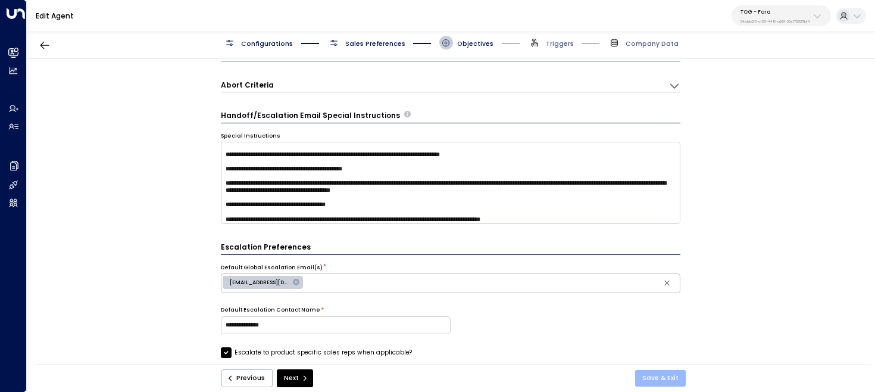
click at [653, 371] on button "Save & Exit" at bounding box center [660, 378] width 51 height 17
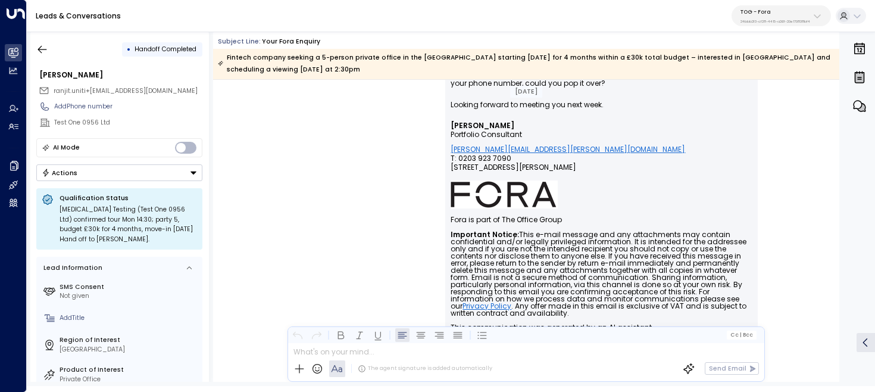
scroll to position [1805, 0]
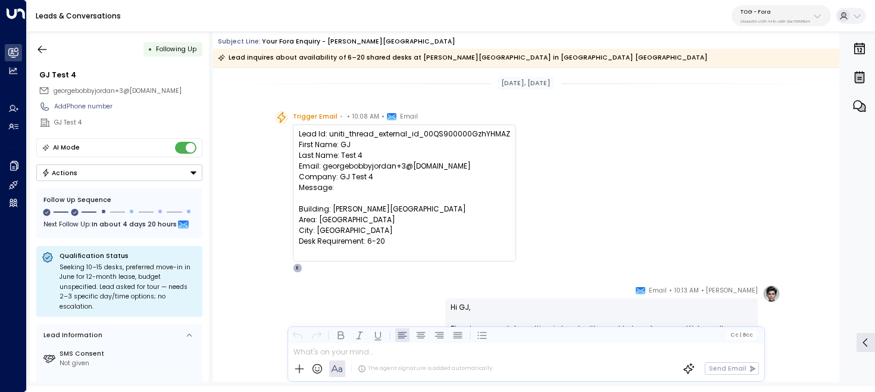
drag, startPoint x: 357, startPoint y: 145, endPoint x: 272, endPoint y: 145, distance: 85.8
click at [272, 145] on div "Trigger Email • • 10:08 AM • Email Lead Id: uniti_thread_external_id_00QS900000…" at bounding box center [526, 192] width 509 height 162
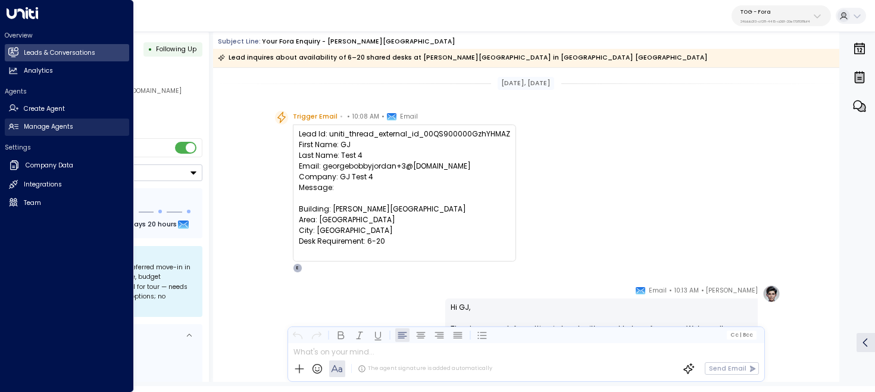
click at [35, 125] on h2 "Manage Agents" at bounding box center [48, 127] width 49 height 10
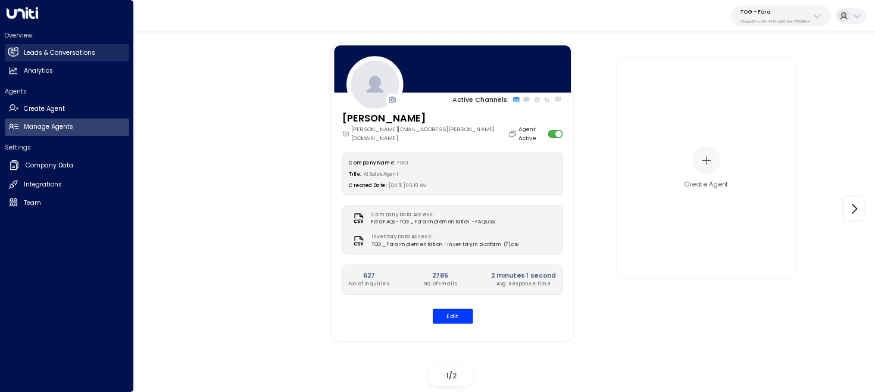
click at [21, 52] on link "Leads & Conversations Leads & Conversations" at bounding box center [67, 52] width 124 height 17
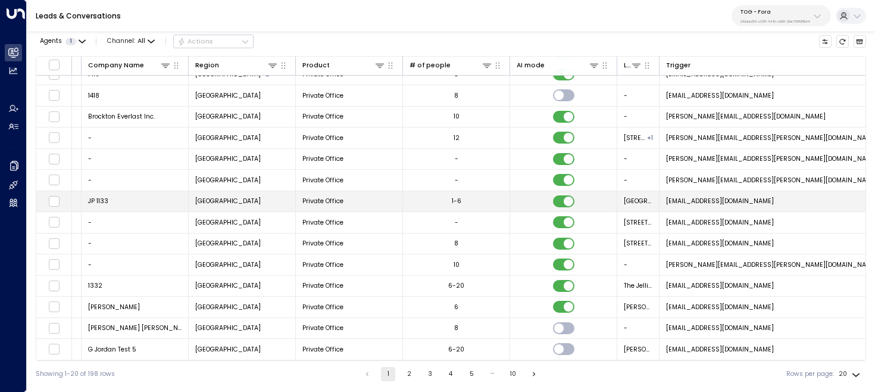
scroll to position [96, 771]
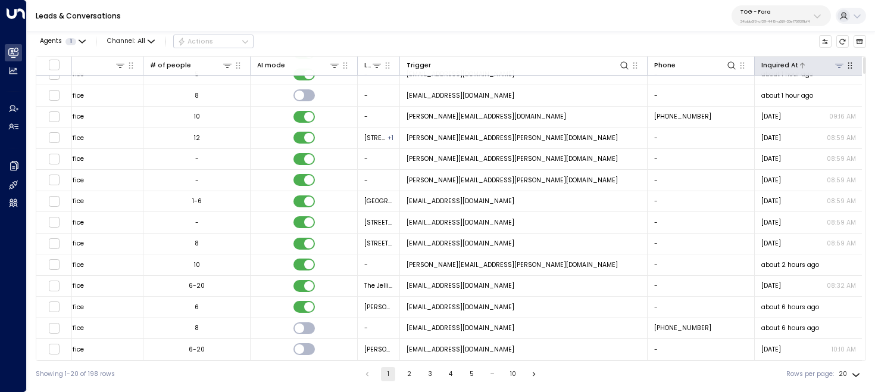
click at [804, 60] on div at bounding box center [822, 65] width 47 height 11
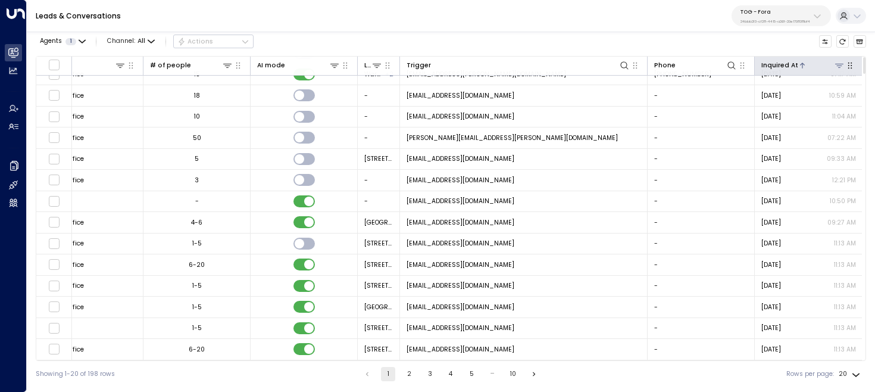
click at [804, 60] on div at bounding box center [822, 65] width 47 height 11
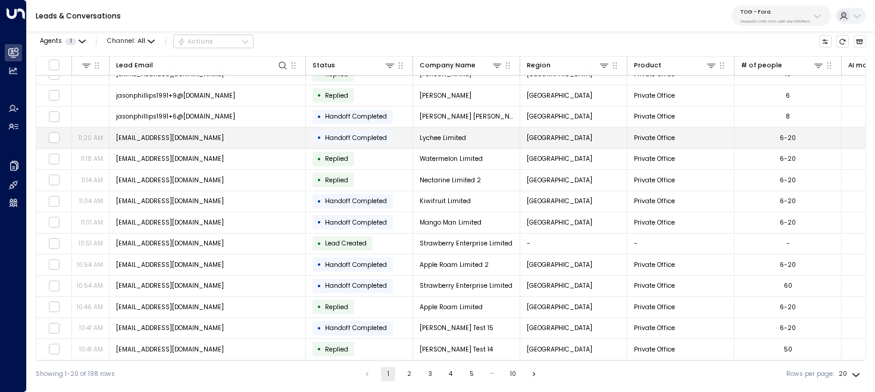
scroll to position [141, 0]
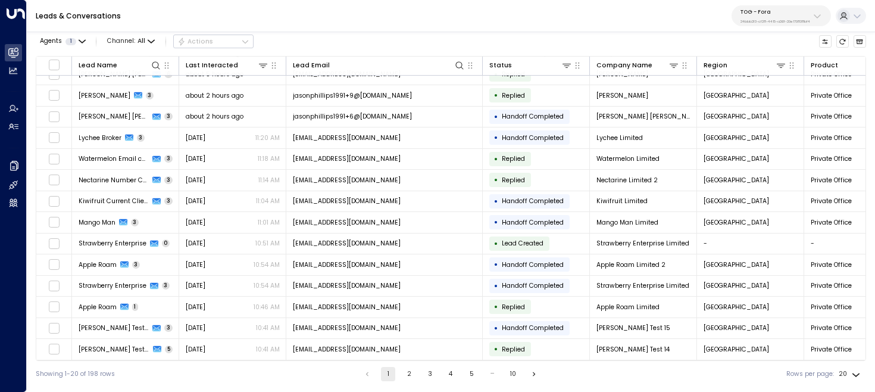
click at [409, 376] on button "2" at bounding box center [409, 374] width 14 height 14
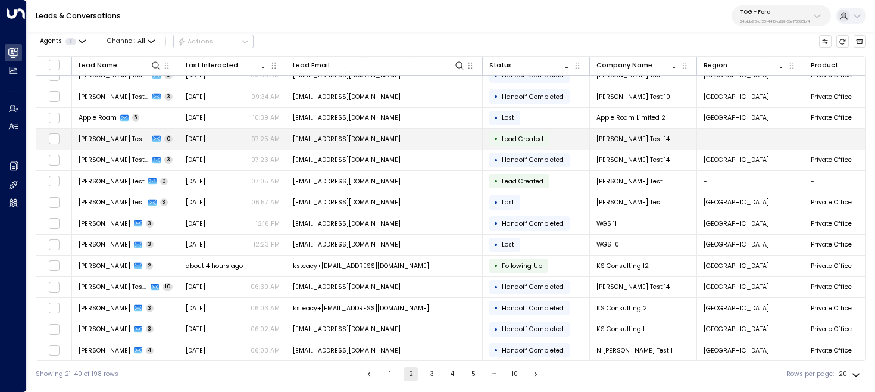
scroll to position [141, 0]
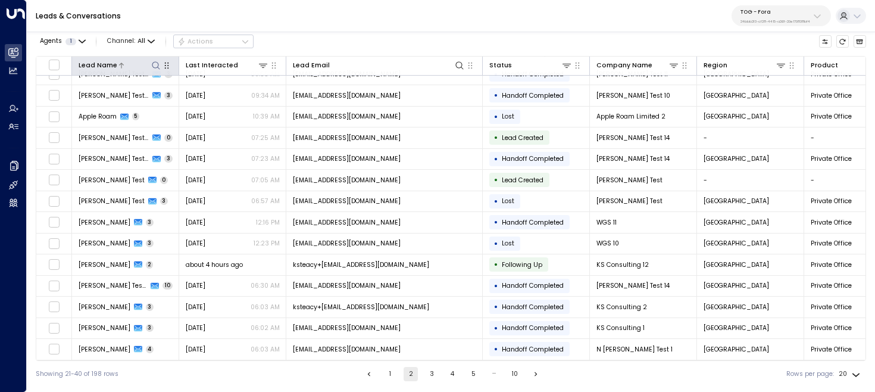
click at [158, 63] on icon at bounding box center [156, 66] width 10 height 10
type input "********"
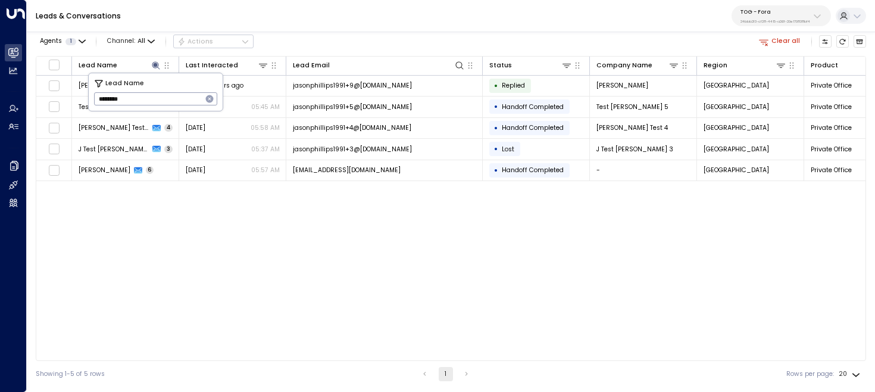
click at [129, 197] on div "Lead Name Last Interacted Lead Email Status Company Name Region Product # of pe…" at bounding box center [451, 208] width 831 height 305
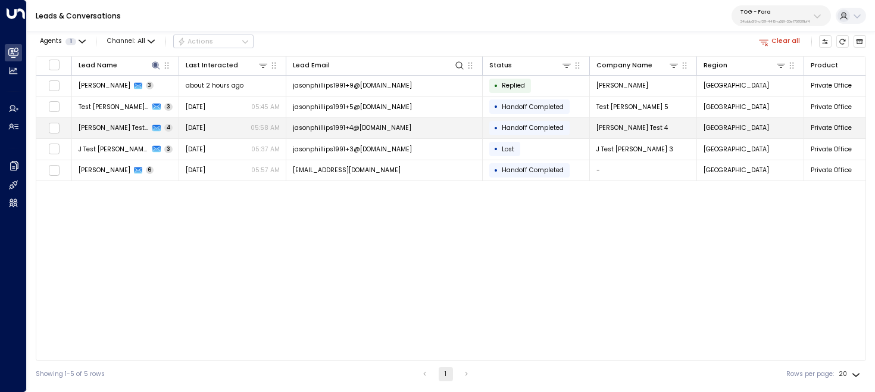
click at [114, 129] on span "[PERSON_NAME] Test 4" at bounding box center [114, 127] width 71 height 9
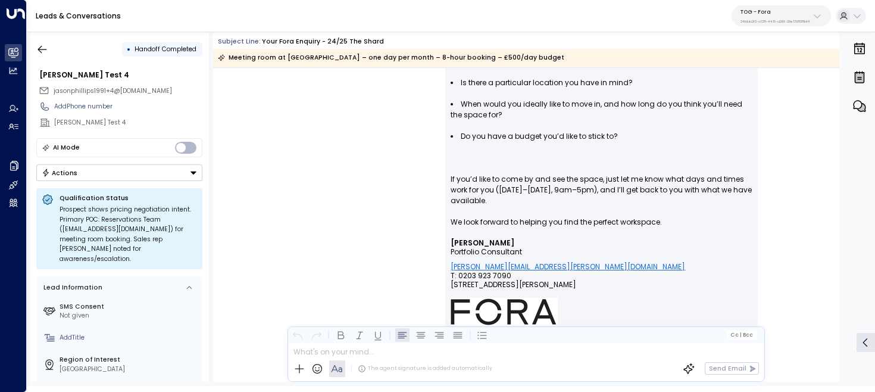
scroll to position [451, 0]
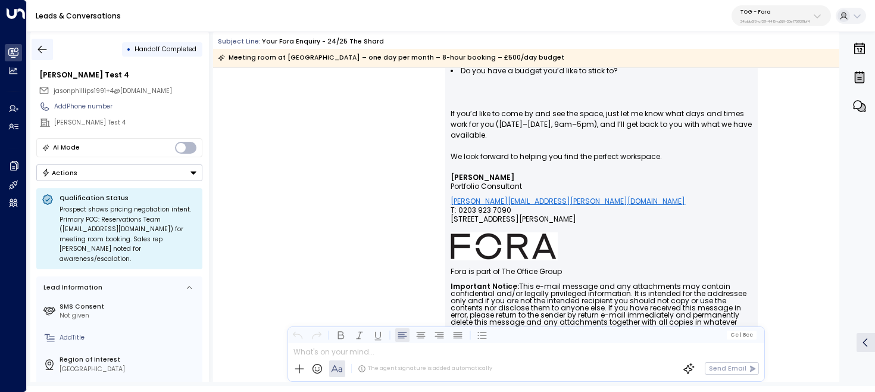
click at [46, 51] on icon "button" at bounding box center [42, 49] width 12 height 12
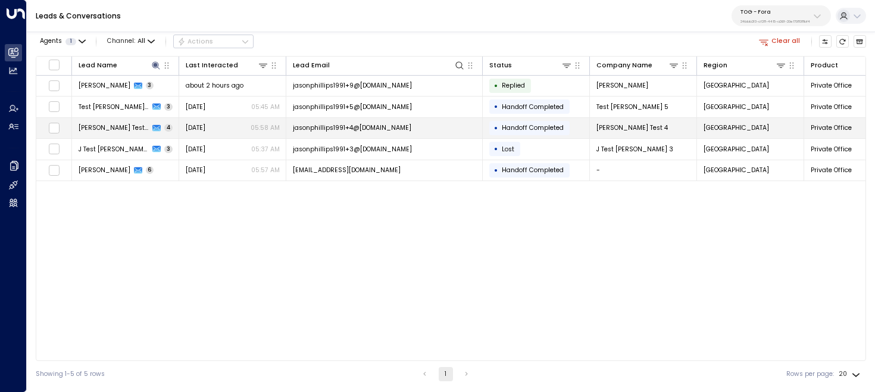
click at [159, 122] on td "[PERSON_NAME] Test 4 4" at bounding box center [125, 128] width 107 height 21
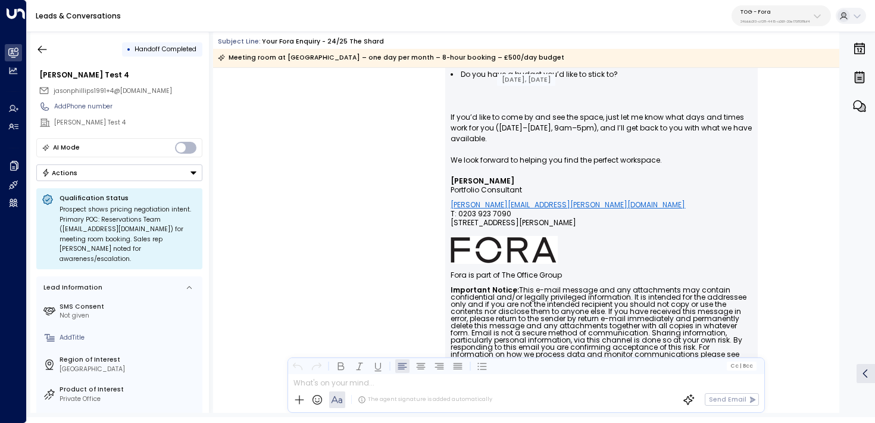
scroll to position [239, 0]
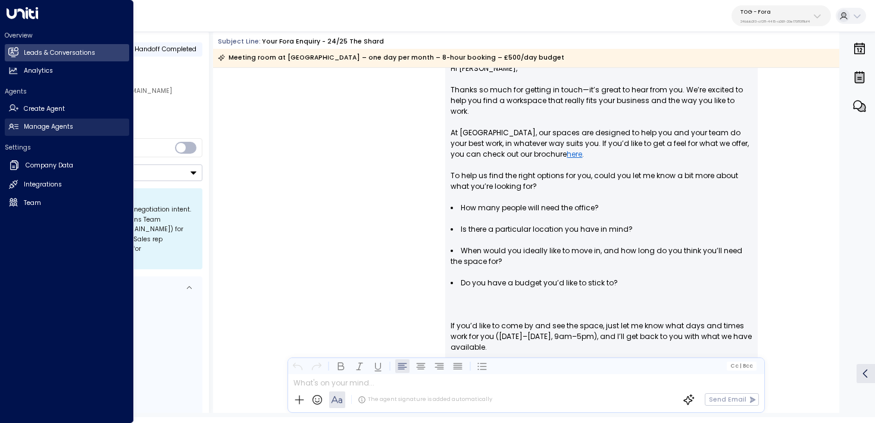
click at [26, 127] on h2 "Manage Agents" at bounding box center [48, 127] width 49 height 10
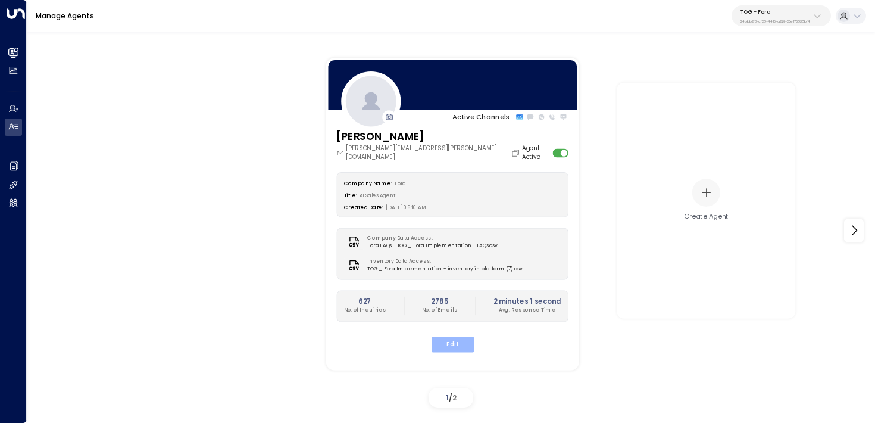
click at [446, 339] on button "Edit" at bounding box center [452, 343] width 42 height 15
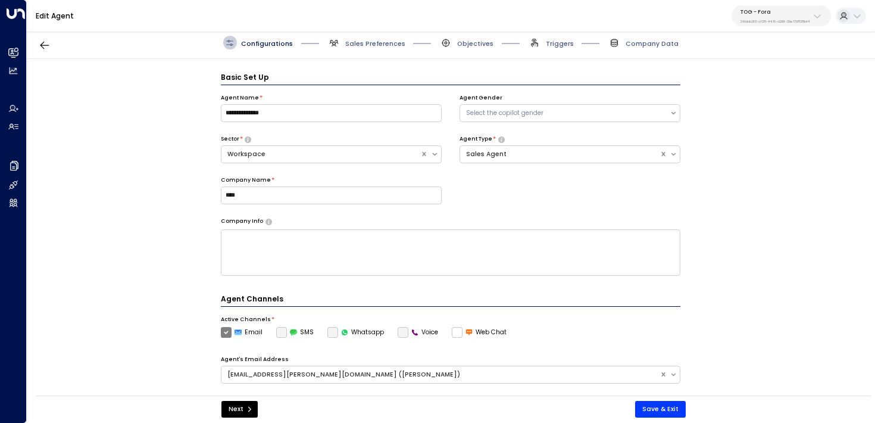
scroll to position [13, 0]
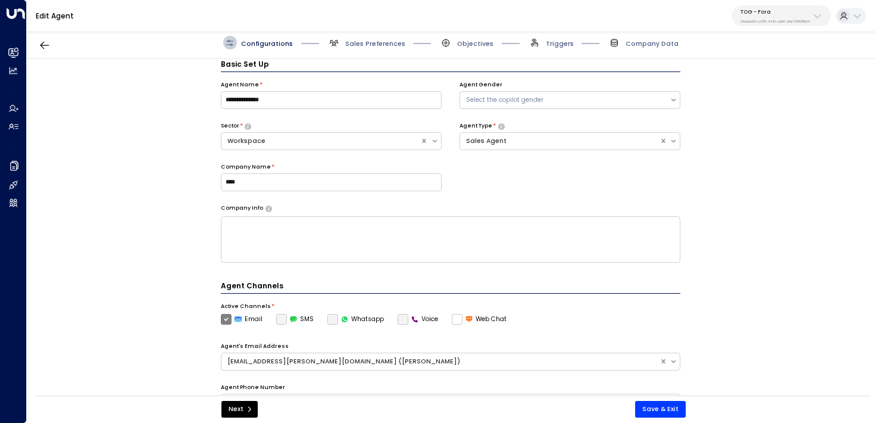
click at [576, 42] on div at bounding box center [591, 42] width 35 height 1
click at [554, 45] on span "Triggers" at bounding box center [560, 43] width 28 height 9
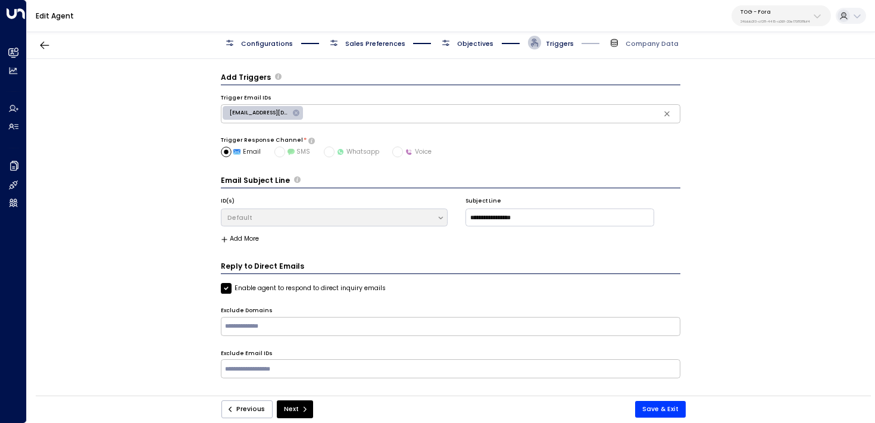
scroll to position [0, 0]
click at [475, 42] on span "Objectives" at bounding box center [475, 43] width 36 height 9
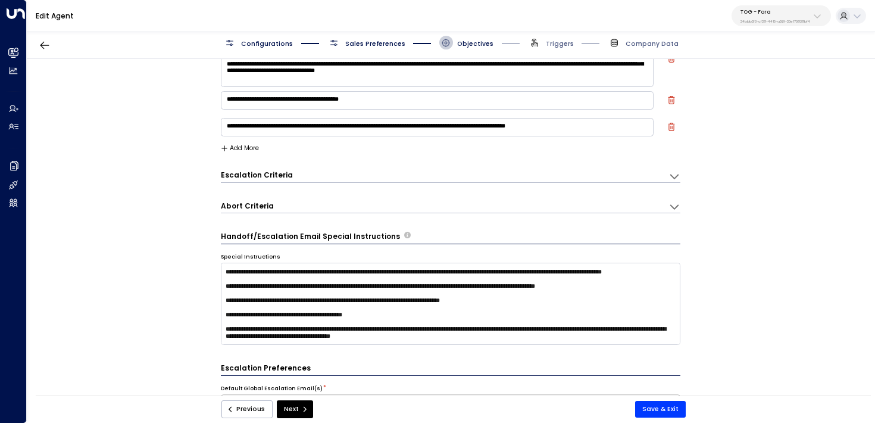
click at [295, 177] on div "Escalation Criteria Reset" at bounding box center [440, 175] width 439 height 10
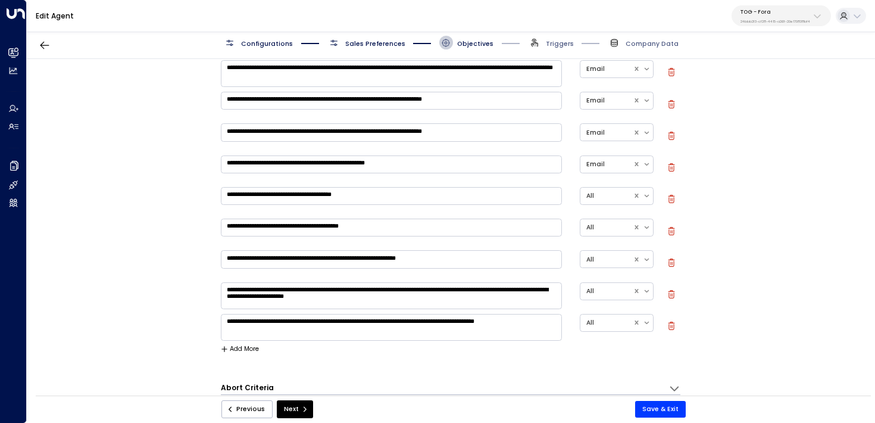
scroll to position [485, 0]
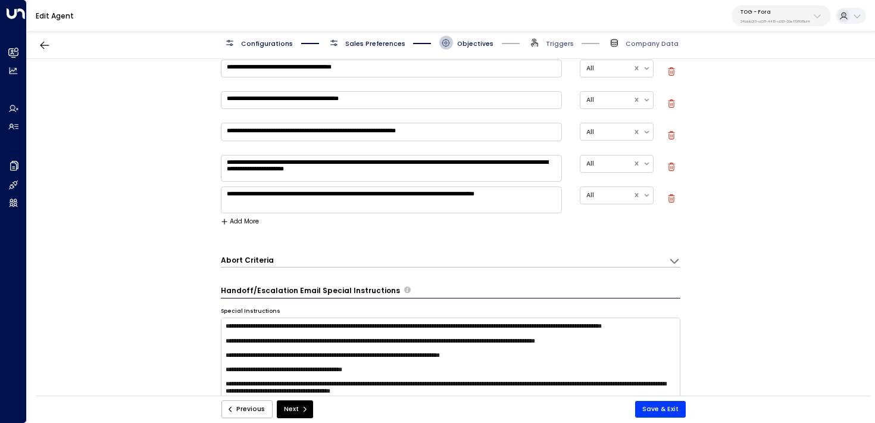
click at [269, 214] on div "**********" at bounding box center [451, 11] width 460 height 452
click at [257, 216] on div "**********" at bounding box center [451, 11] width 460 height 452
click at [257, 221] on button "Add More" at bounding box center [240, 221] width 39 height 7
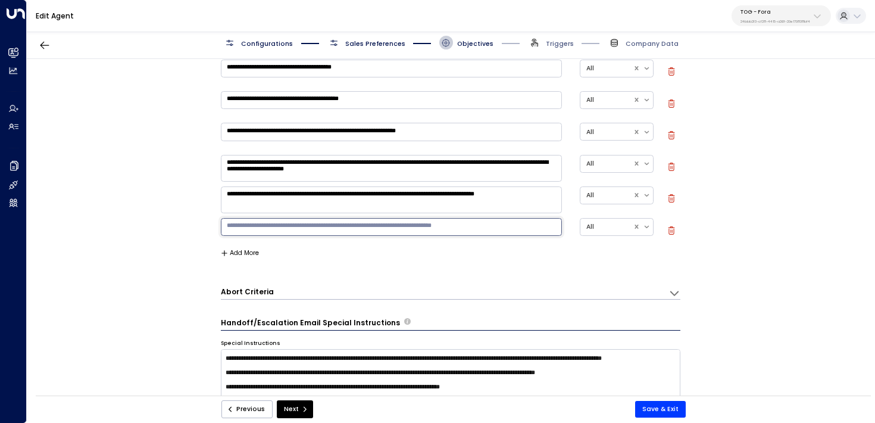
click at [333, 227] on textarea at bounding box center [391, 227] width 341 height 18
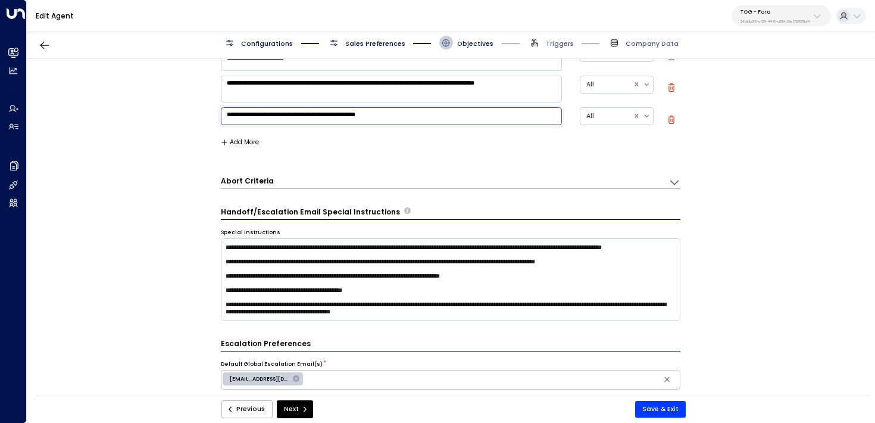
scroll to position [556, 0]
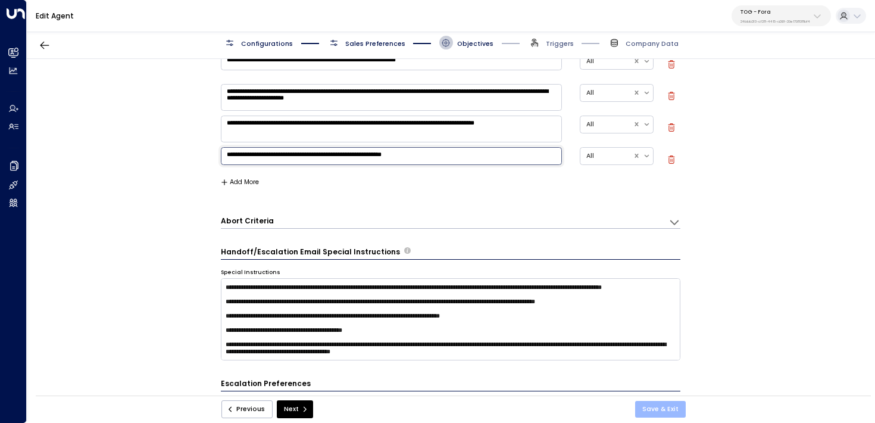
type textarea "**********"
click at [662, 391] on button "Save & Exit" at bounding box center [660, 409] width 51 height 17
